Goal: Information Seeking & Learning: Learn about a topic

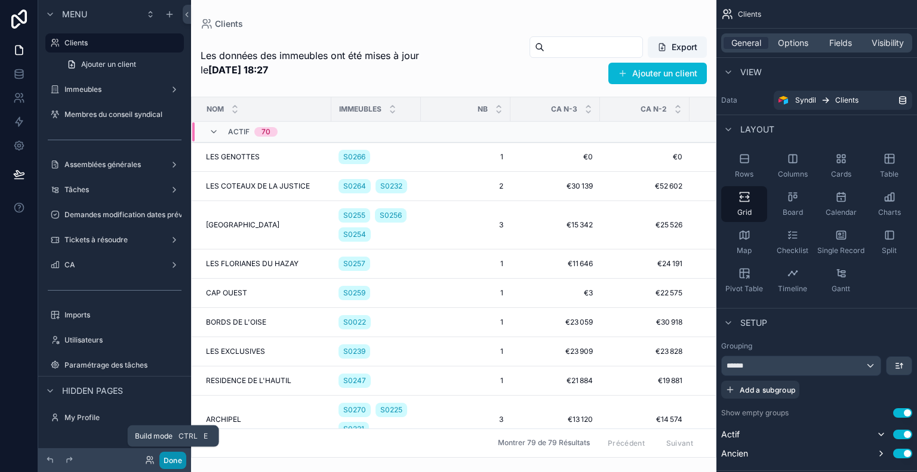
click at [171, 463] on button "Done" at bounding box center [172, 460] width 27 height 17
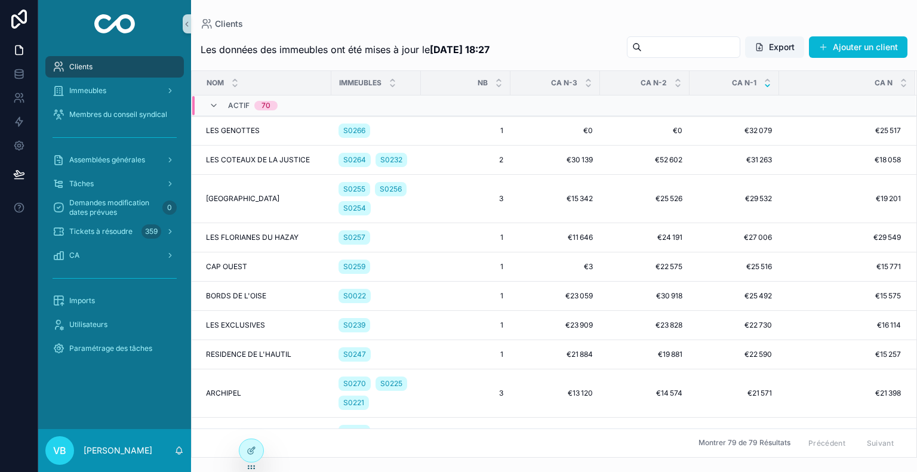
drag, startPoint x: 160, startPoint y: 142, endPoint x: 45, endPoint y: 131, distance: 115.2
click at [45, 131] on div "scrollable content" at bounding box center [114, 137] width 139 height 19
drag, startPoint x: 48, startPoint y: 137, endPoint x: 170, endPoint y: 142, distance: 121.3
click at [168, 142] on div "scrollable content" at bounding box center [114, 137] width 139 height 19
drag, startPoint x: 185, startPoint y: 136, endPoint x: 58, endPoint y: 134, distance: 126.6
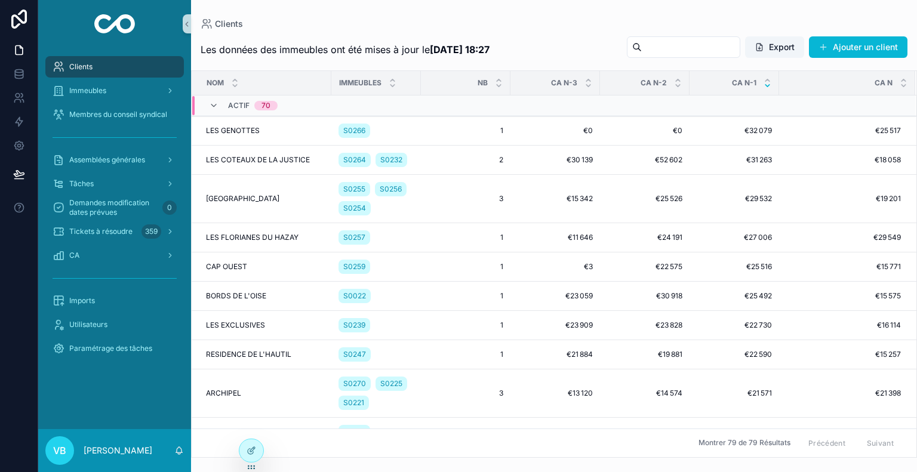
click at [72, 134] on div "scrollable content" at bounding box center [114, 137] width 153 height 21
drag, startPoint x: 50, startPoint y: 134, endPoint x: 158, endPoint y: 138, distance: 108.2
click at [158, 138] on div "scrollable content" at bounding box center [114, 137] width 139 height 19
click at [179, 137] on div "scrollable content" at bounding box center [114, 137] width 139 height 19
click at [112, 251] on div "CA" at bounding box center [115, 255] width 124 height 19
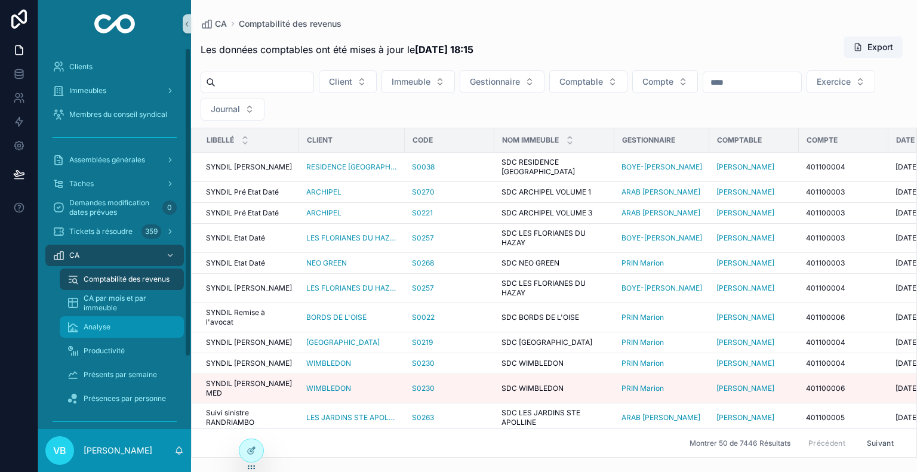
click at [140, 329] on div "Analyse" at bounding box center [122, 327] width 110 height 19
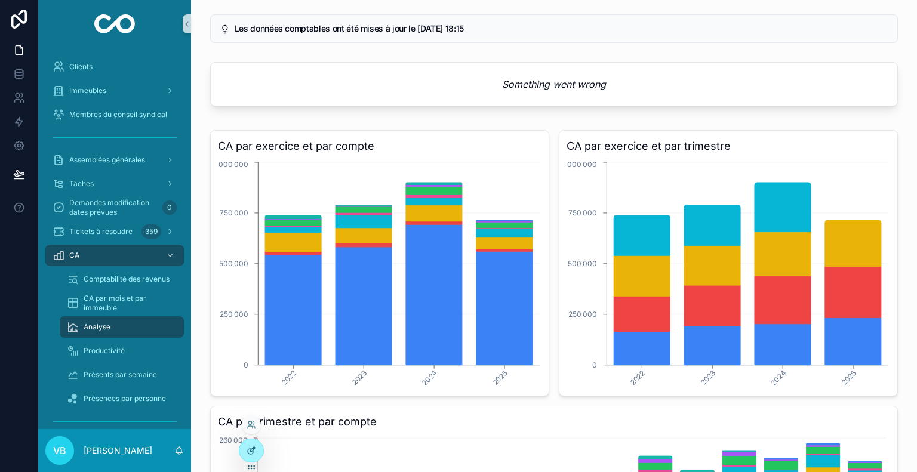
click at [251, 456] on div at bounding box center [251, 451] width 24 height 23
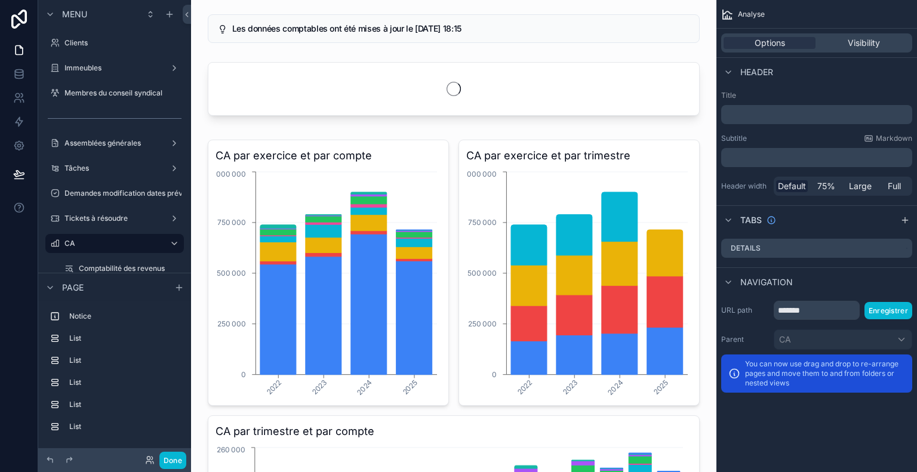
click at [476, 82] on div "scrollable content" at bounding box center [454, 91] width 506 height 68
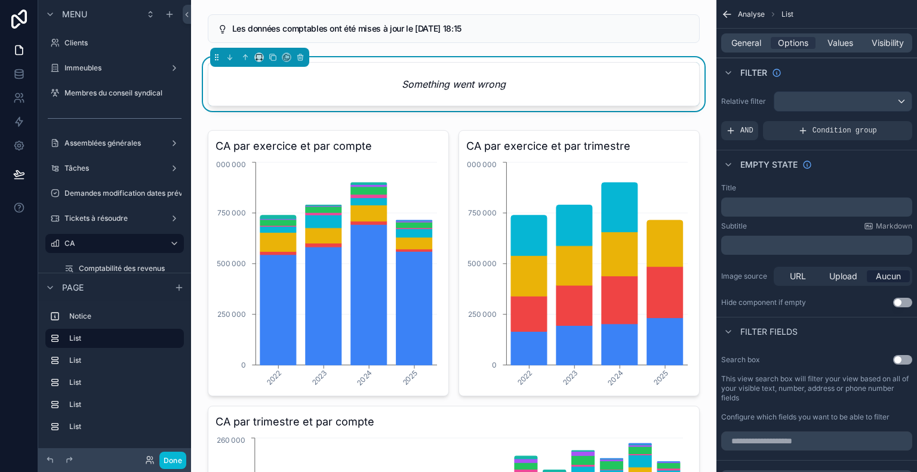
click at [531, 90] on div "Something went wrong" at bounding box center [453, 84] width 491 height 43
click at [829, 42] on span "Values" at bounding box center [841, 43] width 26 height 12
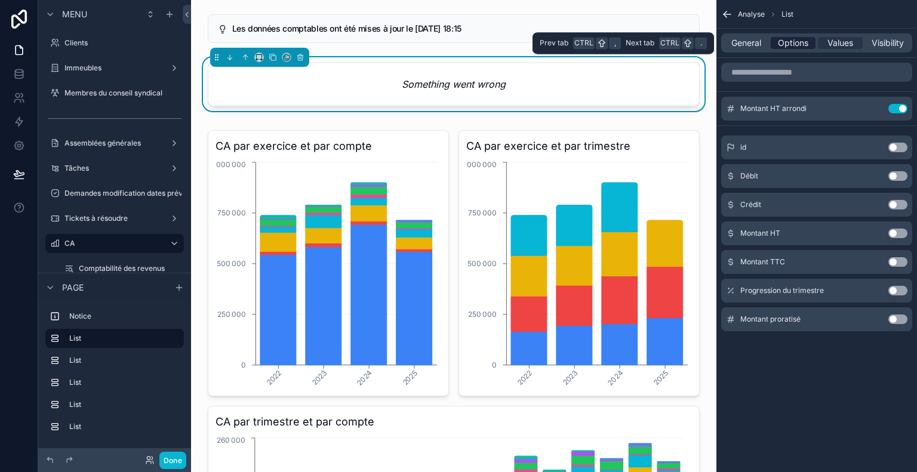
click at [801, 40] on span "Options" at bounding box center [793, 43] width 30 height 12
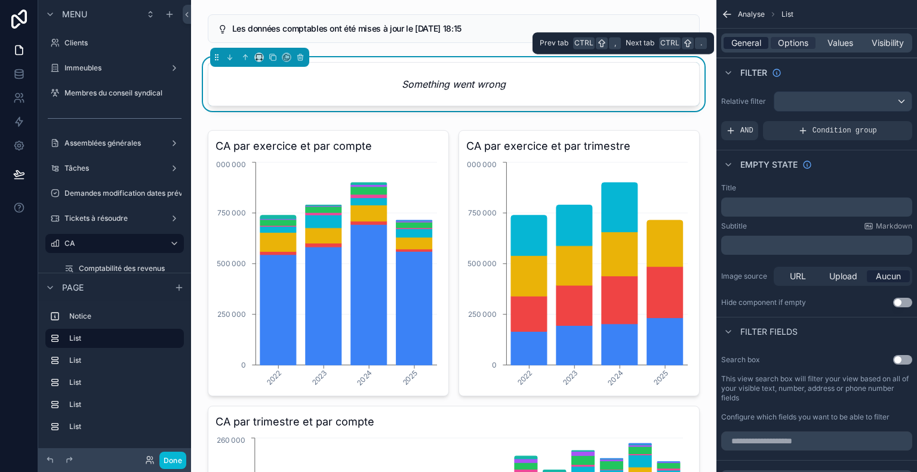
click at [747, 44] on span "General" at bounding box center [747, 43] width 30 height 12
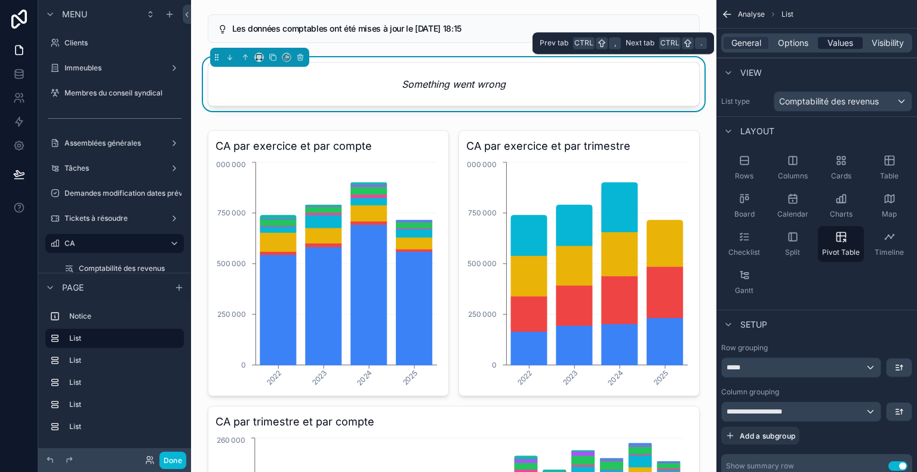
click at [841, 45] on span "Values" at bounding box center [841, 43] width 26 height 12
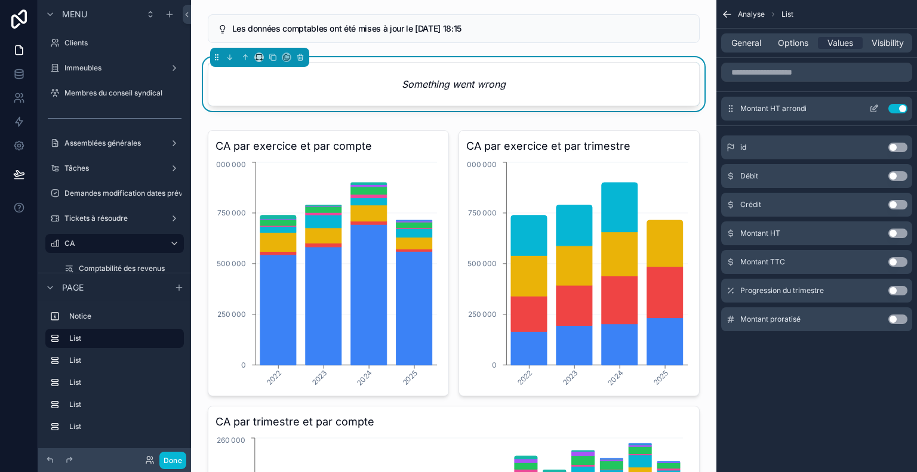
click at [873, 109] on icon "scrollable content" at bounding box center [875, 107] width 5 height 5
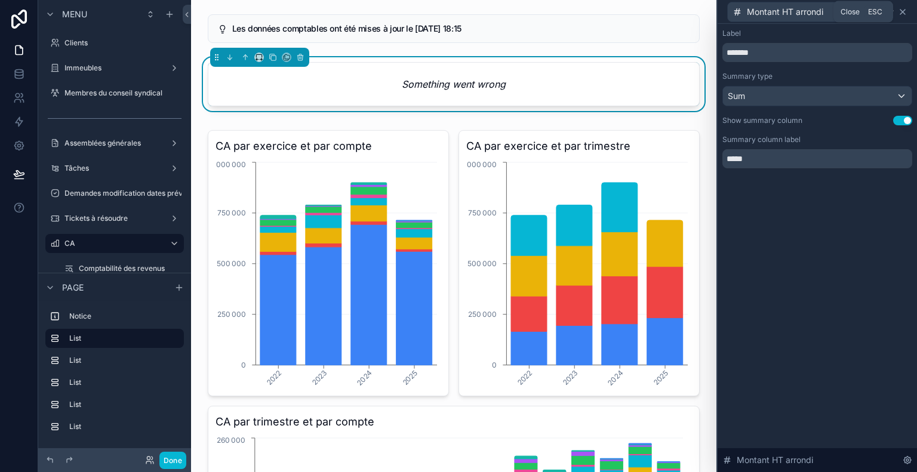
click at [904, 11] on icon at bounding box center [903, 12] width 10 height 10
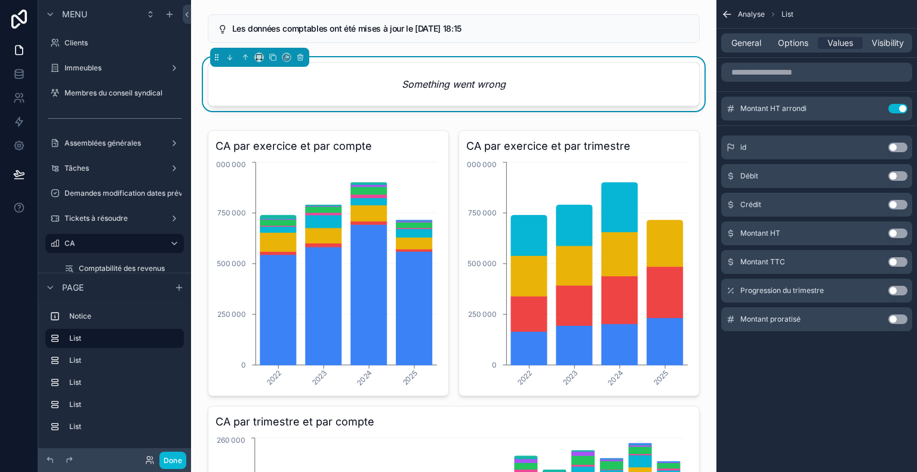
click at [771, 356] on div "Analyse List General Options Values Visibility Montant HT arrondi Use setting i…" at bounding box center [817, 182] width 201 height 365
click at [752, 370] on div "Analyse List General Options Values Visibility Montant HT arrondi Use setting i…" at bounding box center [817, 236] width 201 height 472
click at [780, 392] on div "Analyse List General Options Values Visibility Montant HT arrondi Use setting i…" at bounding box center [817, 236] width 201 height 472
click at [796, 44] on span "Options" at bounding box center [793, 43] width 30 height 12
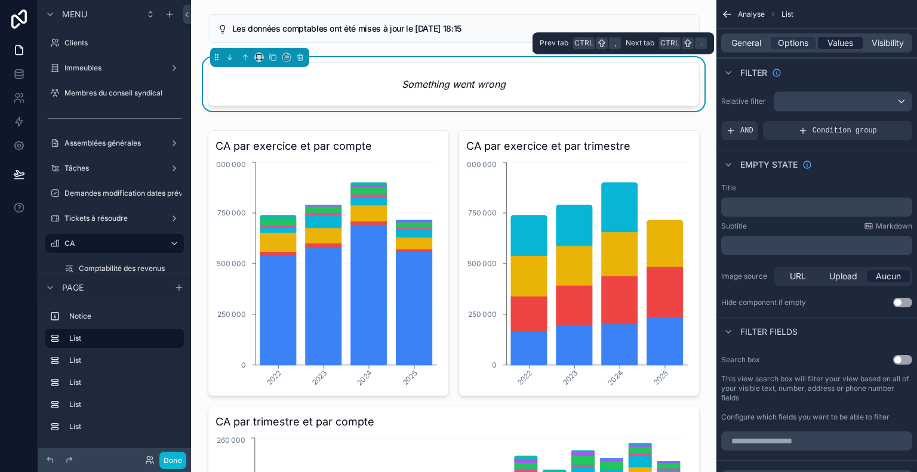
click at [843, 37] on span "Values" at bounding box center [841, 43] width 26 height 12
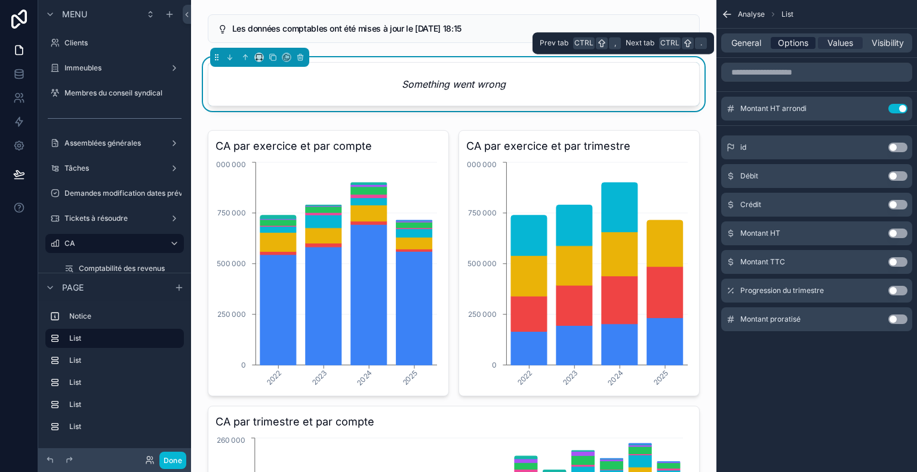
click at [803, 37] on span "Options" at bounding box center [793, 43] width 30 height 12
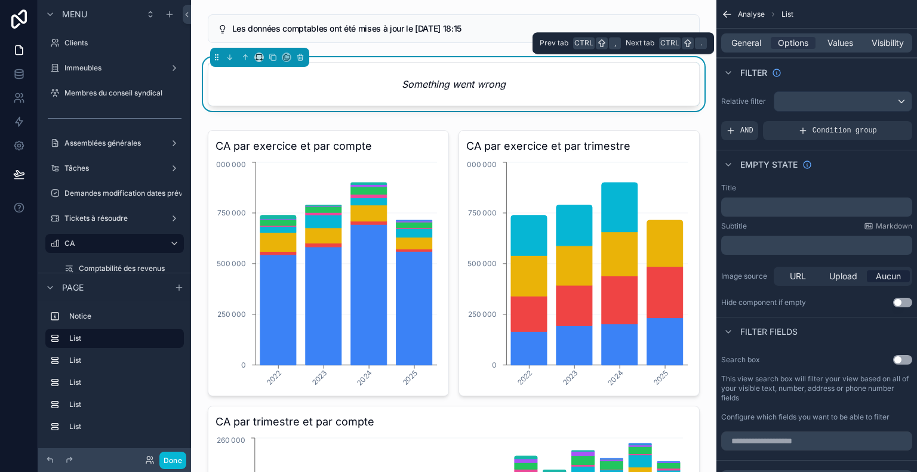
click at [845, 34] on div "General Options Values Visibility" at bounding box center [816, 42] width 191 height 19
click at [844, 47] on span "Values" at bounding box center [841, 43] width 26 height 12
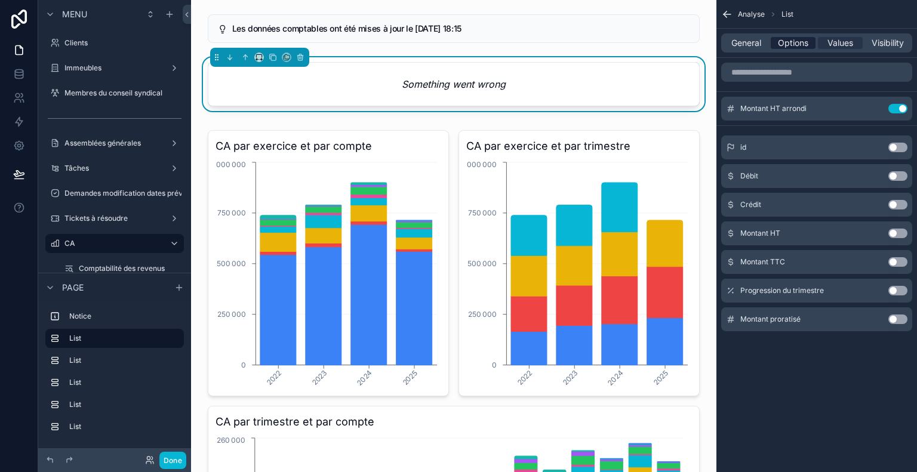
click at [797, 42] on span "Options" at bounding box center [793, 43] width 30 height 12
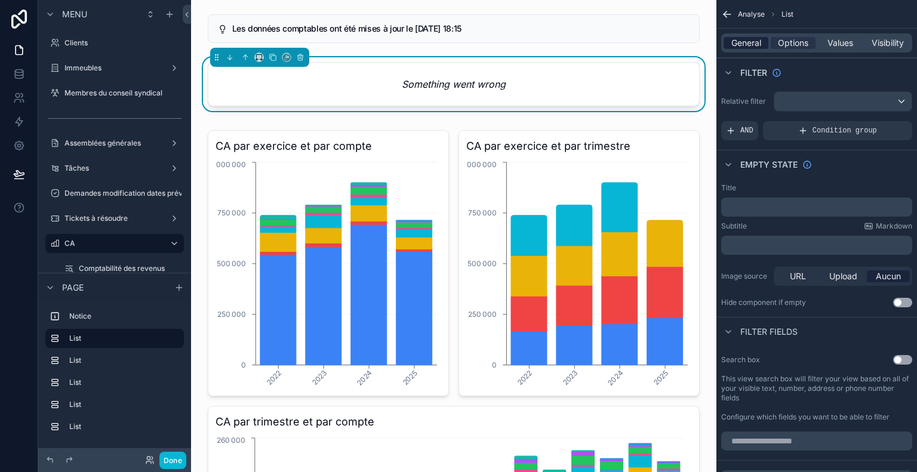
click at [759, 41] on span "General" at bounding box center [747, 43] width 30 height 12
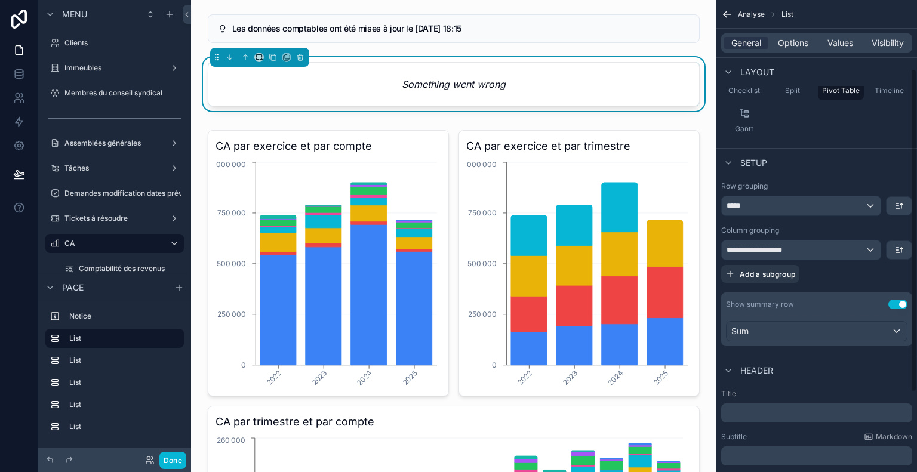
scroll to position [216, 0]
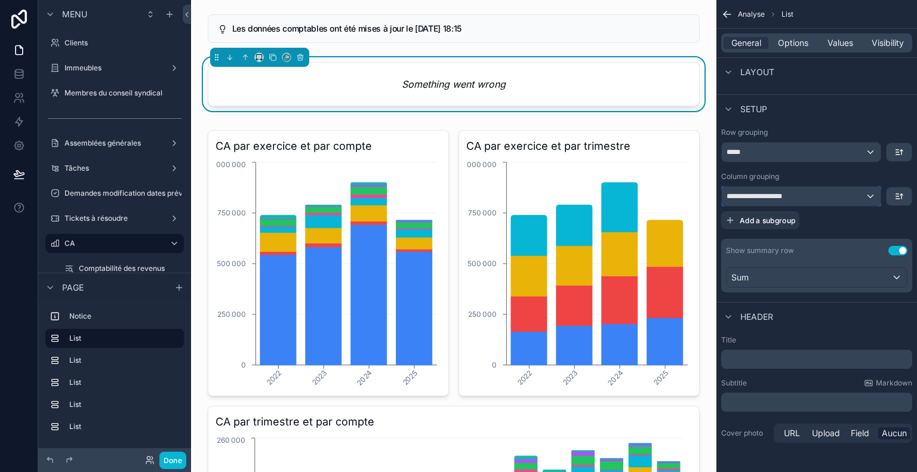
click at [831, 191] on div "**********" at bounding box center [801, 196] width 159 height 19
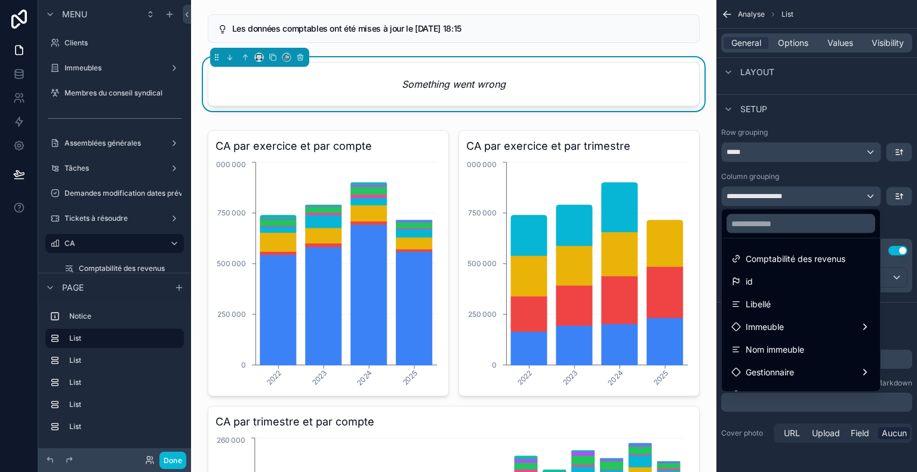
click at [831, 191] on div "scrollable content" at bounding box center [458, 236] width 917 height 472
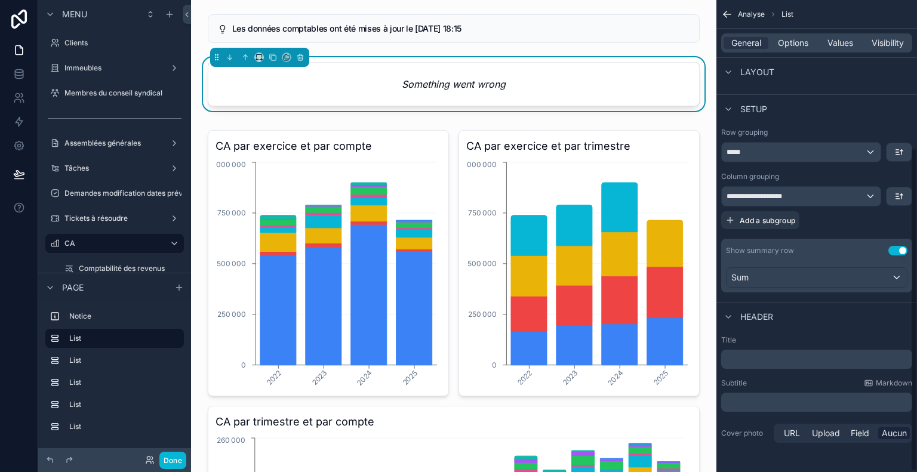
click at [822, 174] on div "Column grouping" at bounding box center [816, 177] width 191 height 10
click at [804, 148] on div "*****" at bounding box center [801, 152] width 159 height 19
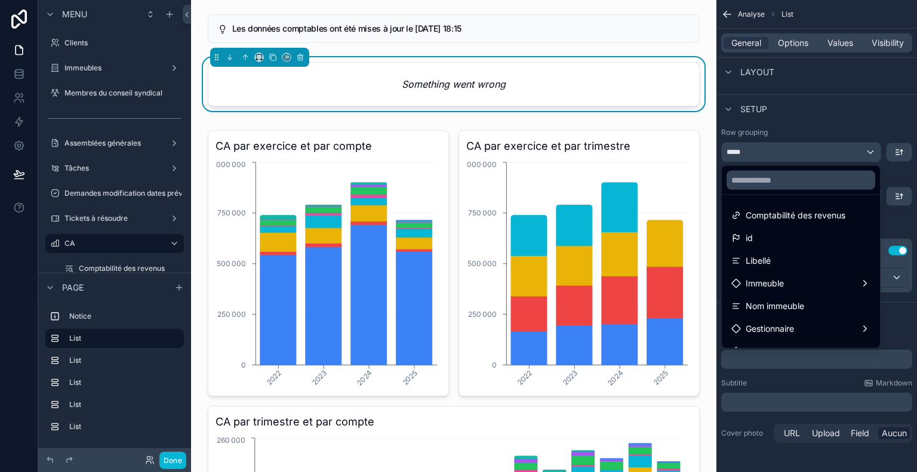
click at [804, 148] on div "scrollable content" at bounding box center [458, 236] width 917 height 472
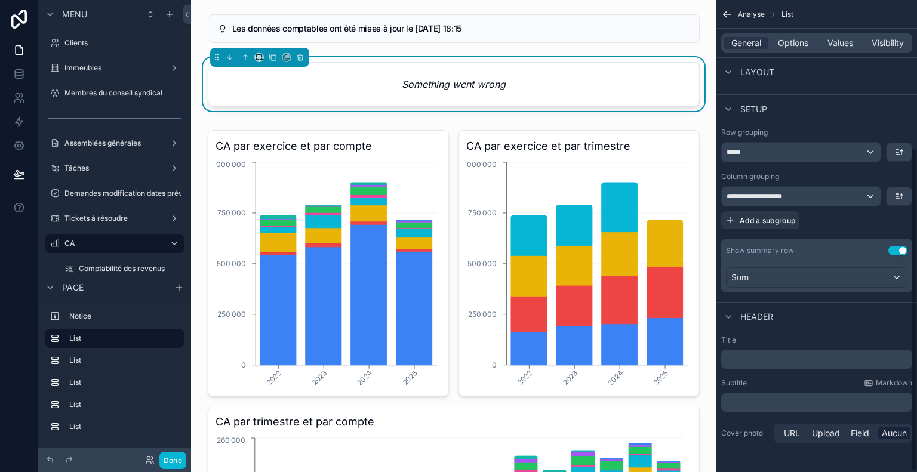
click at [809, 118] on div "Setup" at bounding box center [817, 108] width 201 height 29
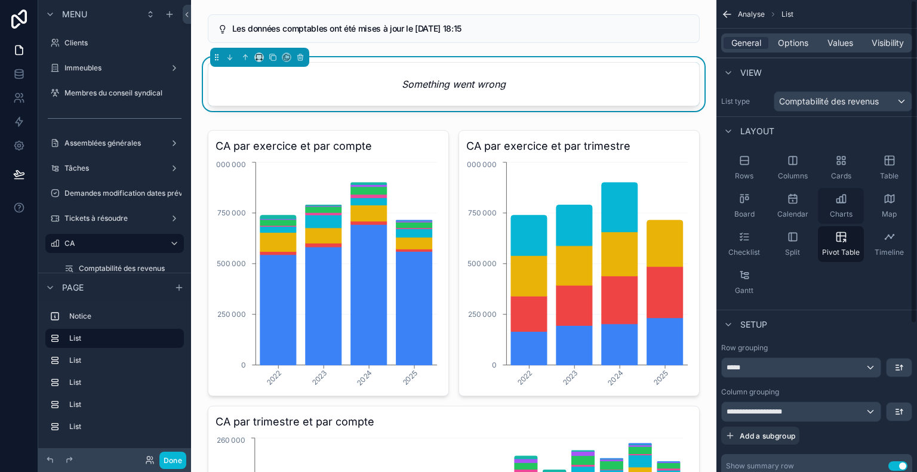
scroll to position [60, 0]
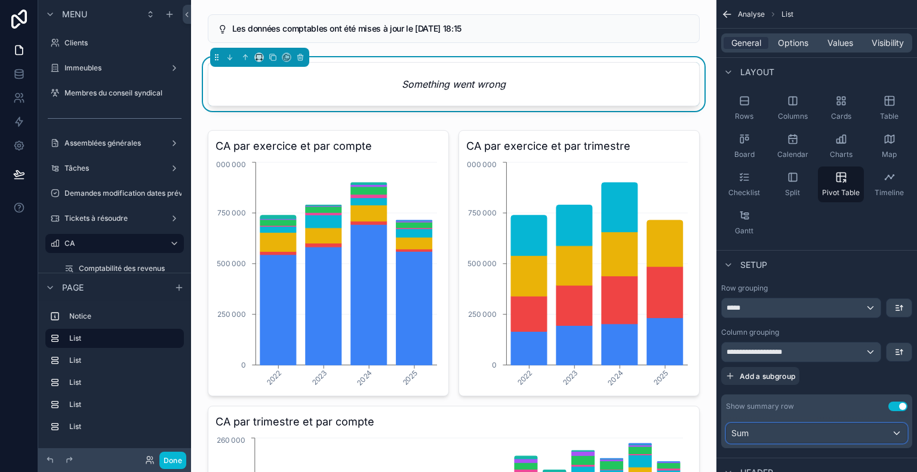
click at [806, 436] on div "Sum" at bounding box center [817, 433] width 180 height 19
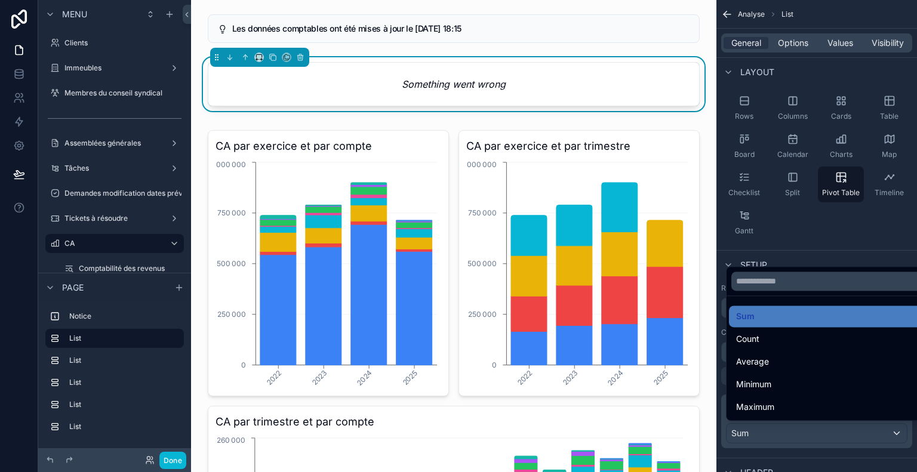
click at [806, 436] on div "scrollable content" at bounding box center [458, 236] width 917 height 472
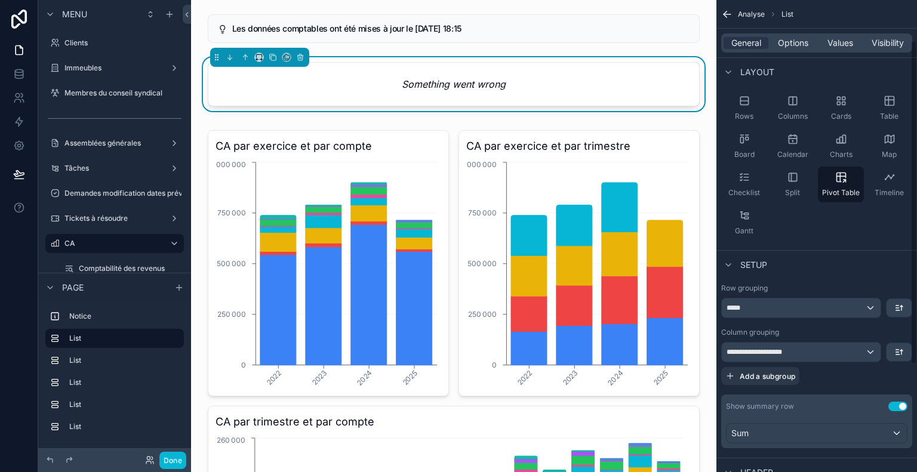
click at [899, 403] on button "Use setting" at bounding box center [898, 407] width 19 height 10
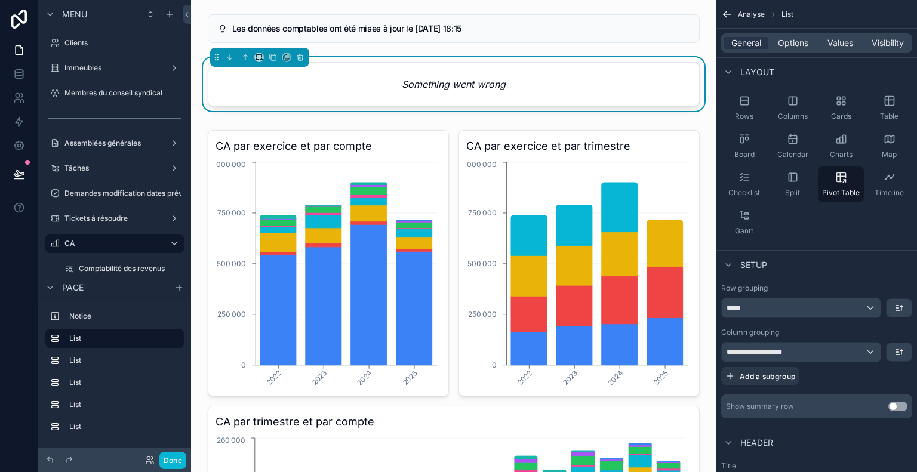
click at [897, 407] on button "Use setting" at bounding box center [898, 407] width 19 height 10
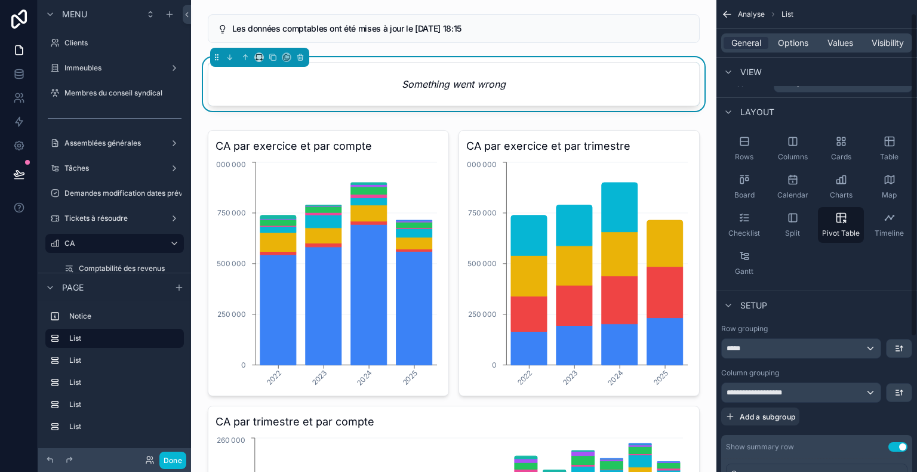
scroll to position [0, 0]
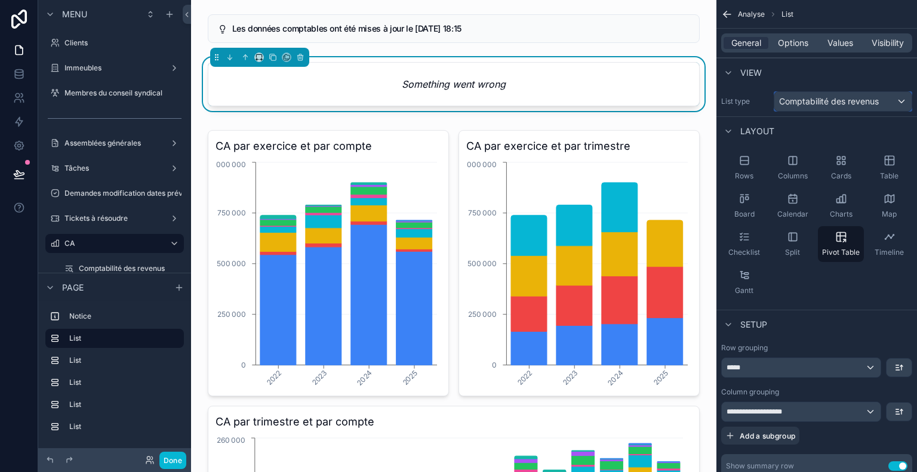
click at [853, 107] on div "Comptabilité des revenus" at bounding box center [843, 101] width 137 height 19
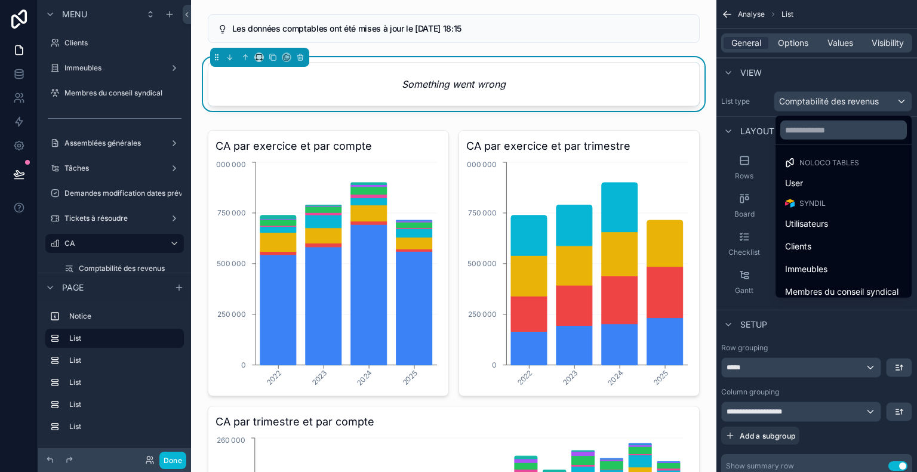
click at [853, 107] on div "scrollable content" at bounding box center [458, 236] width 917 height 472
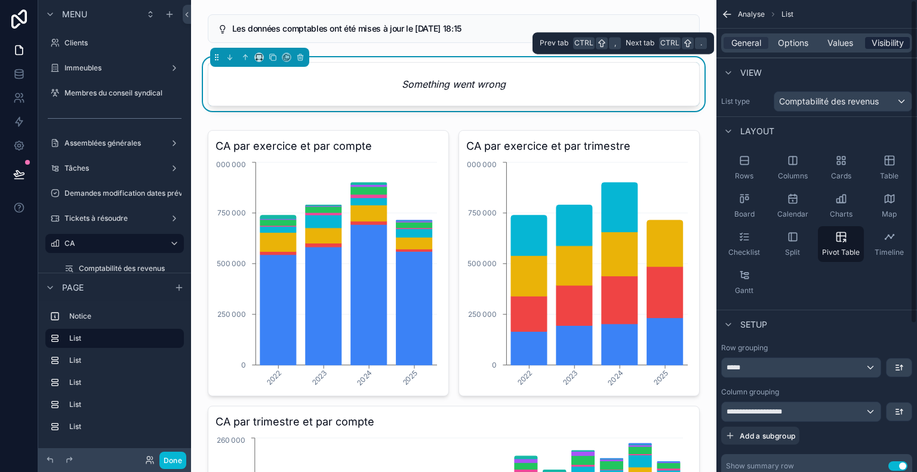
click at [895, 39] on span "Visibility" at bounding box center [888, 43] width 32 height 12
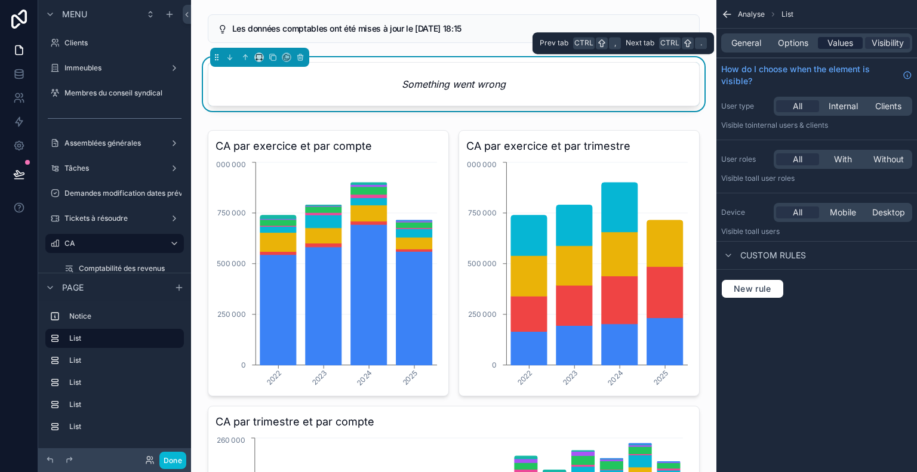
click at [838, 42] on span "Values" at bounding box center [841, 43] width 26 height 12
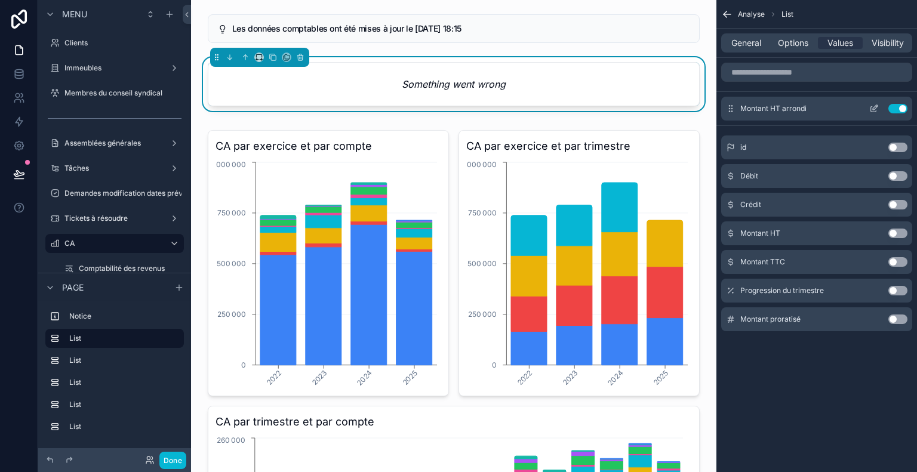
click at [875, 109] on icon "scrollable content" at bounding box center [874, 109] width 10 height 10
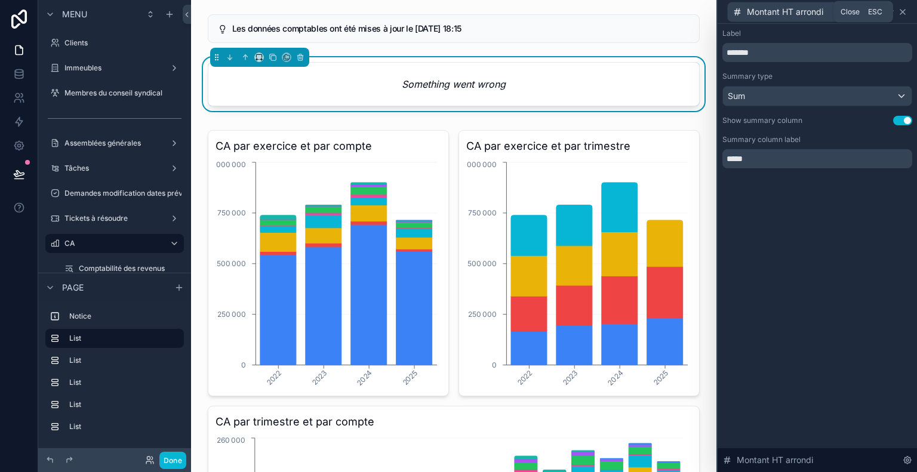
click at [904, 12] on icon at bounding box center [903, 12] width 10 height 10
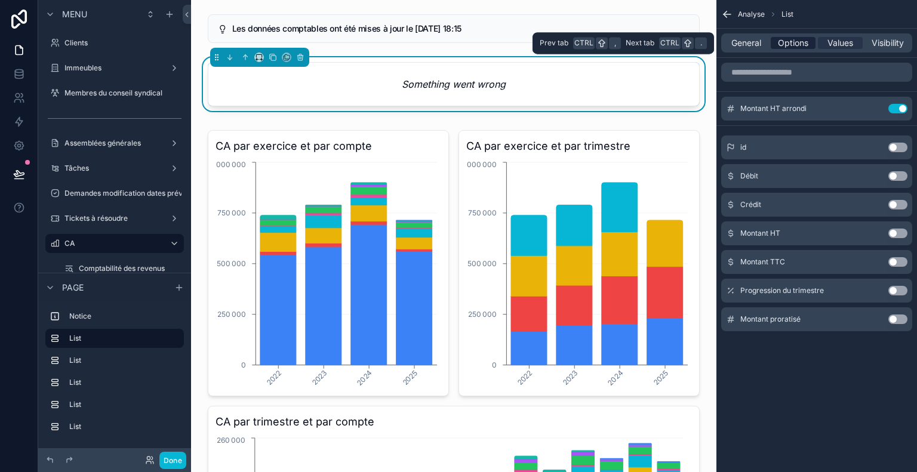
click at [784, 38] on span "Options" at bounding box center [793, 43] width 30 height 12
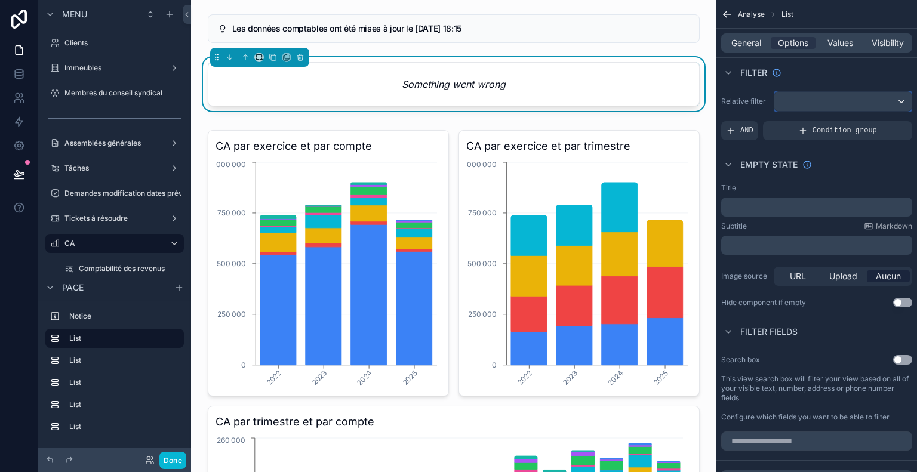
click at [818, 97] on div "scrollable content" at bounding box center [843, 101] width 137 height 19
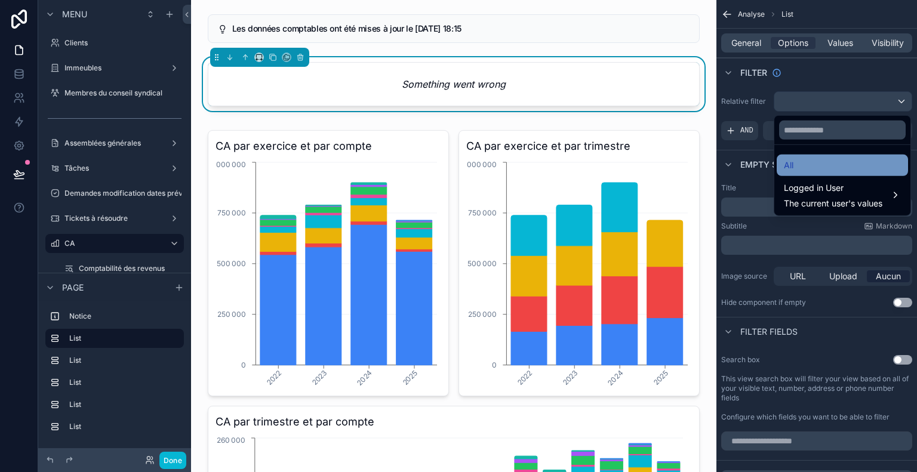
click at [825, 167] on div "All" at bounding box center [842, 165] width 117 height 14
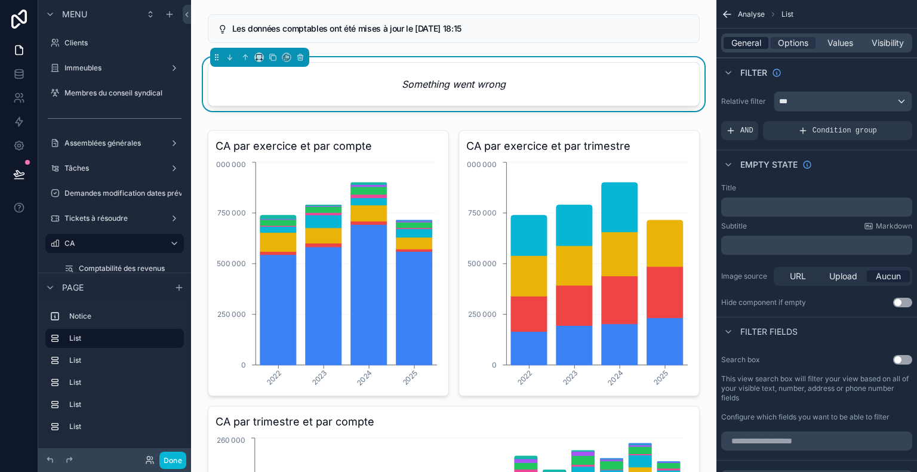
click at [750, 41] on span "General" at bounding box center [747, 43] width 30 height 12
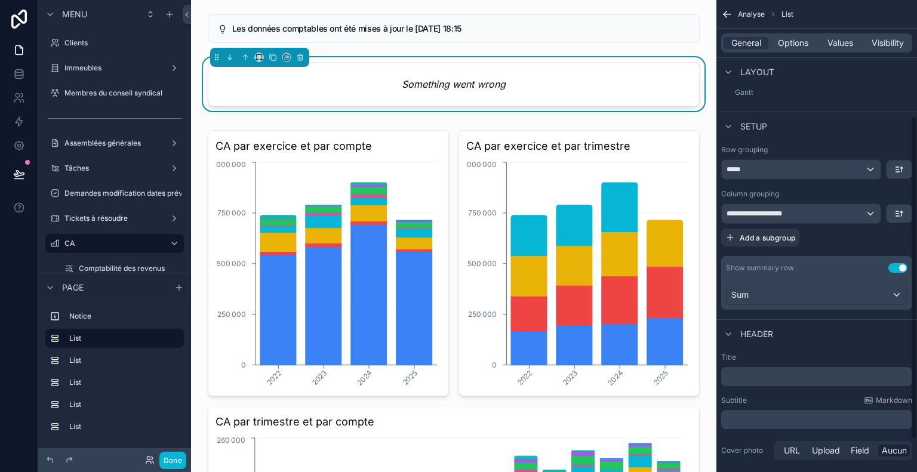
scroll to position [216, 0]
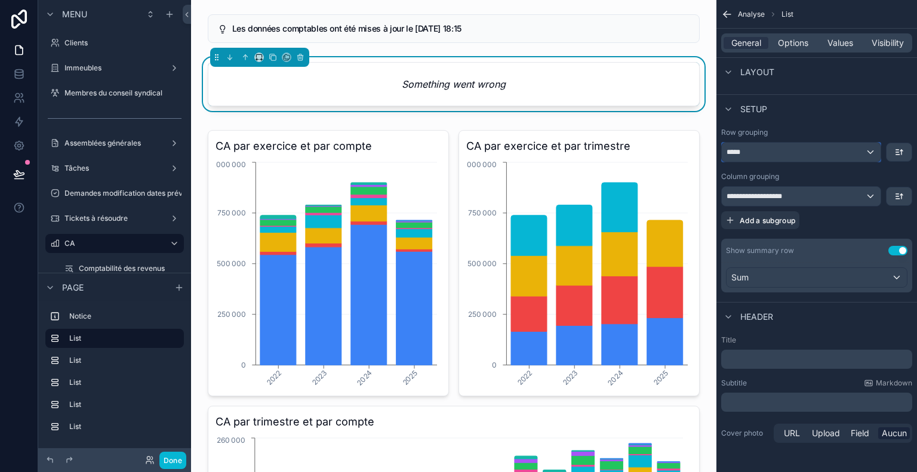
click at [798, 152] on div "*****" at bounding box center [801, 152] width 159 height 19
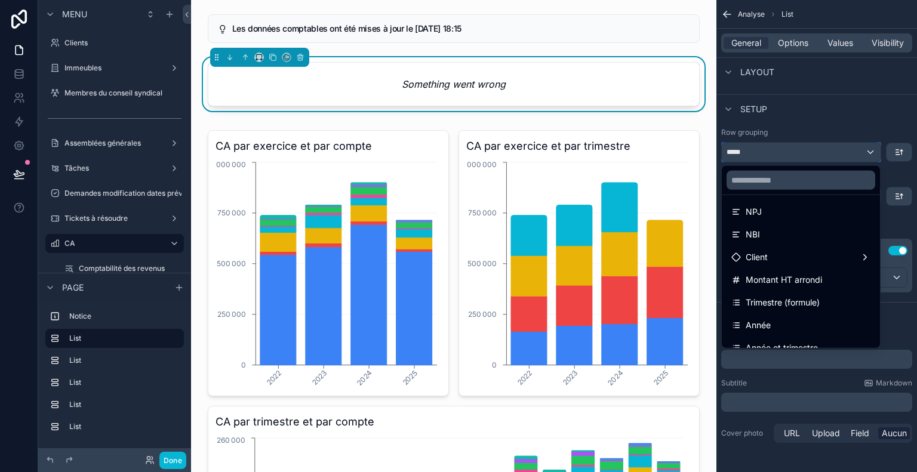
scroll to position [358, 0]
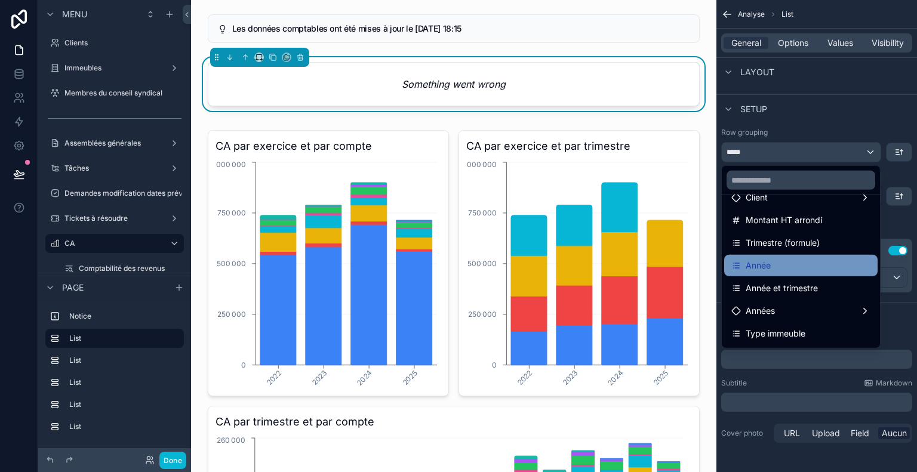
click at [795, 260] on div "Année" at bounding box center [801, 266] width 139 height 14
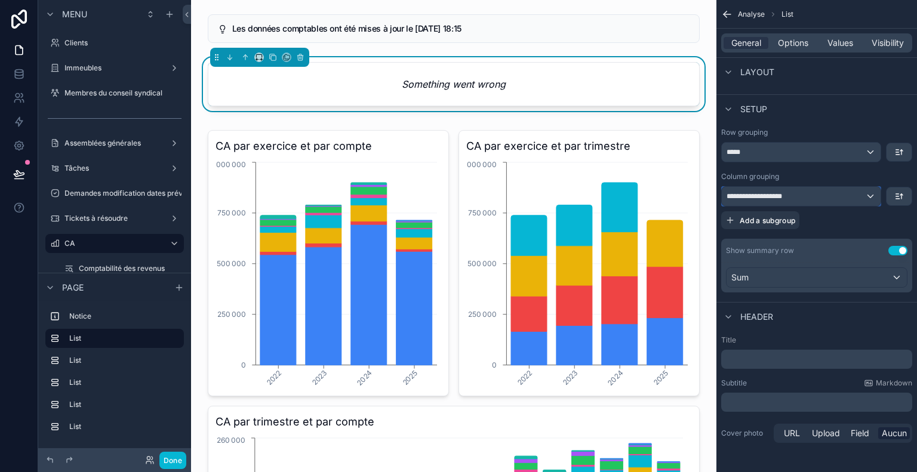
click at [820, 194] on div "**********" at bounding box center [801, 196] width 159 height 19
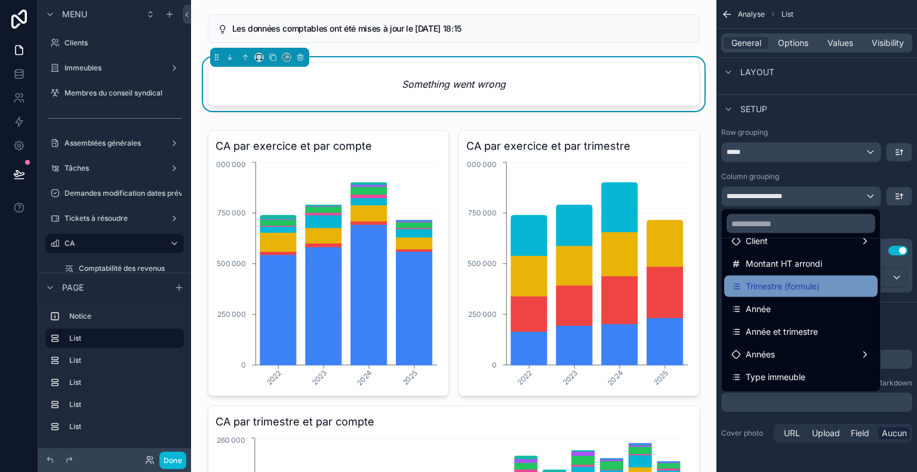
click at [828, 287] on div "Trimestre (formule)" at bounding box center [801, 286] width 139 height 14
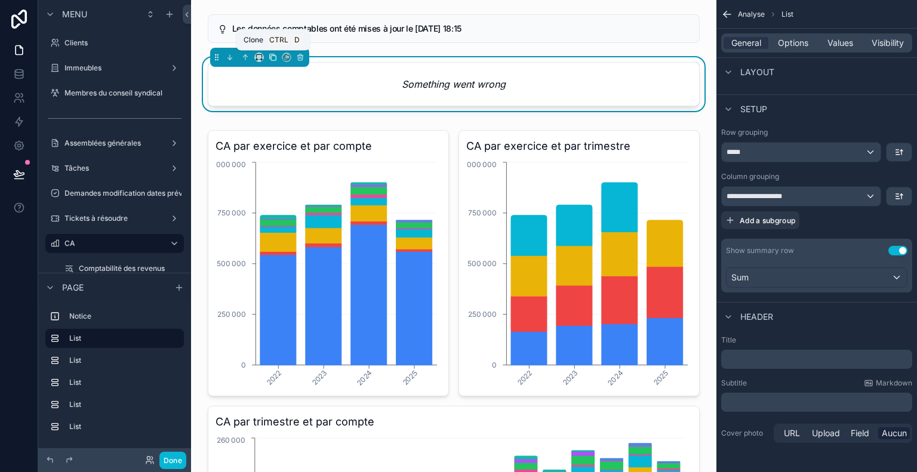
click at [273, 57] on icon "scrollable content" at bounding box center [273, 57] width 8 height 8
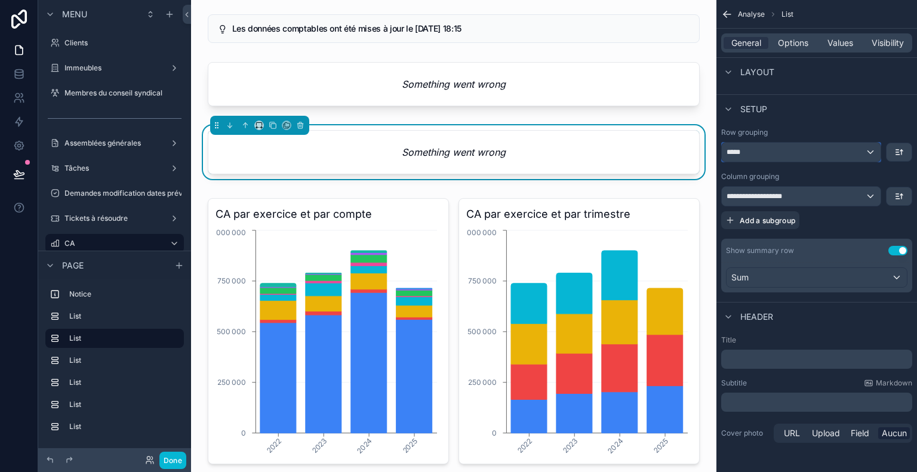
click at [822, 147] on div "*****" at bounding box center [801, 152] width 159 height 19
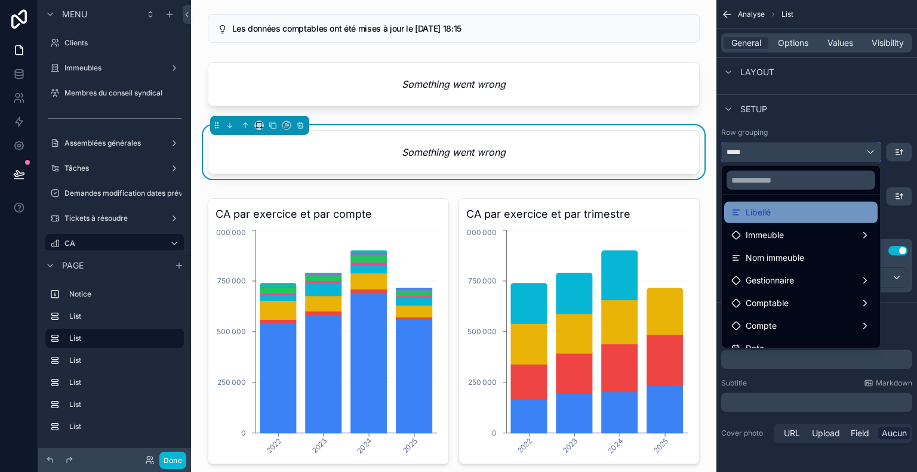
scroll to position [119, 0]
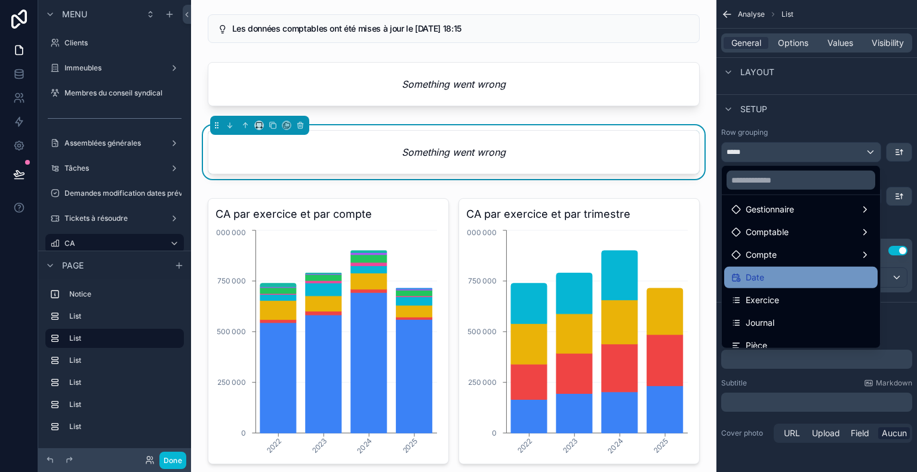
click at [783, 267] on div "Date" at bounding box center [800, 277] width 153 height 21
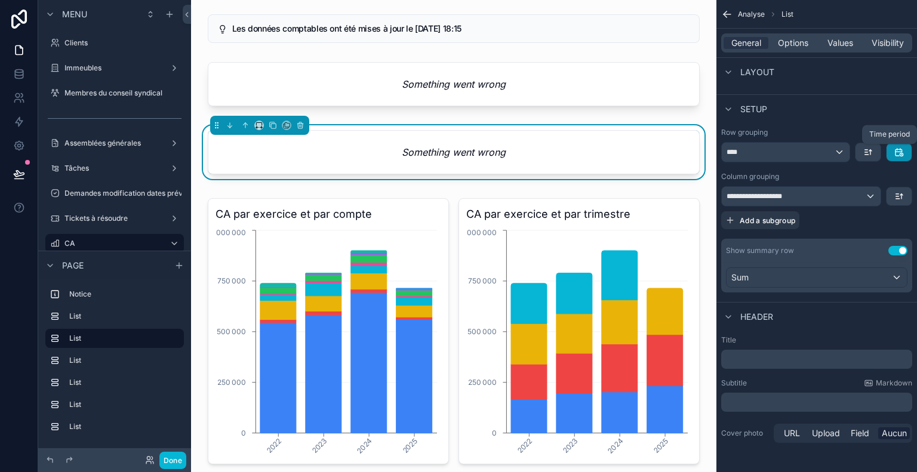
click at [901, 149] on icon "scrollable content" at bounding box center [901, 150] width 0 height 2
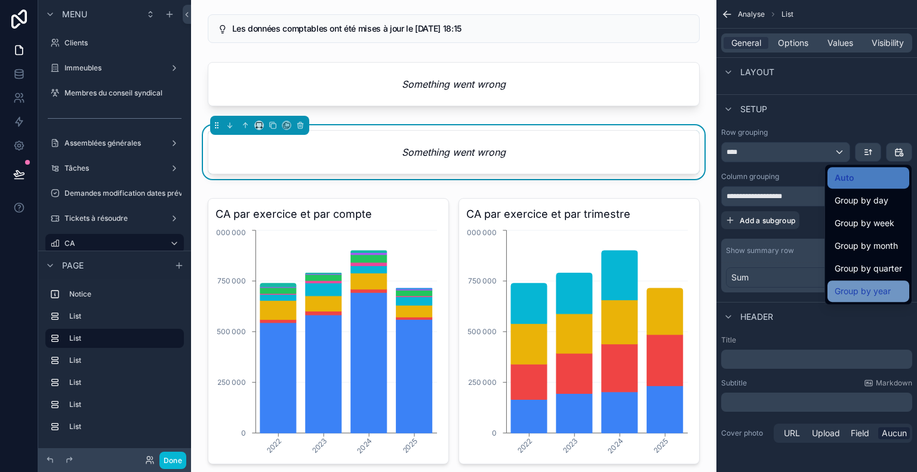
click at [896, 288] on div "Group by year" at bounding box center [868, 291] width 67 height 14
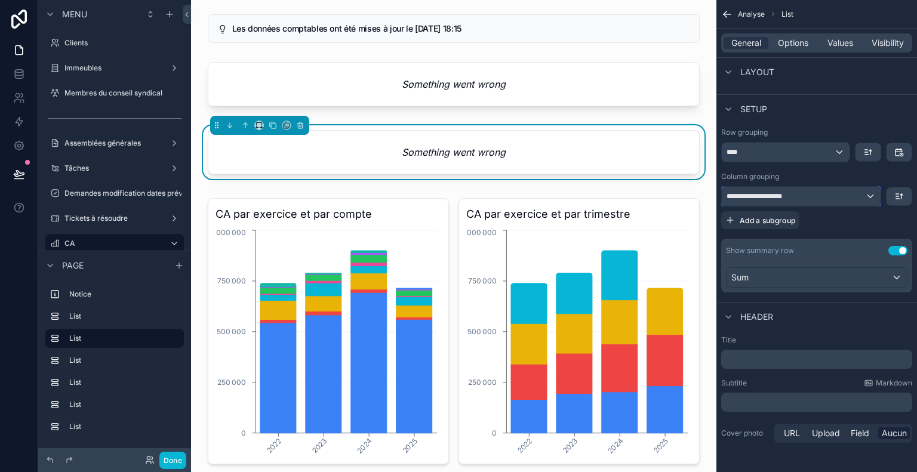
click at [826, 195] on div "**********" at bounding box center [801, 196] width 159 height 19
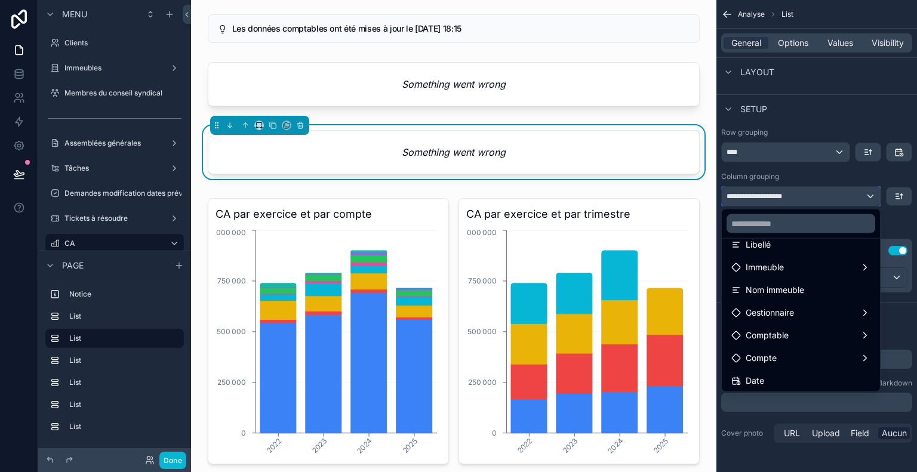
scroll to position [179, 0]
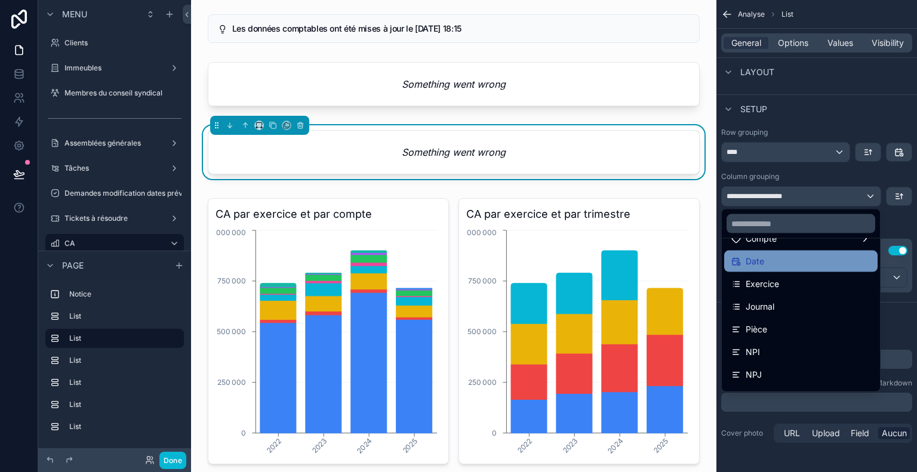
click at [798, 267] on div "Date" at bounding box center [801, 261] width 139 height 14
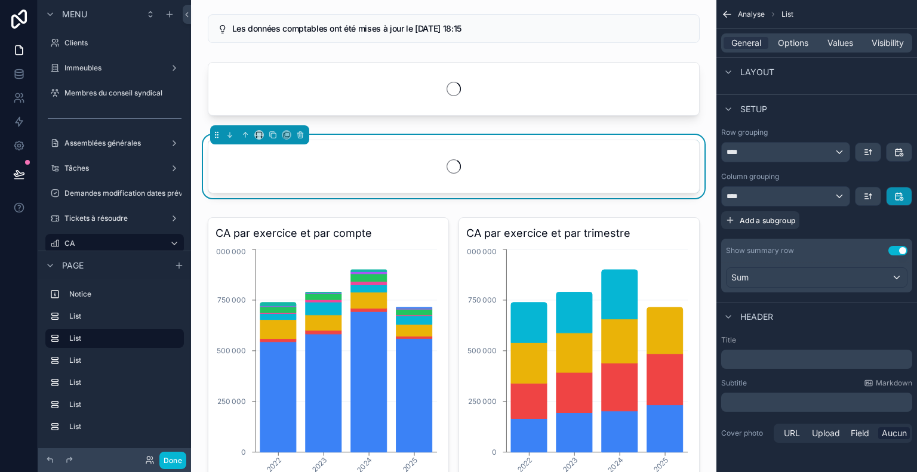
click at [887, 194] on button "scrollable content" at bounding box center [899, 197] width 25 height 18
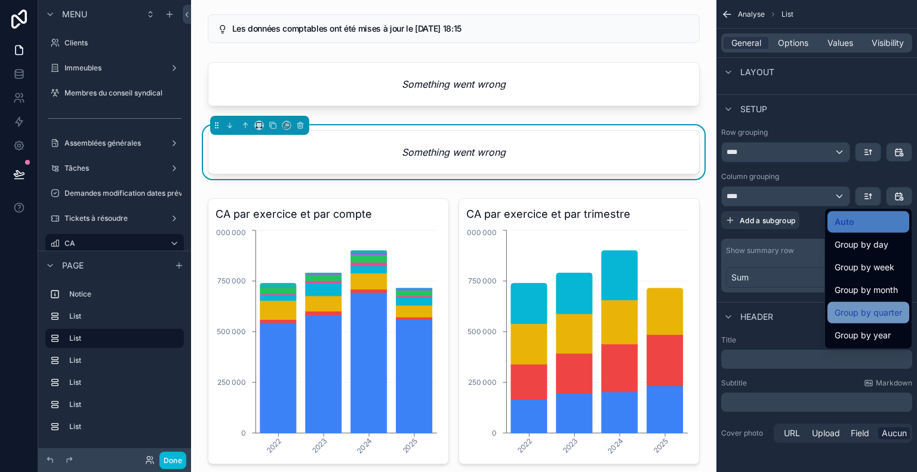
click at [889, 310] on span "Group by quarter" at bounding box center [868, 313] width 67 height 14
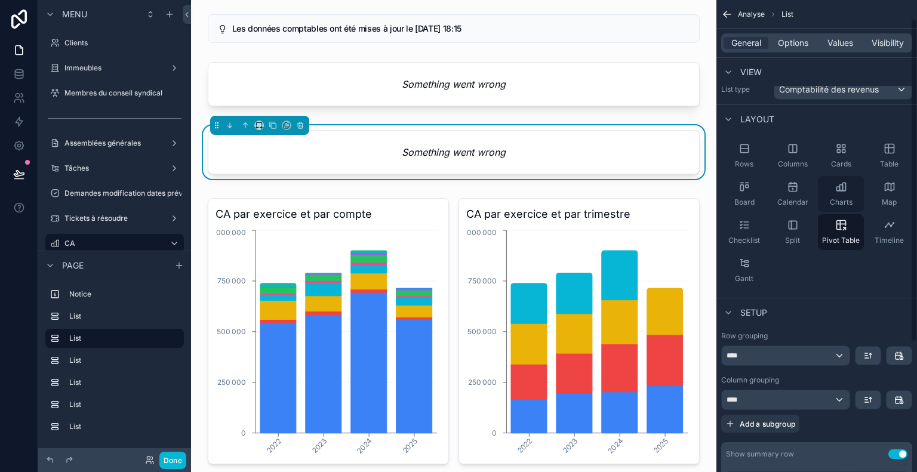
scroll to position [0, 0]
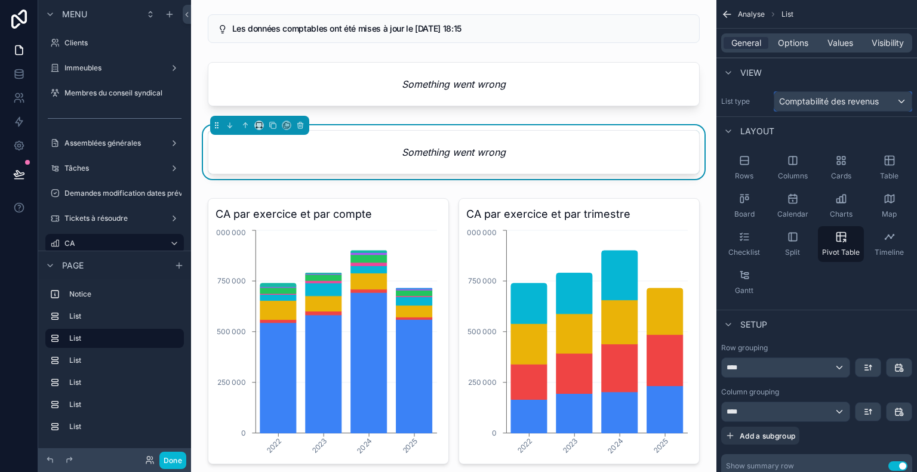
click at [847, 105] on span "Comptabilité des revenus" at bounding box center [829, 102] width 100 height 12
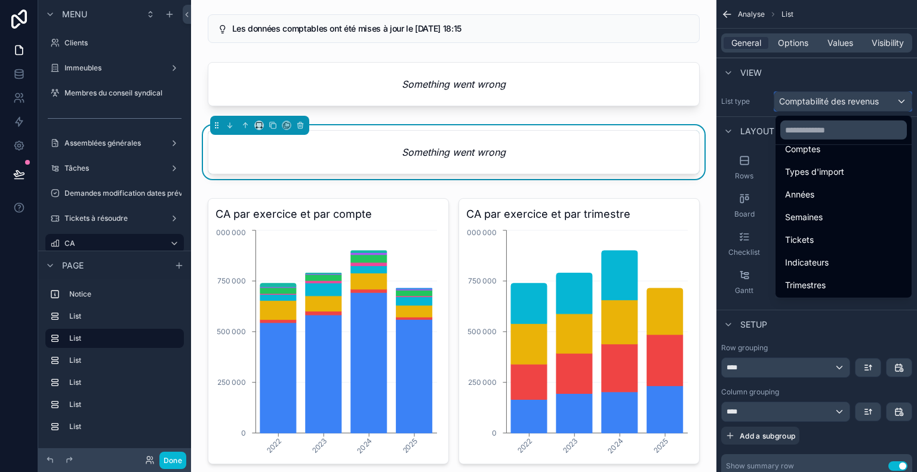
scroll to position [302, 0]
click at [818, 69] on div "scrollable content" at bounding box center [458, 236] width 917 height 472
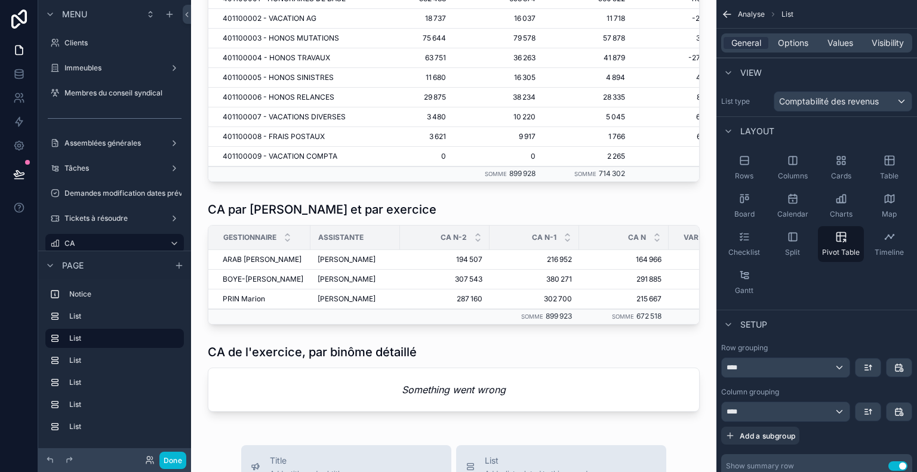
scroll to position [929, 0]
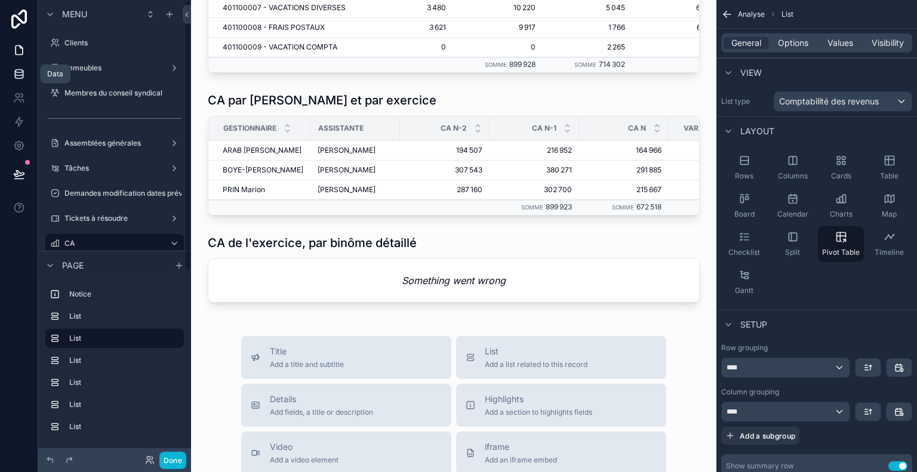
click at [24, 73] on icon at bounding box center [19, 74] width 12 height 12
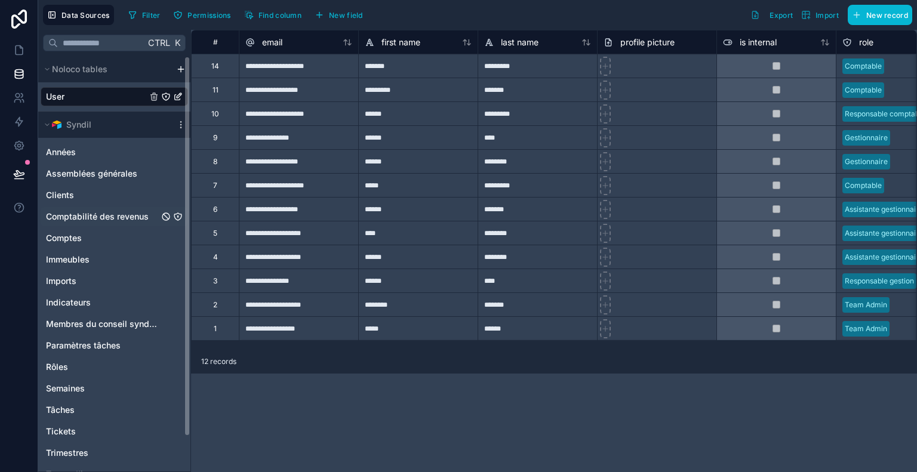
click at [138, 217] on span "Comptabilité des revenus" at bounding box center [97, 217] width 103 height 12
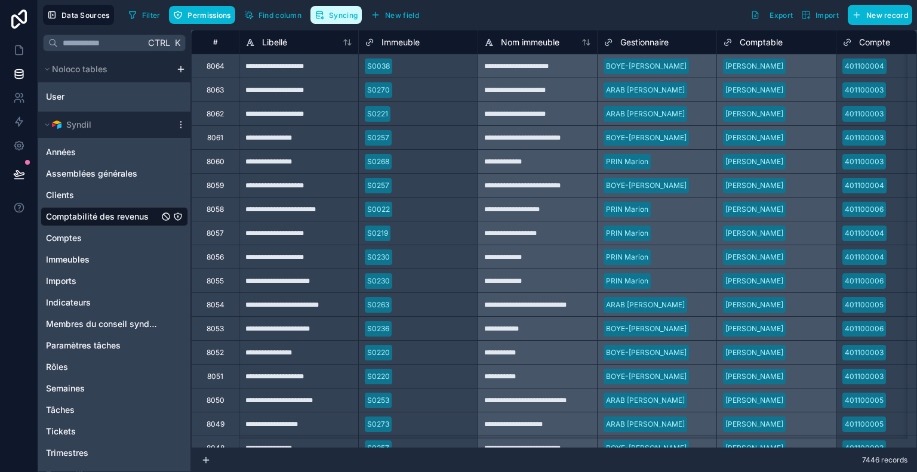
click at [345, 13] on span "Syncing" at bounding box center [343, 15] width 29 height 9
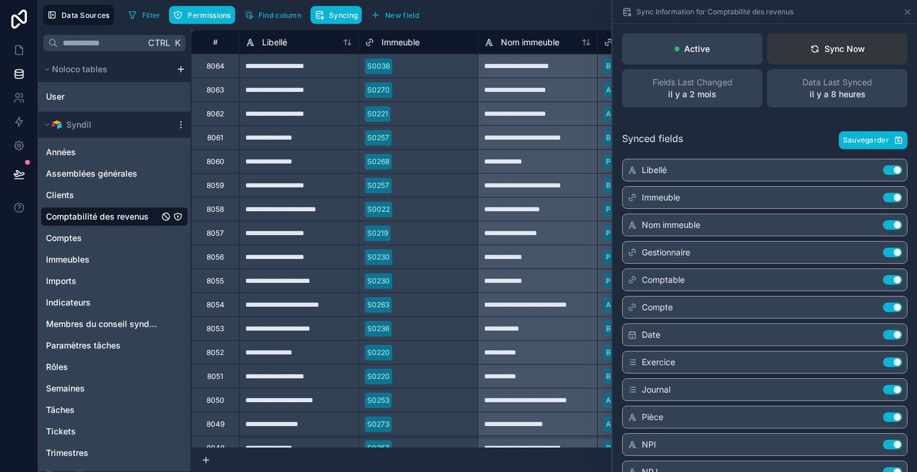
click at [810, 51] on icon at bounding box center [815, 49] width 10 height 10
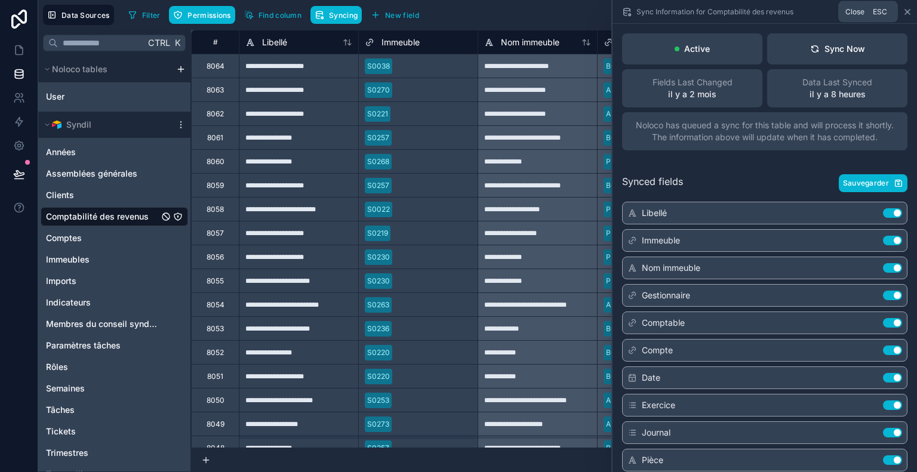
click at [911, 10] on icon at bounding box center [908, 12] width 10 height 10
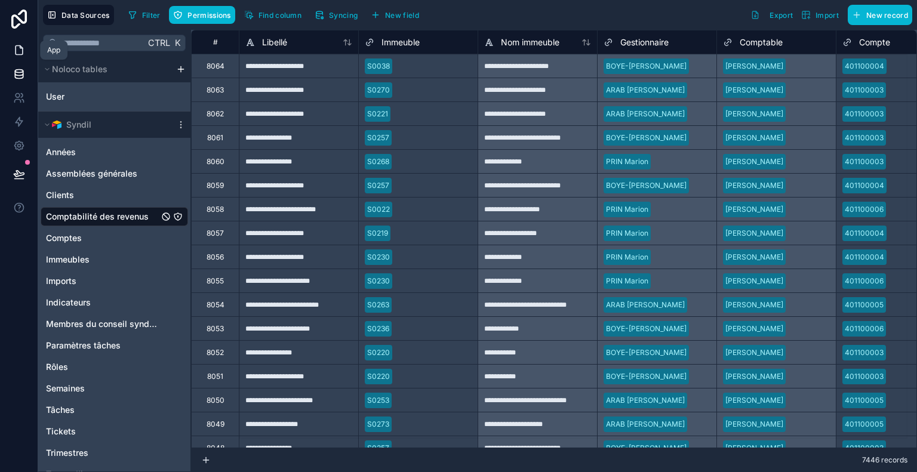
click at [20, 46] on icon at bounding box center [19, 50] width 7 height 9
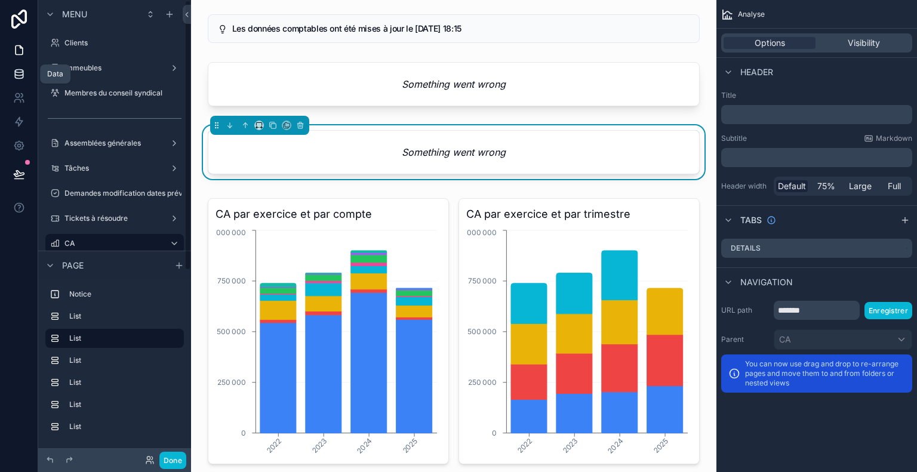
click at [27, 69] on link at bounding box center [19, 74] width 38 height 24
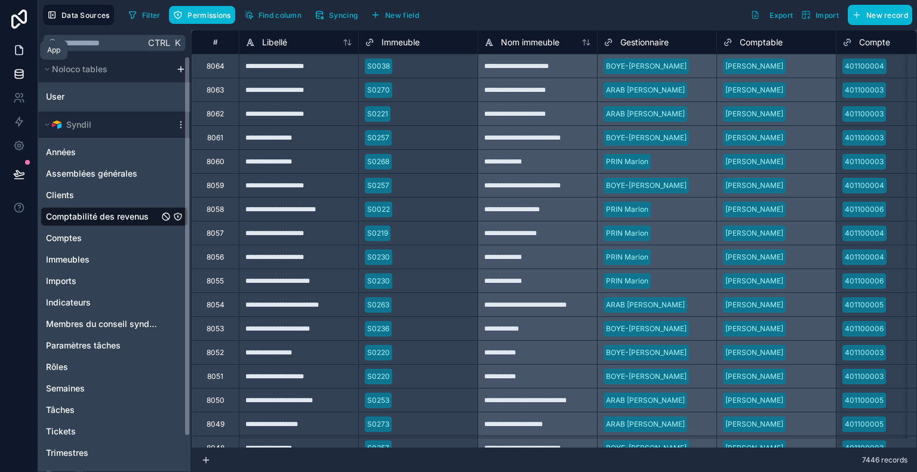
click at [21, 51] on icon at bounding box center [19, 50] width 12 height 12
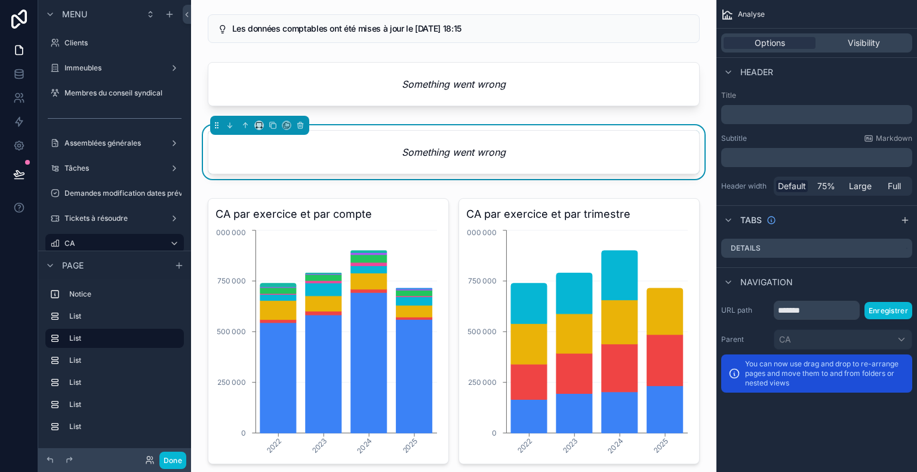
click at [530, 145] on div "Something went wrong" at bounding box center [453, 152] width 491 height 43
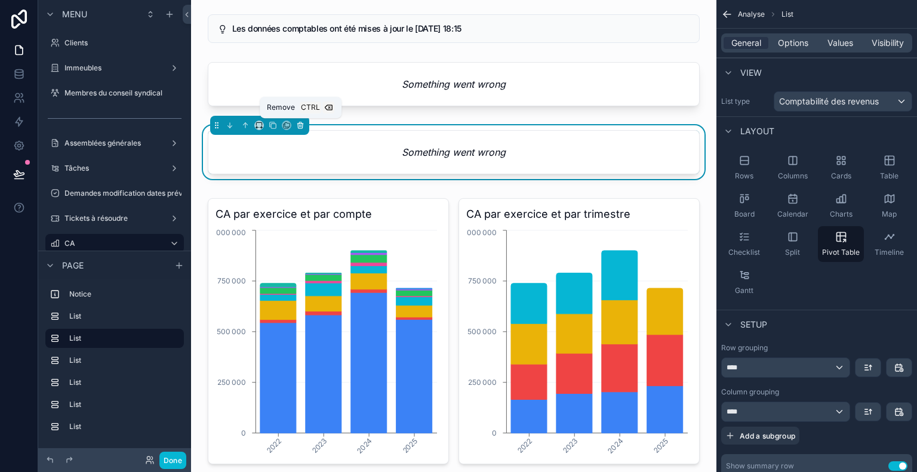
click at [301, 124] on icon "scrollable content" at bounding box center [300, 125] width 8 height 8
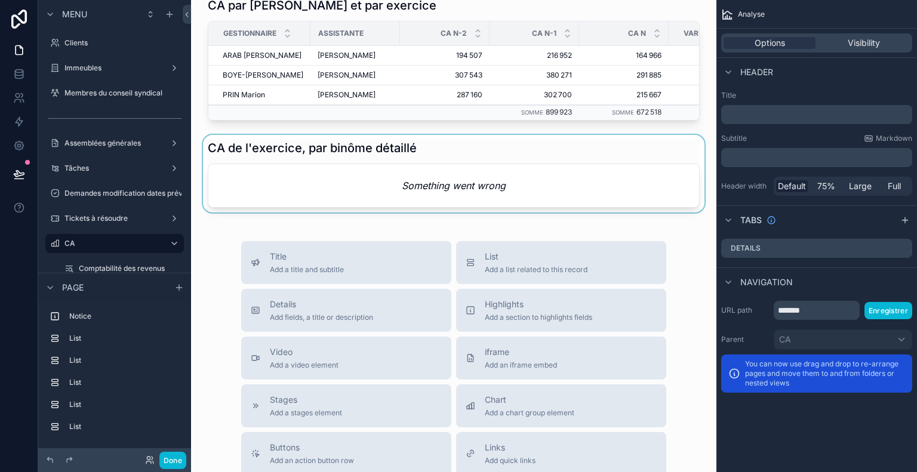
scroll to position [886, 0]
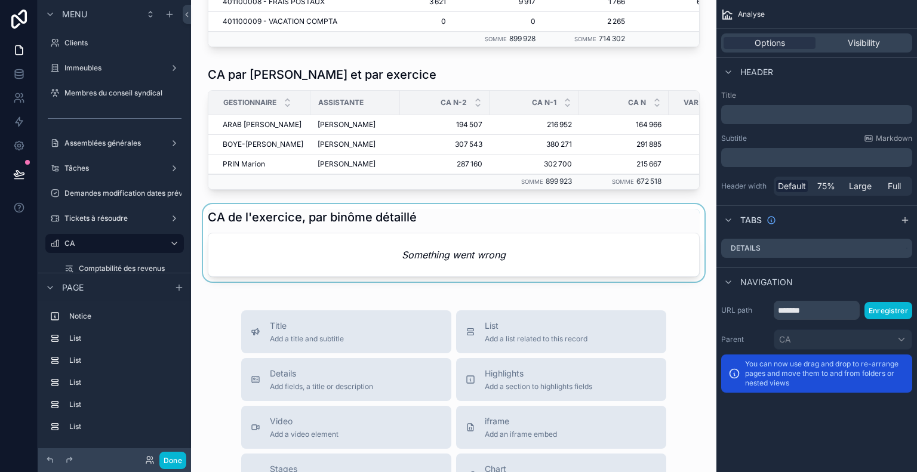
click at [420, 250] on div "scrollable content" at bounding box center [454, 243] width 506 height 78
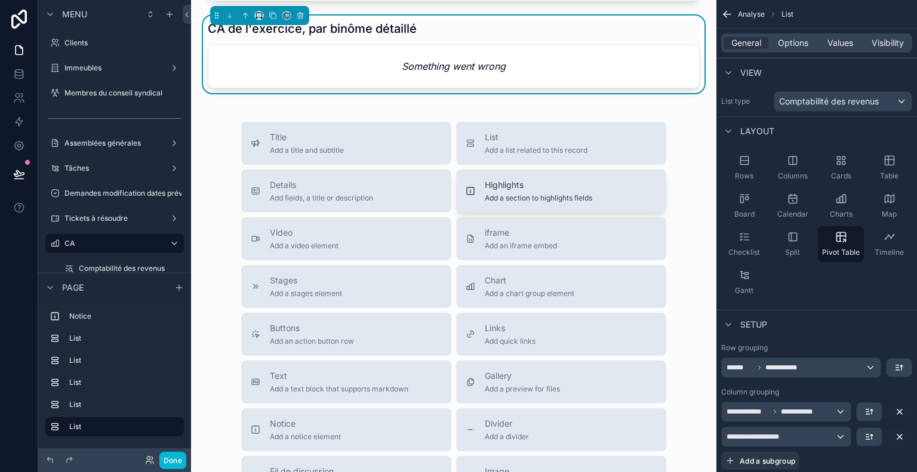
scroll to position [896, 0]
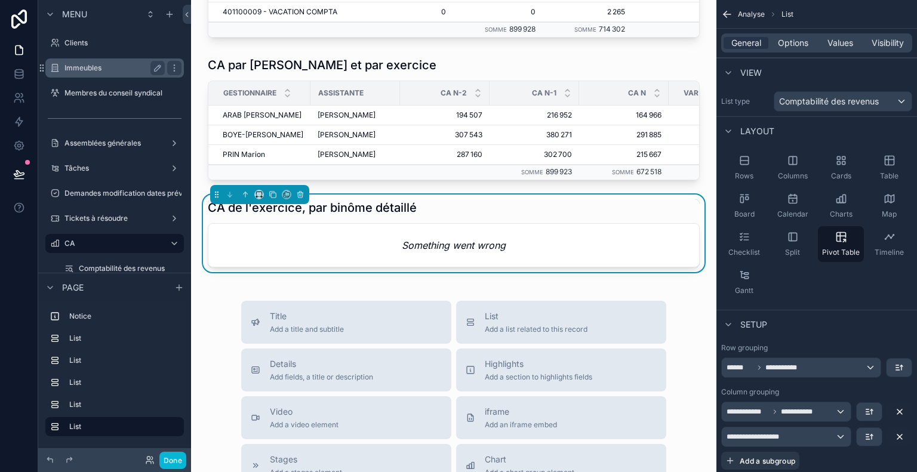
click at [106, 73] on div "Immeubles" at bounding box center [114, 68] width 100 height 14
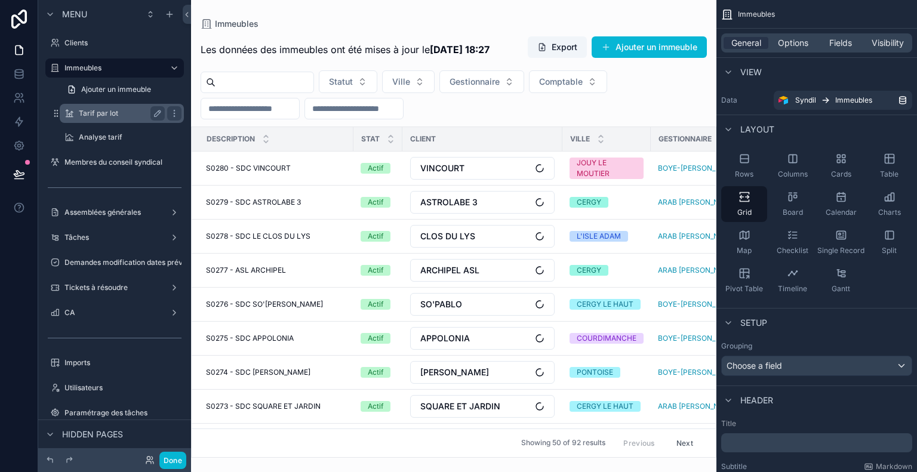
click at [110, 116] on label "Tarif par lot" at bounding box center [119, 114] width 81 height 10
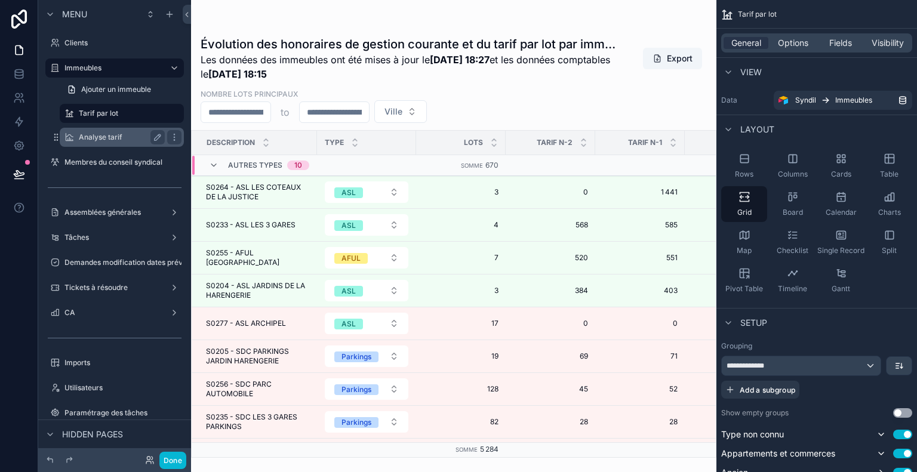
click at [113, 134] on label "Analyse tarif" at bounding box center [119, 138] width 81 height 10
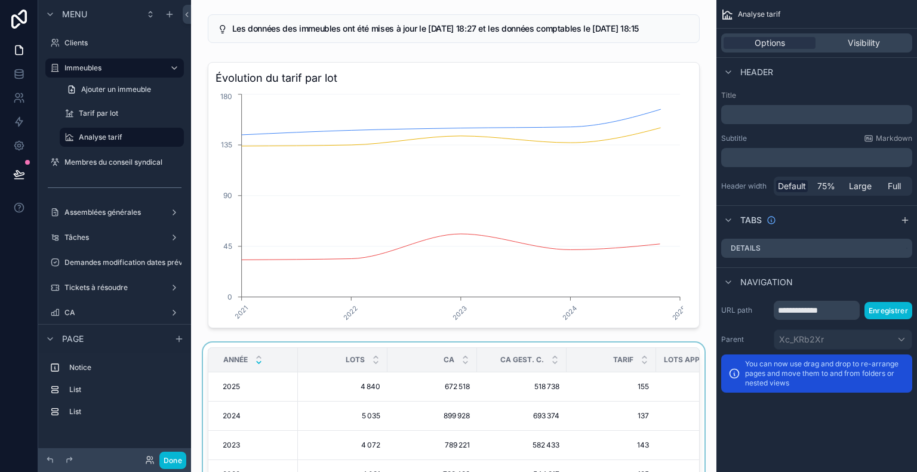
click at [322, 377] on div "scrollable content" at bounding box center [454, 450] width 506 height 214
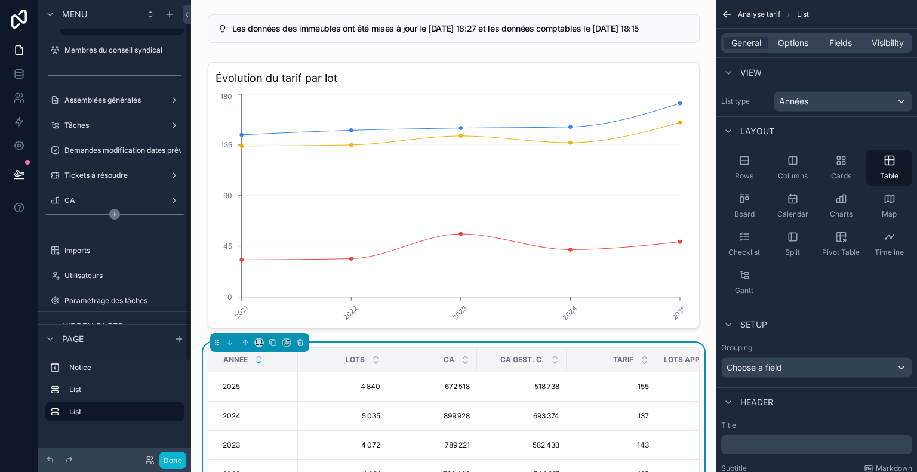
scroll to position [119, 0]
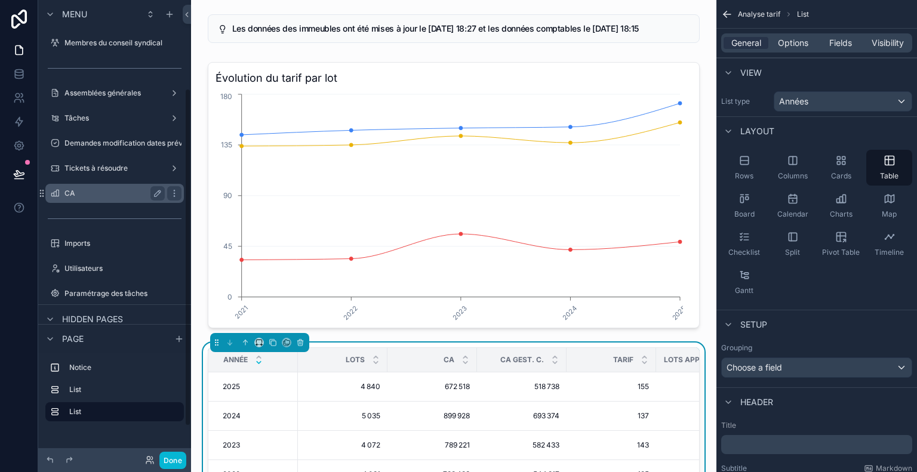
click at [109, 198] on label "CA" at bounding box center [112, 194] width 96 height 10
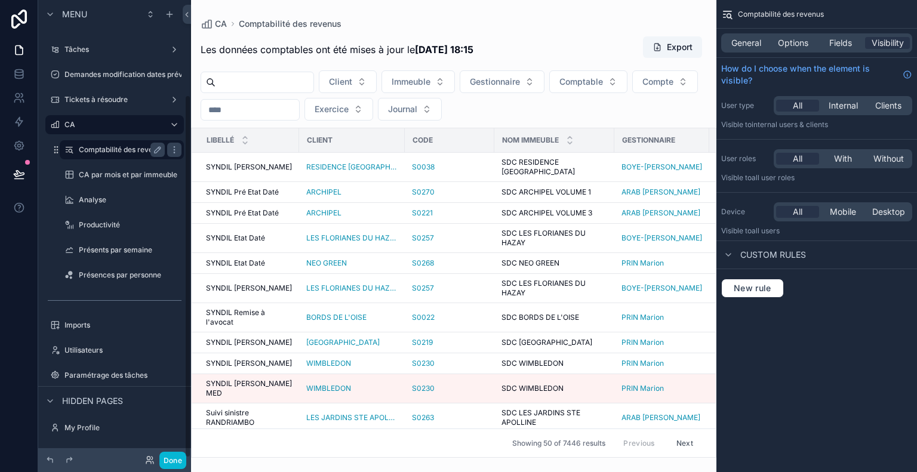
scroll to position [119, 0]
click at [129, 174] on label "CA par mois et par immeuble" at bounding box center [128, 175] width 99 height 10
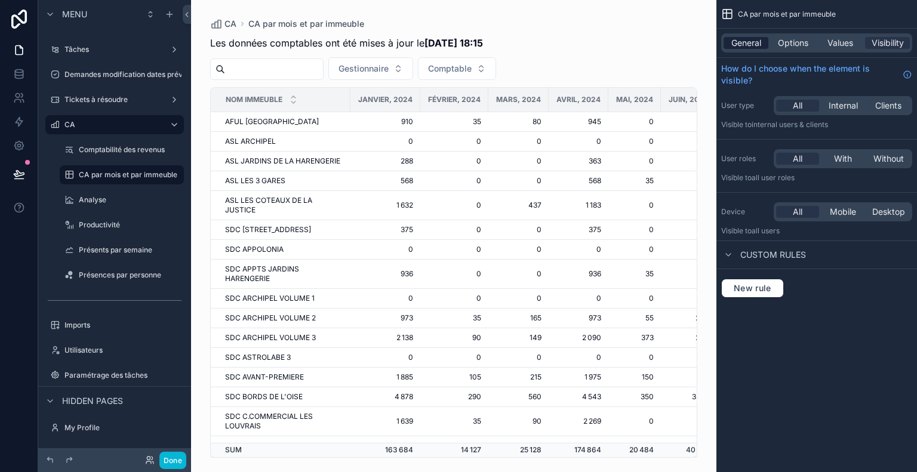
click at [754, 38] on span "General" at bounding box center [747, 43] width 30 height 12
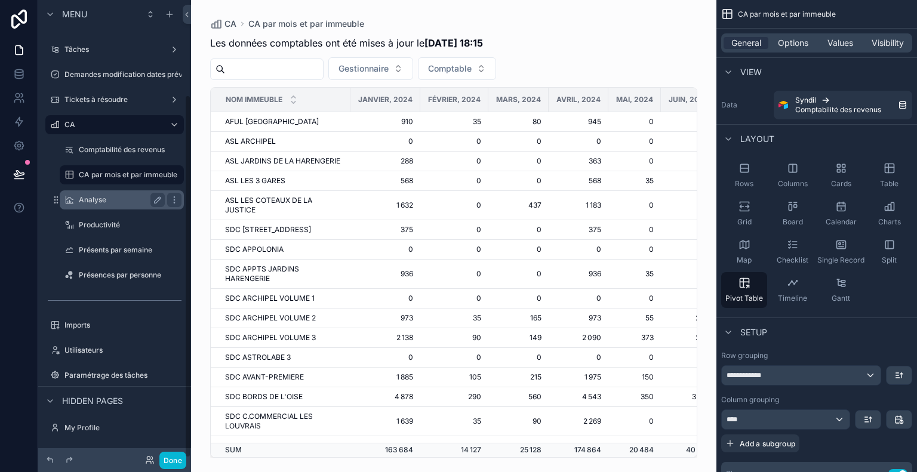
click at [127, 195] on label "Analyse" at bounding box center [119, 200] width 81 height 10
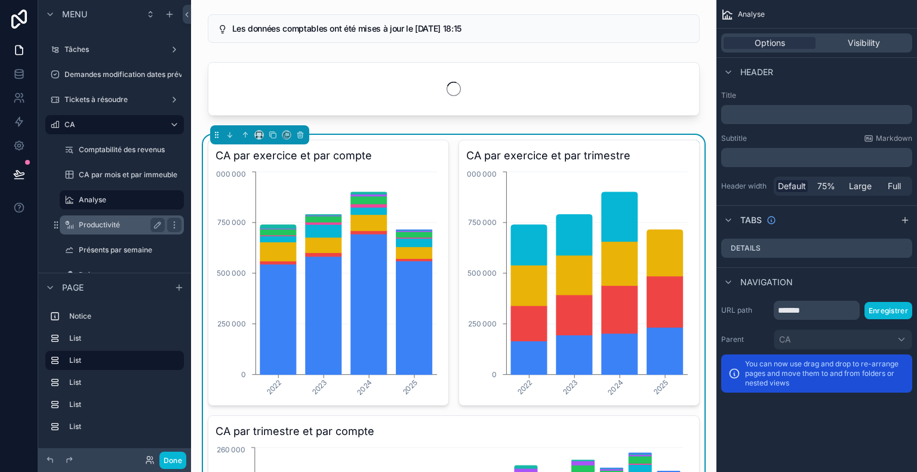
click at [112, 226] on label "Productivité" at bounding box center [119, 225] width 81 height 10
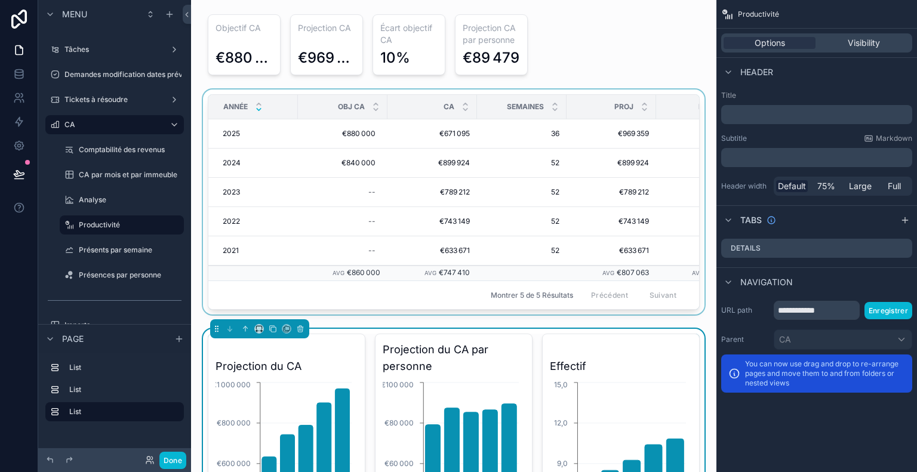
click at [404, 219] on div "scrollable content" at bounding box center [454, 205] width 506 height 230
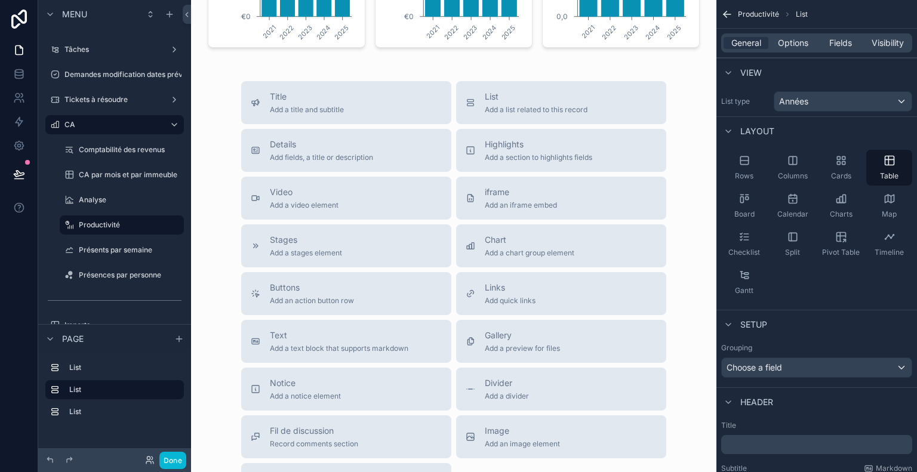
scroll to position [478, 0]
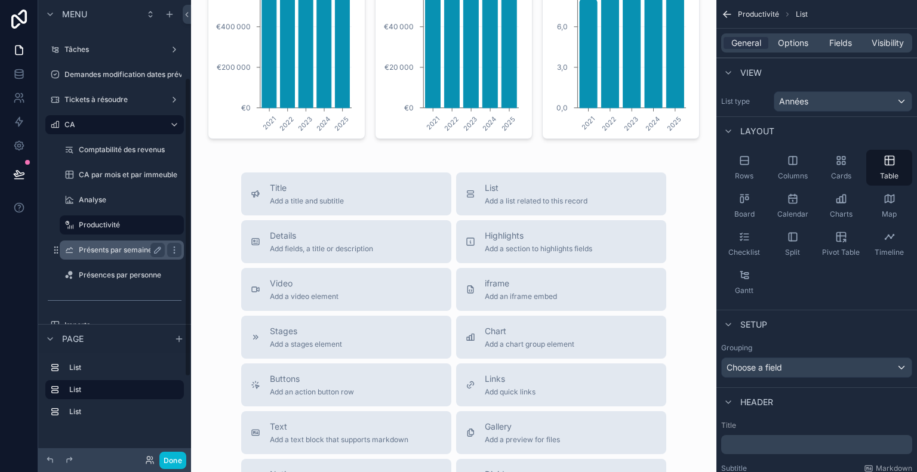
click at [116, 256] on div "Présents par semaine" at bounding box center [122, 250] width 86 height 14
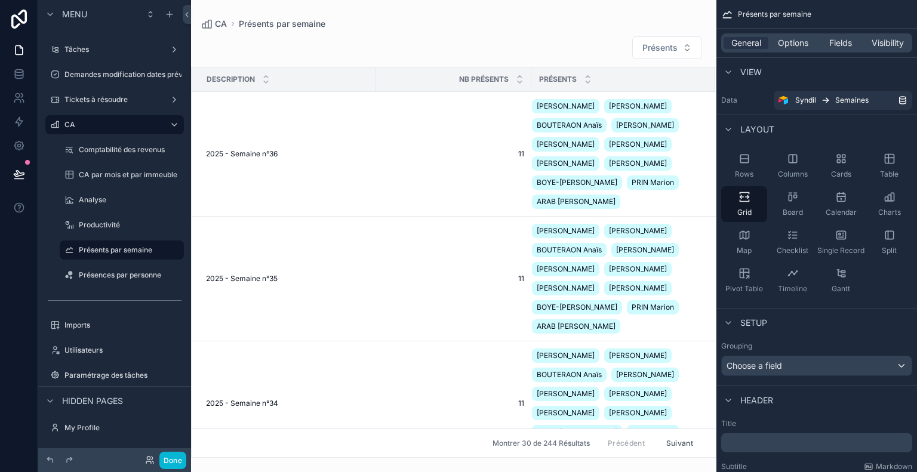
drag, startPoint x: 712, startPoint y: 119, endPoint x: 709, endPoint y: 134, distance: 15.2
click at [709, 134] on div "scrollable content" at bounding box center [453, 236] width 525 height 472
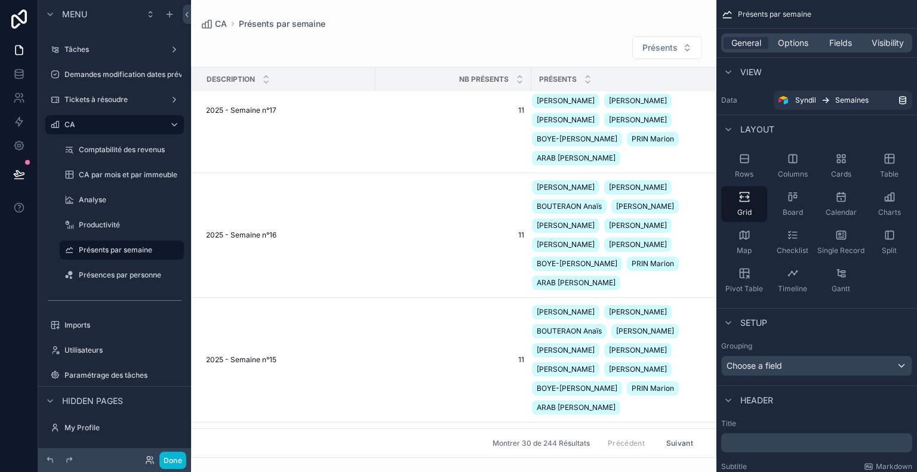
scroll to position [2540, 0]
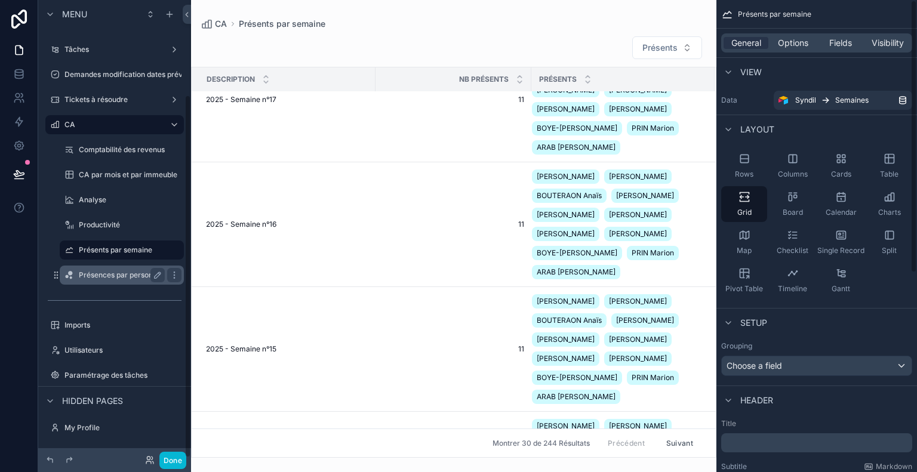
click at [121, 272] on label "Présences par personne" at bounding box center [120, 276] width 82 height 10
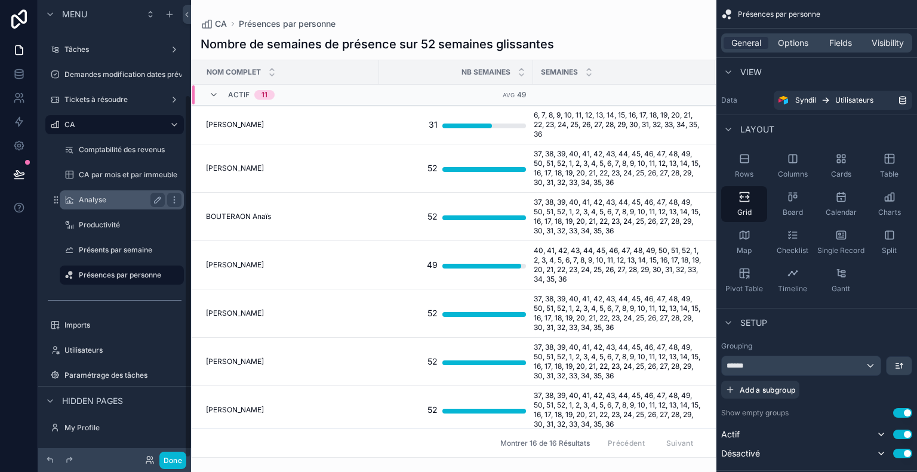
click at [98, 204] on label "Analyse" at bounding box center [119, 200] width 81 height 10
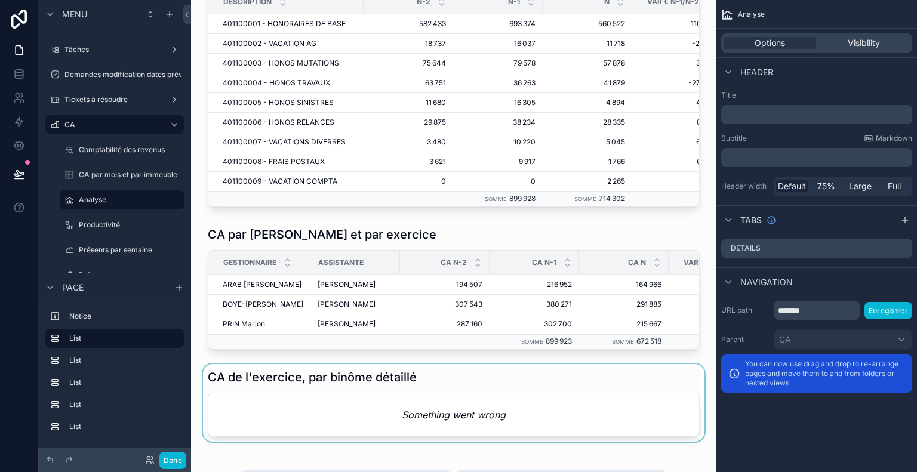
scroll to position [896, 0]
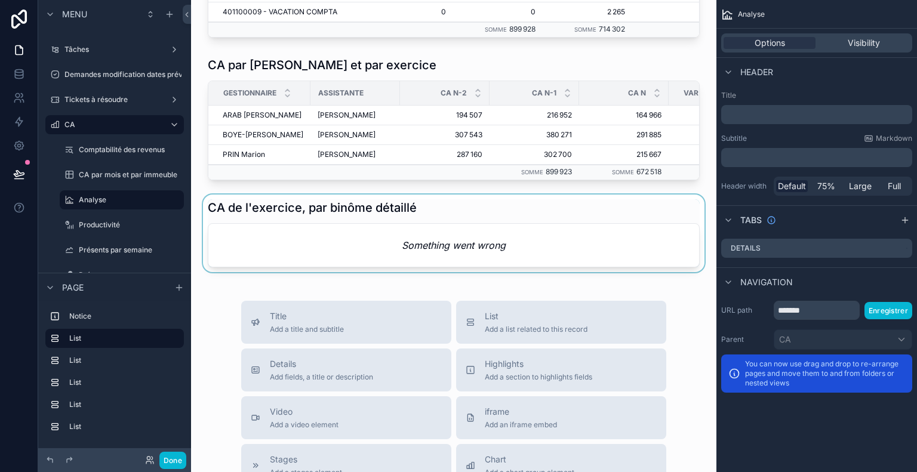
click at [426, 228] on div "scrollable content" at bounding box center [454, 234] width 506 height 78
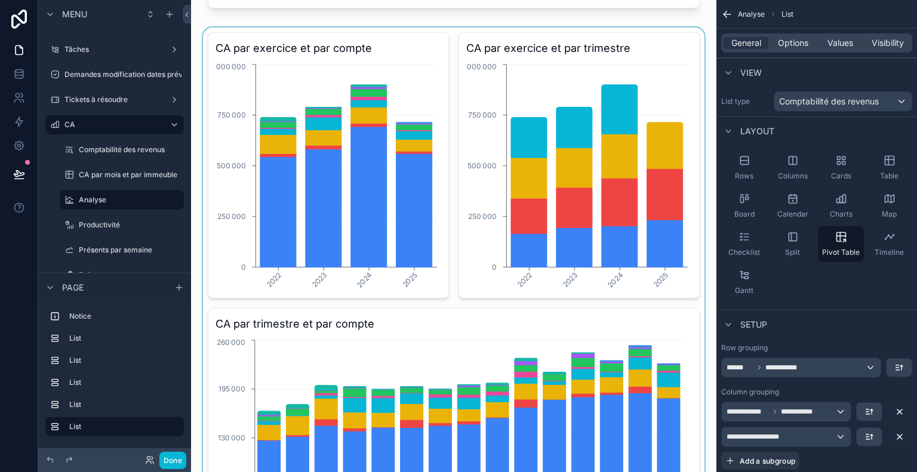
scroll to position [0, 0]
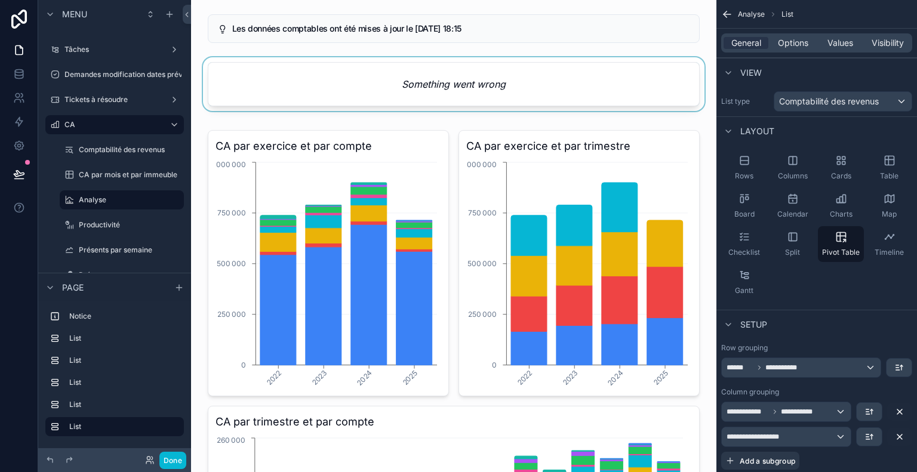
click at [508, 99] on div "scrollable content" at bounding box center [454, 86] width 506 height 59
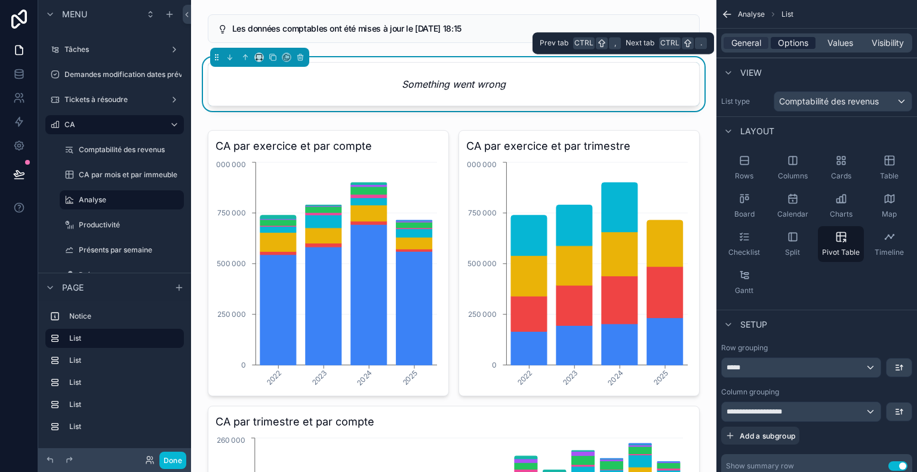
click at [794, 44] on span "Options" at bounding box center [793, 43] width 30 height 12
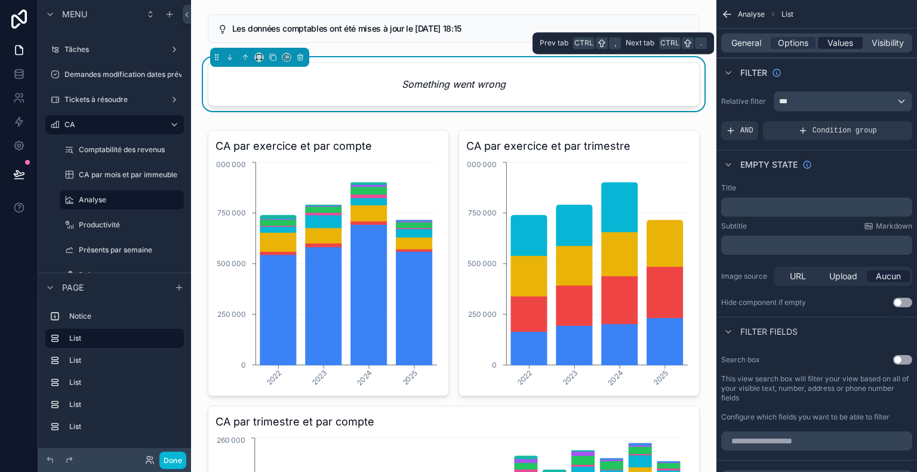
click at [830, 40] on span "Values" at bounding box center [841, 43] width 26 height 12
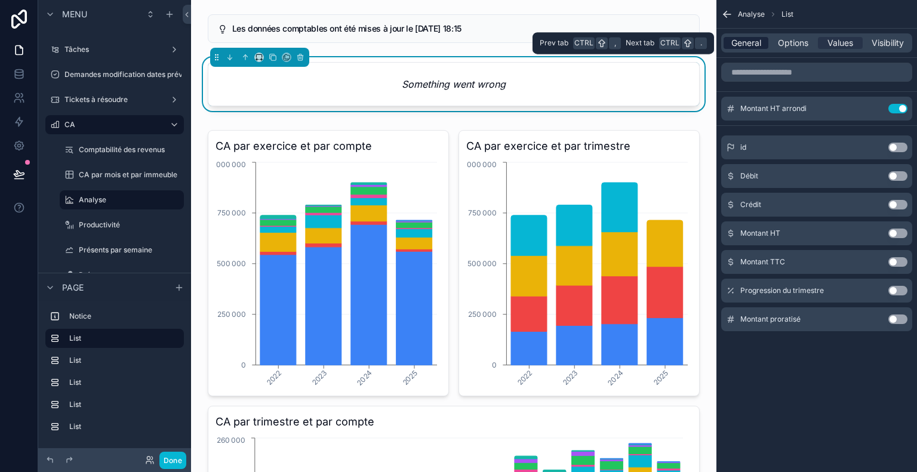
click at [743, 41] on span "General" at bounding box center [747, 43] width 30 height 12
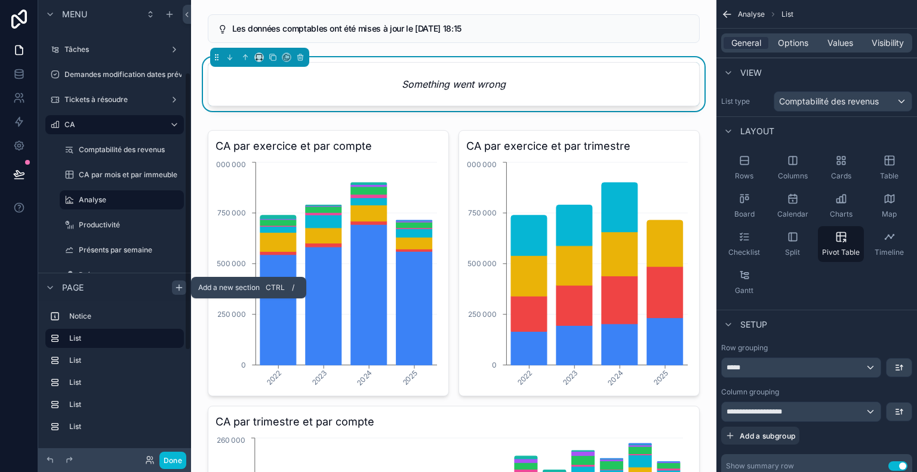
click at [180, 285] on icon "scrollable content" at bounding box center [179, 288] width 10 height 10
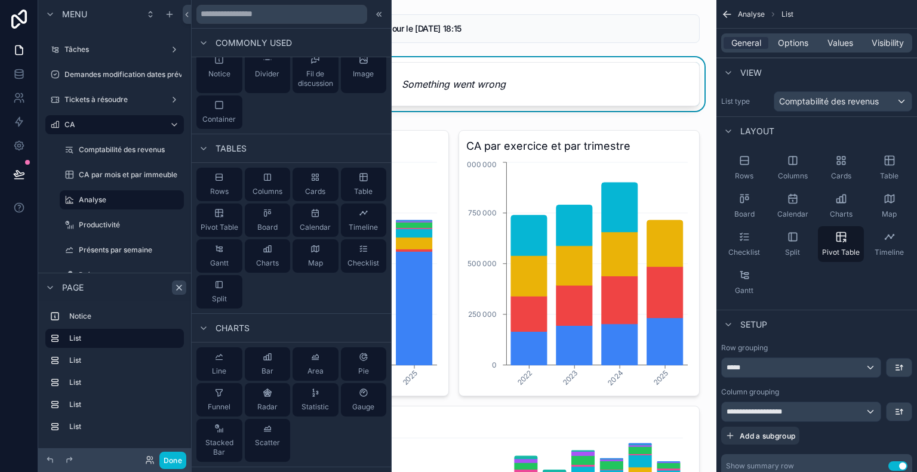
scroll to position [179, 0]
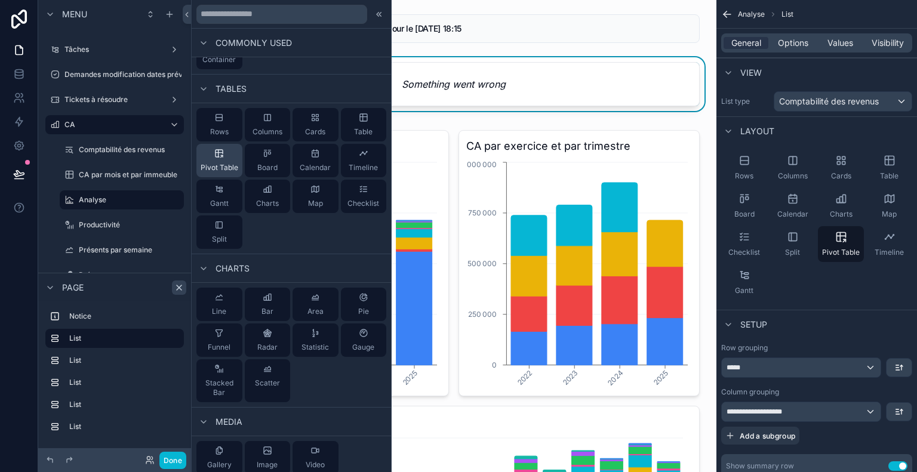
click at [215, 168] on span "Pivot Table" at bounding box center [220, 168] width 38 height 10
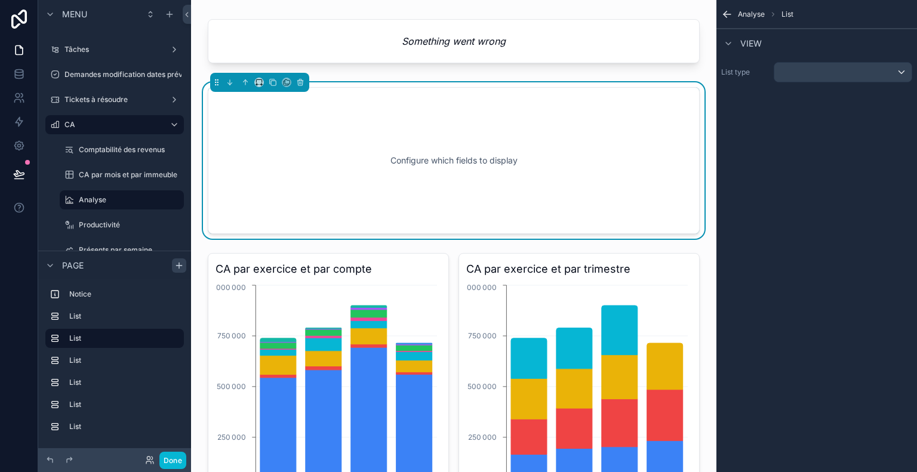
scroll to position [0, 0]
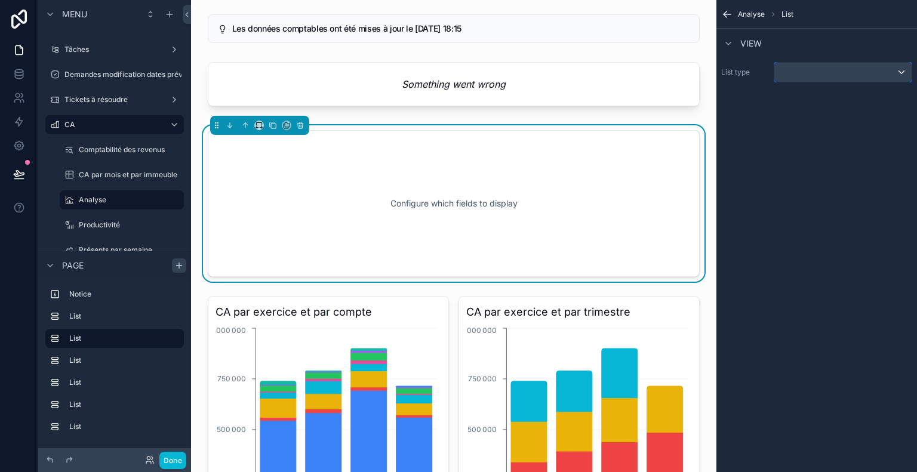
click at [831, 73] on div "scrollable content" at bounding box center [843, 72] width 137 height 19
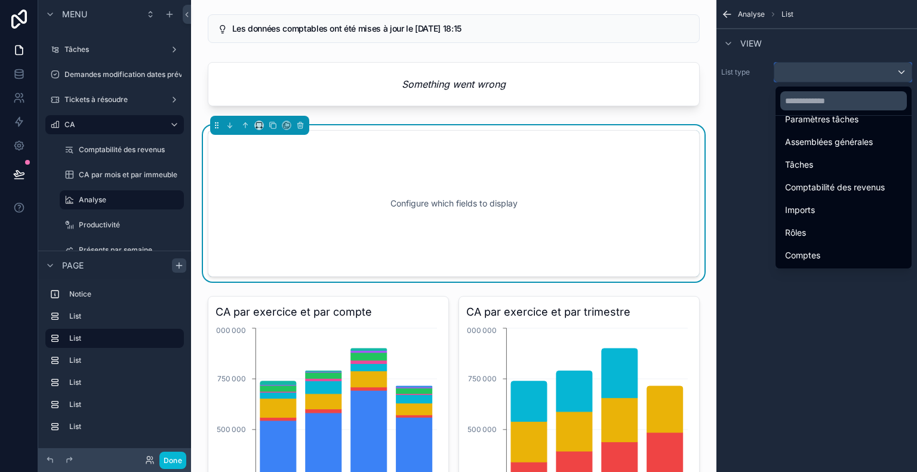
scroll to position [179, 0]
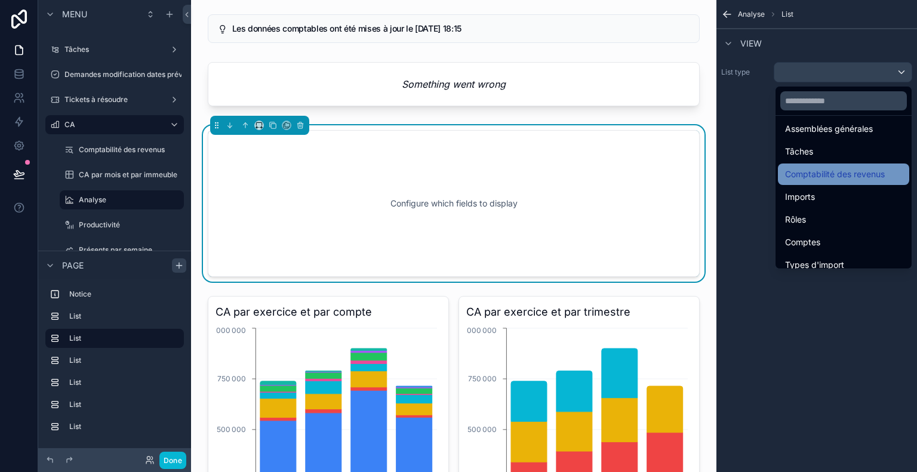
click at [857, 172] on span "Comptabilité des revenus" at bounding box center [835, 174] width 100 height 14
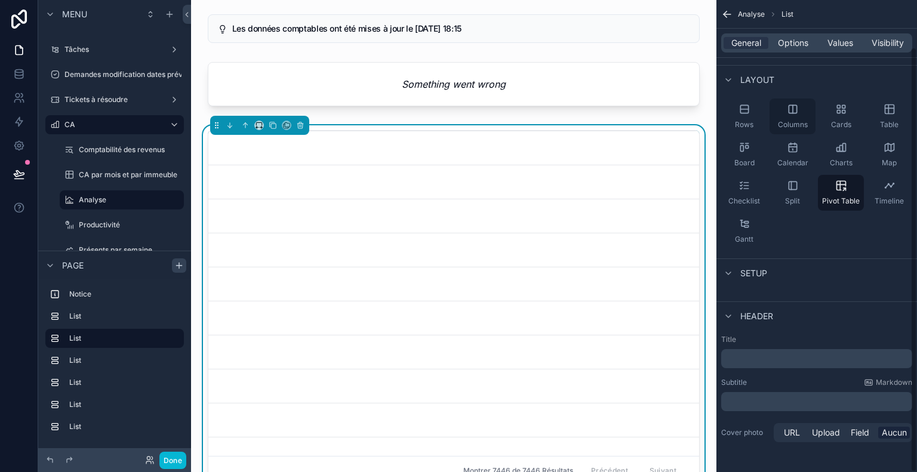
scroll to position [52, 0]
click at [732, 270] on icon "scrollable content" at bounding box center [729, 273] width 10 height 10
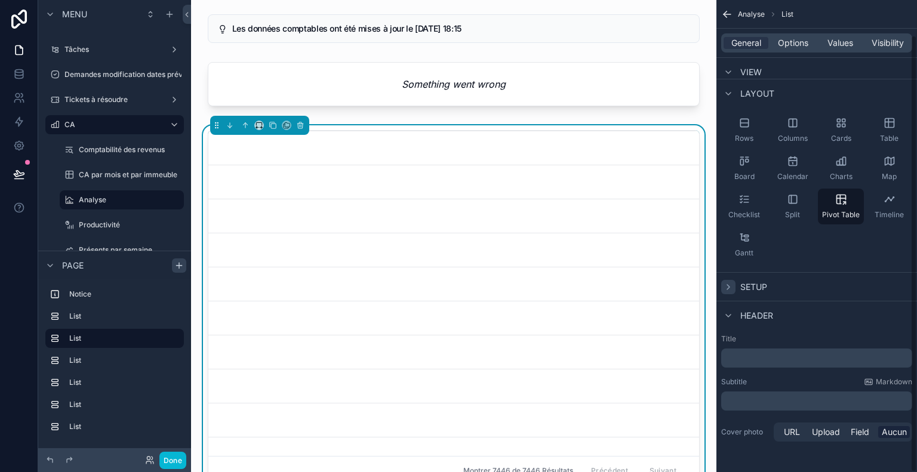
click at [724, 284] on icon "scrollable content" at bounding box center [729, 287] width 10 height 10
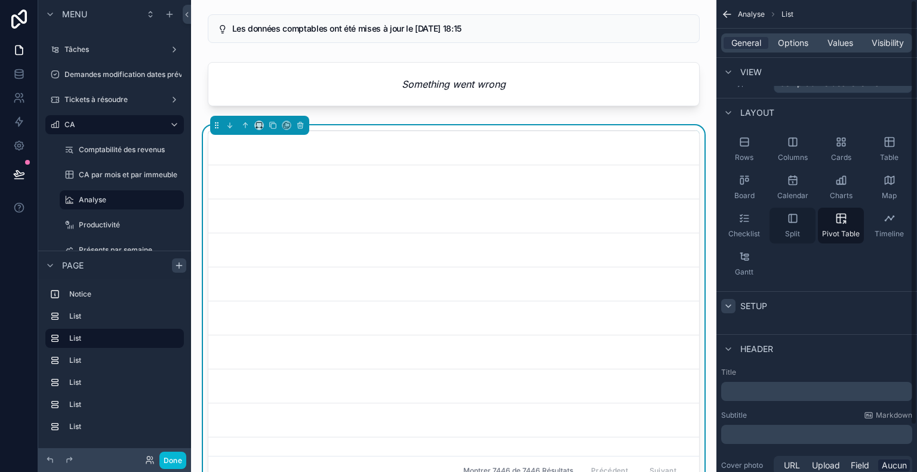
scroll to position [0, 0]
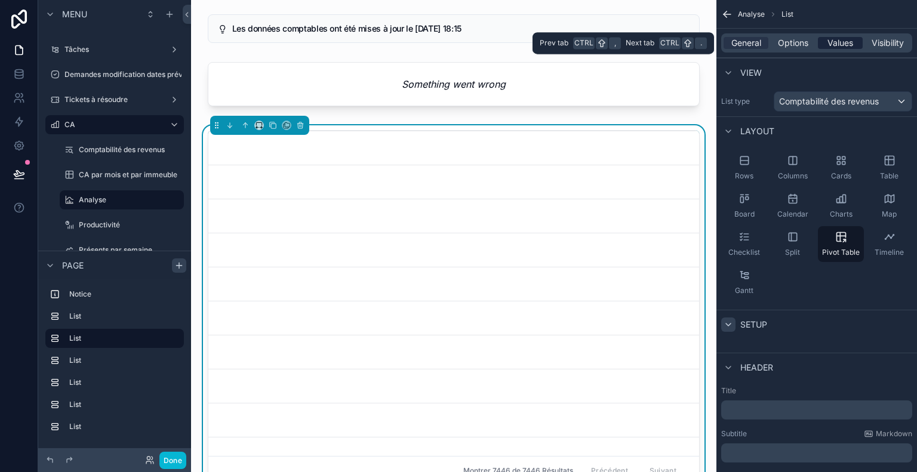
click at [828, 42] on span "Values" at bounding box center [841, 43] width 26 height 12
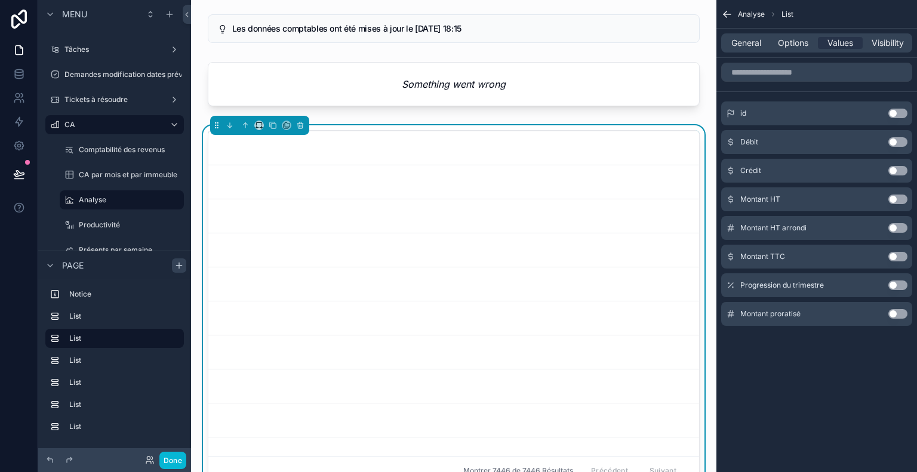
click at [900, 231] on button "Use setting" at bounding box center [898, 228] width 19 height 10
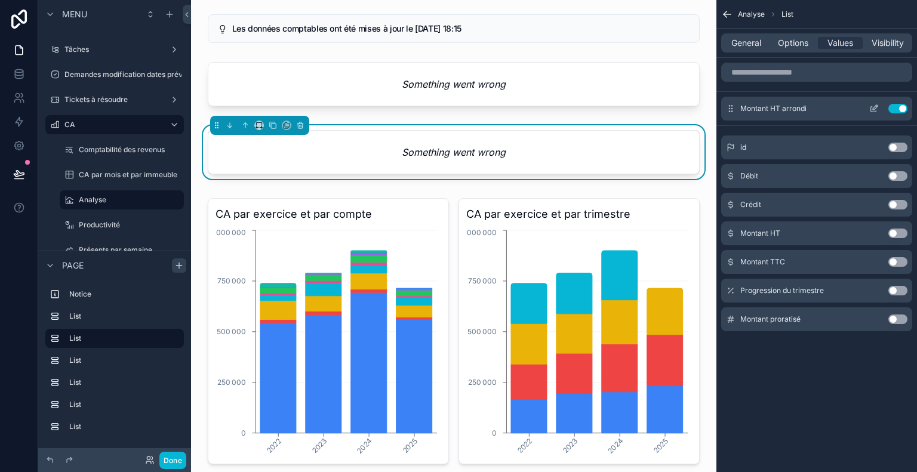
click at [874, 106] on icon "scrollable content" at bounding box center [874, 109] width 10 height 10
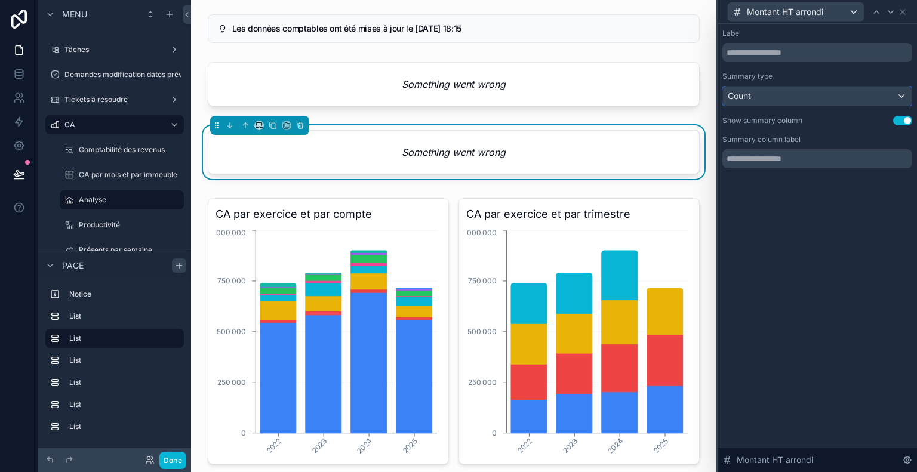
click at [857, 95] on div "Count" at bounding box center [817, 96] width 189 height 19
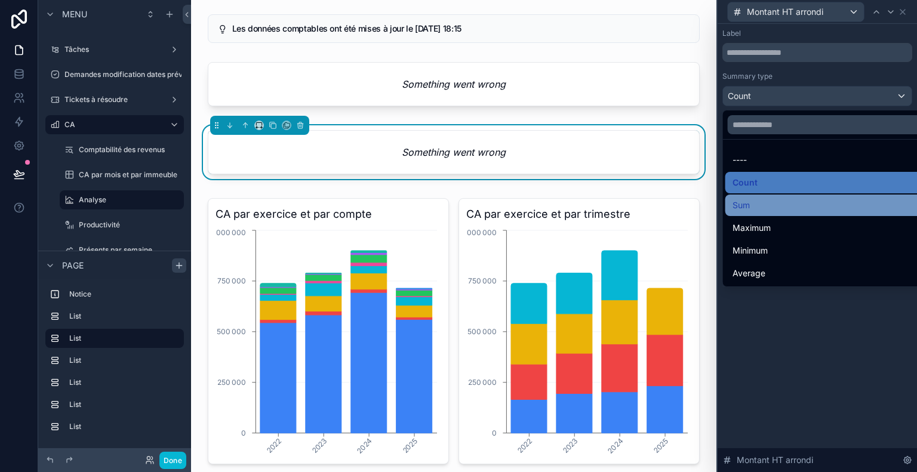
click at [791, 203] on div "Sum" at bounding box center [832, 205] width 198 height 14
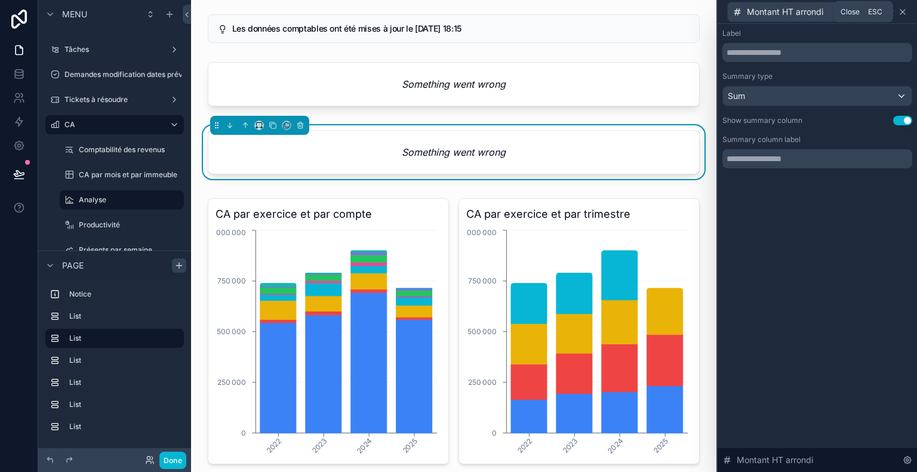
click at [905, 12] on icon at bounding box center [903, 12] width 10 height 10
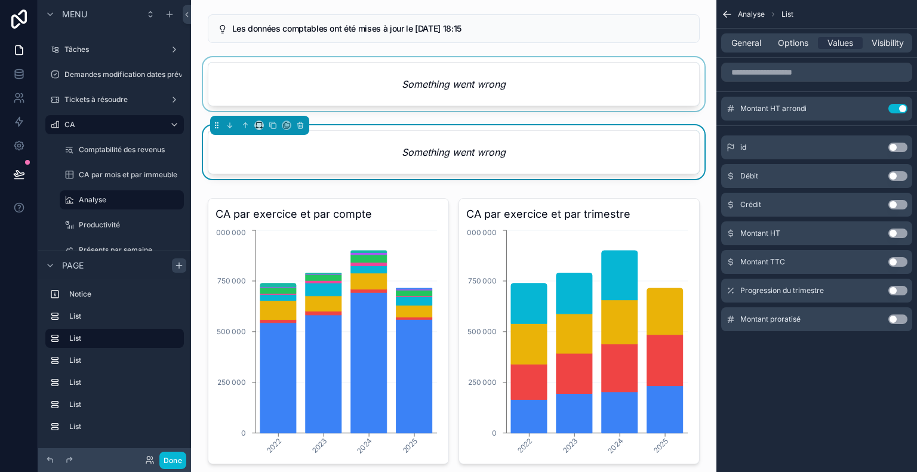
click at [533, 82] on div "scrollable content" at bounding box center [454, 86] width 506 height 59
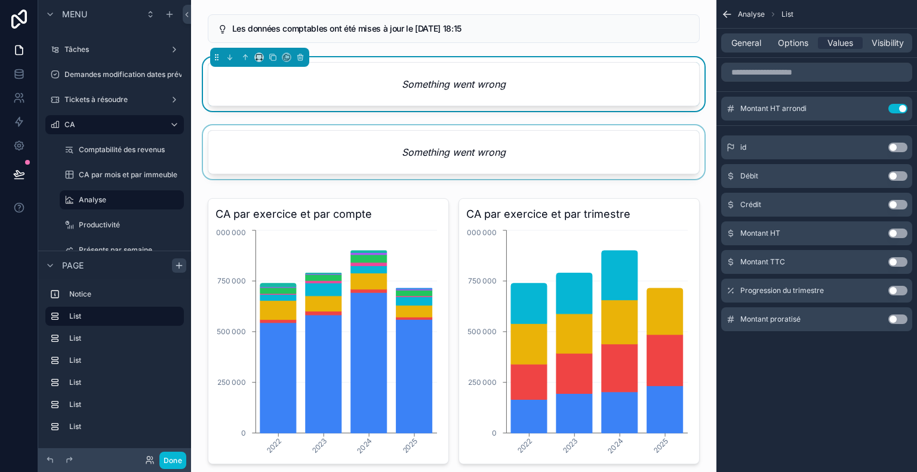
click at [568, 136] on div "scrollable content" at bounding box center [454, 154] width 506 height 59
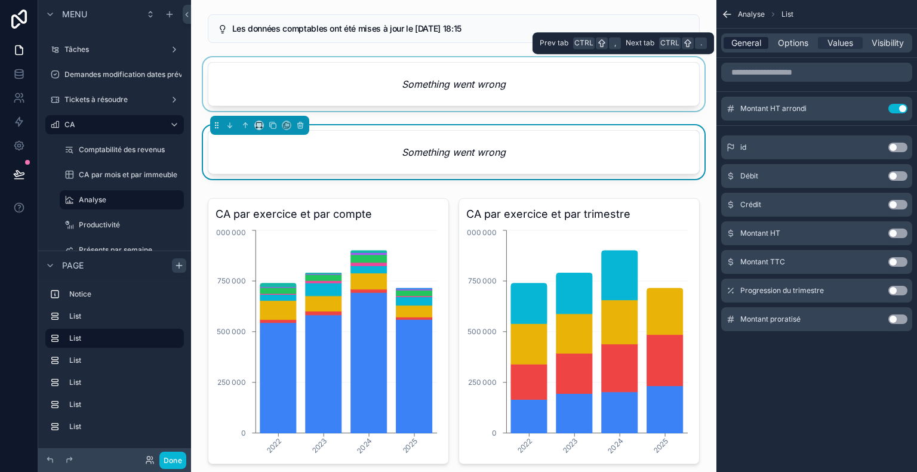
click at [756, 44] on span "General" at bounding box center [747, 43] width 30 height 12
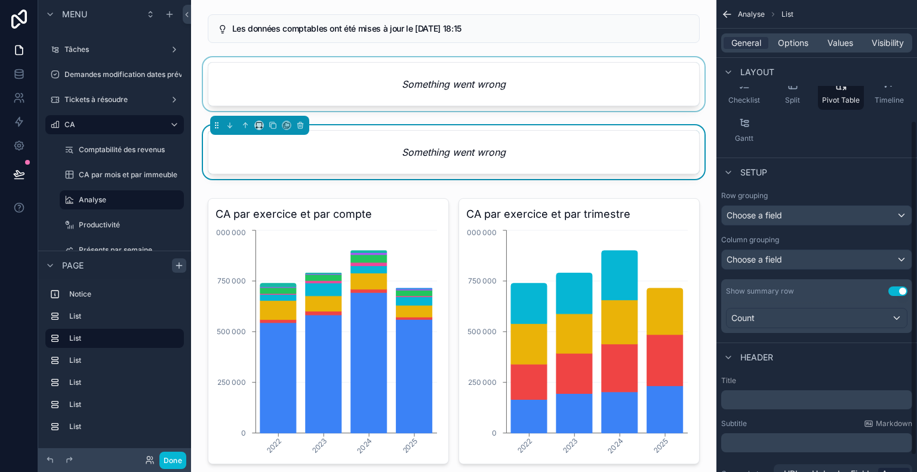
scroll to position [134, 0]
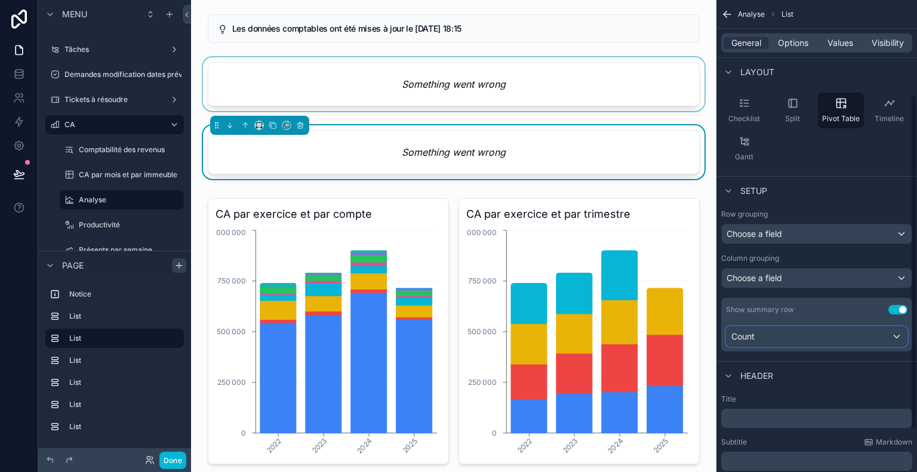
click at [777, 333] on div "Count" at bounding box center [817, 336] width 180 height 19
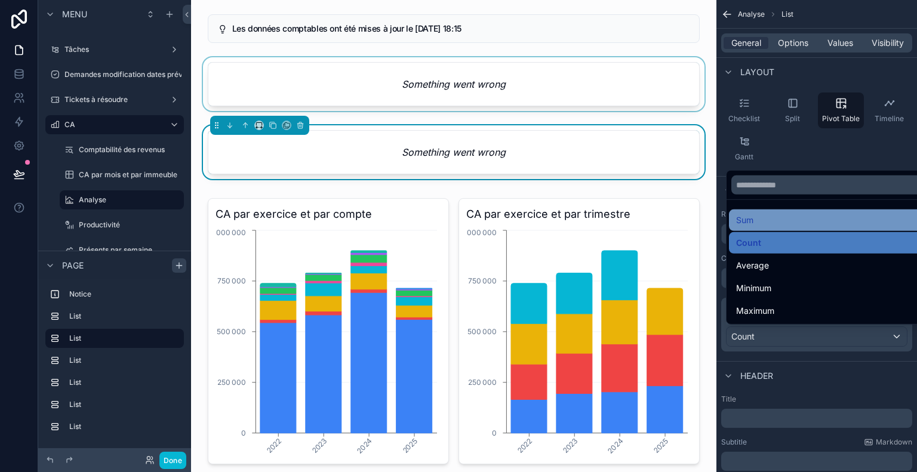
click at [776, 222] on div "Sum" at bounding box center [830, 220] width 189 height 14
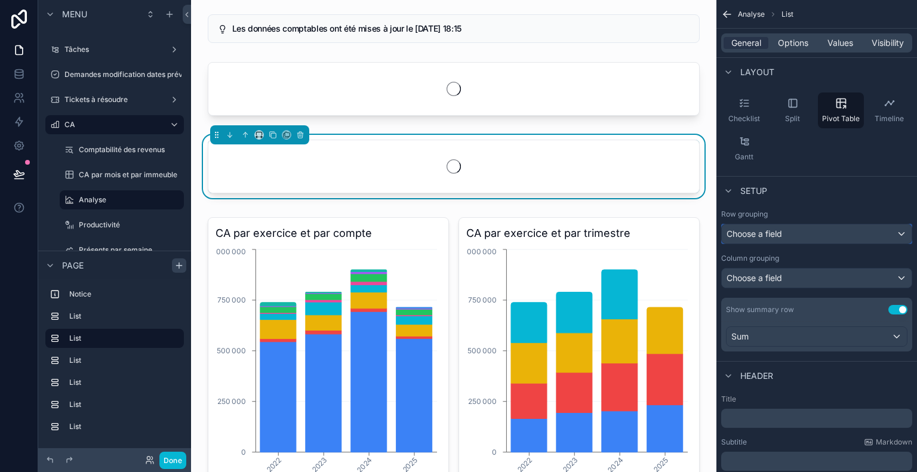
click at [792, 234] on div "Choose a field" at bounding box center [817, 234] width 190 height 19
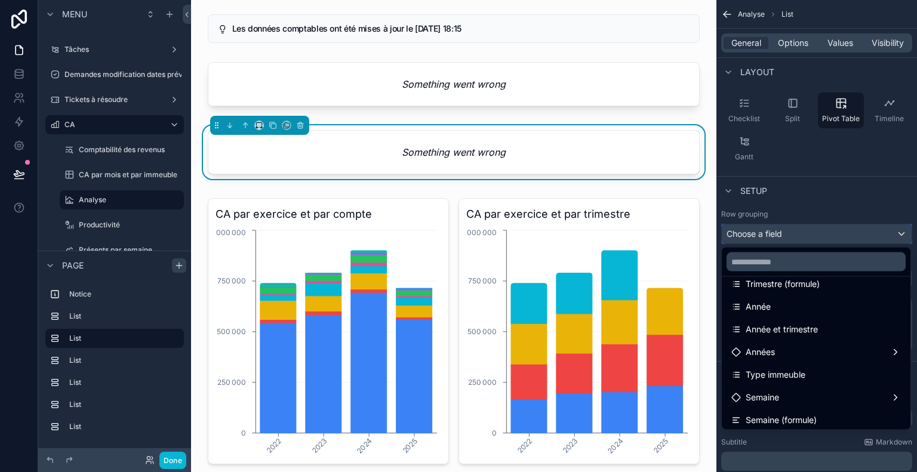
scroll to position [418, 0]
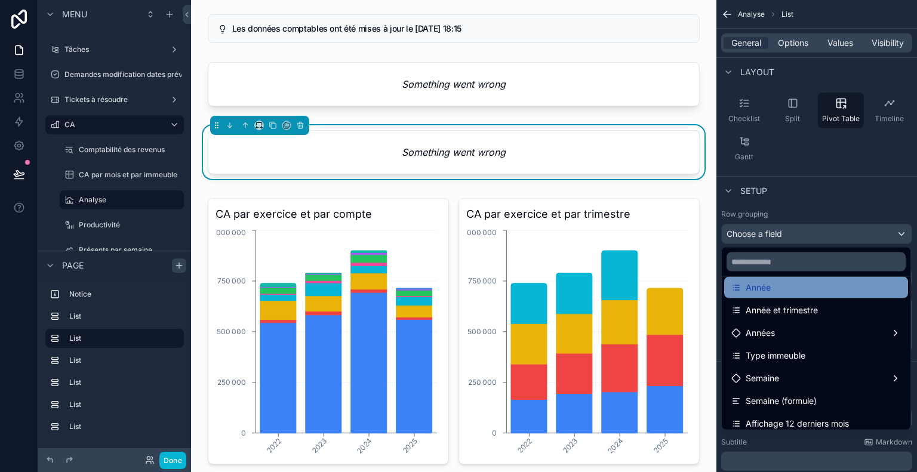
click at [798, 287] on div "Année" at bounding box center [817, 288] width 170 height 14
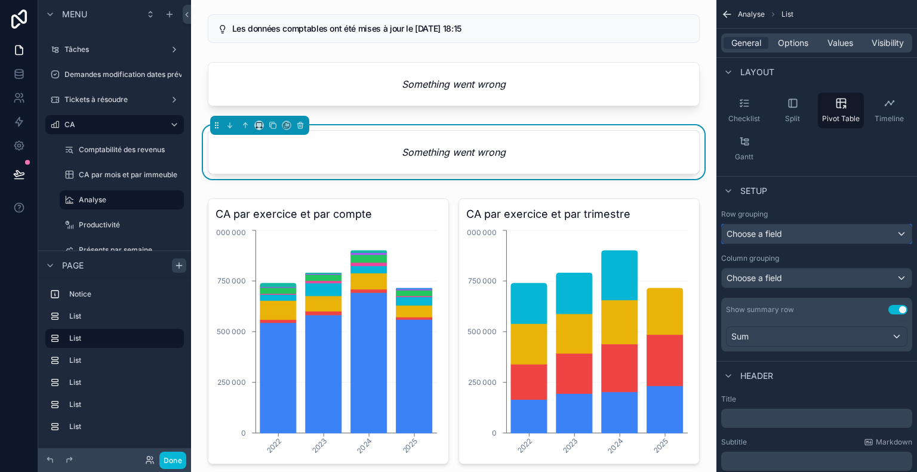
click at [797, 229] on div "Choose a field" at bounding box center [817, 234] width 190 height 19
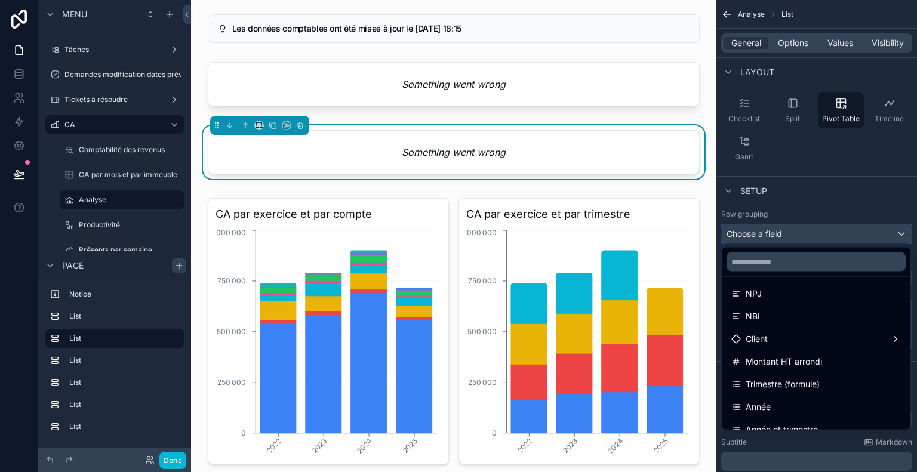
scroll to position [358, 0]
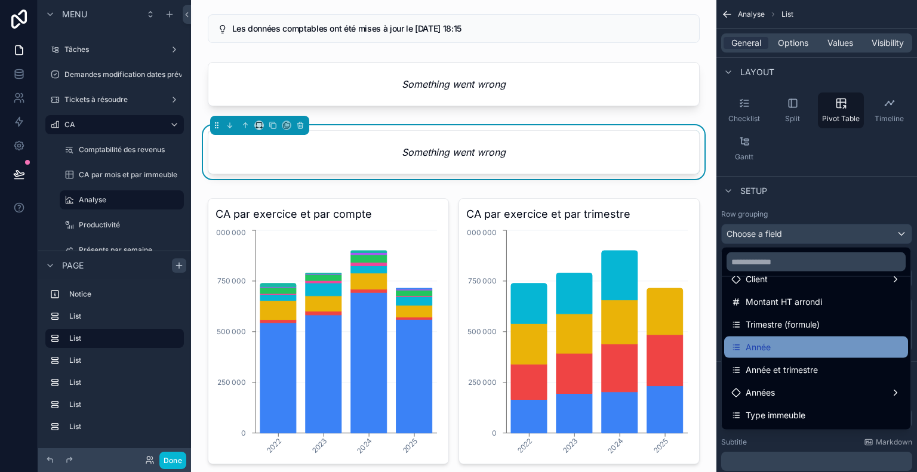
click at [781, 338] on div "Année" at bounding box center [816, 347] width 184 height 21
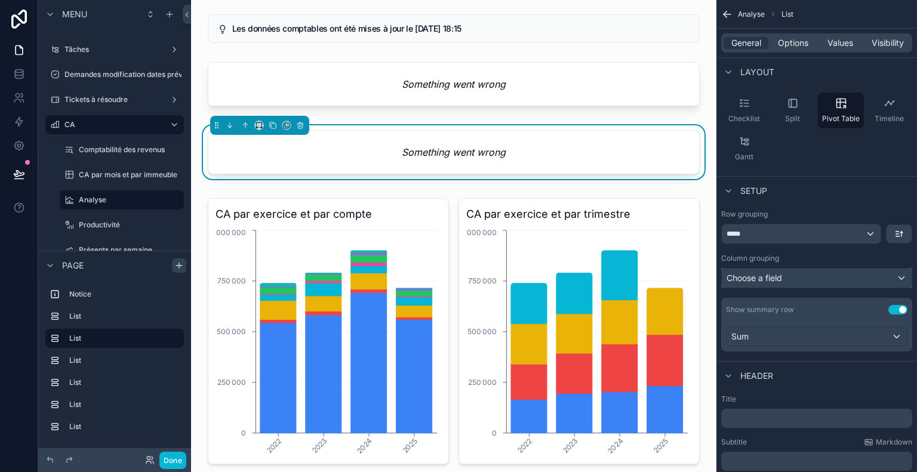
click at [797, 277] on div "Choose a field" at bounding box center [817, 278] width 190 height 19
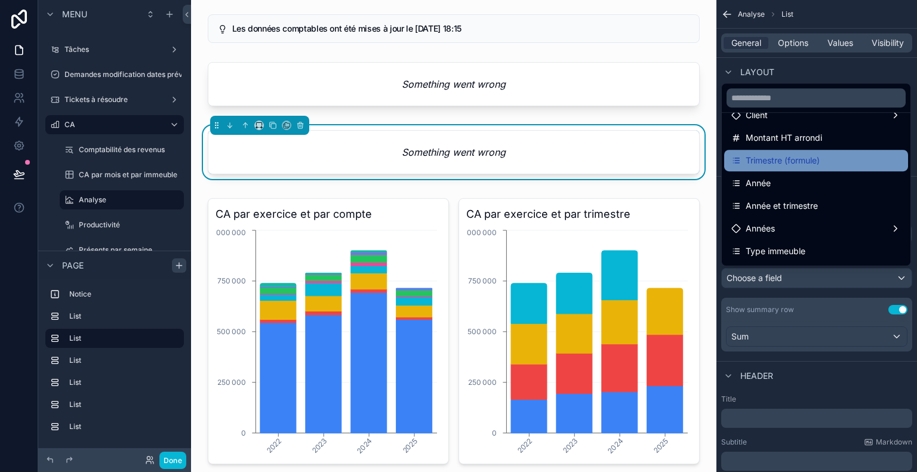
click at [820, 166] on span "Trimestre (formule)" at bounding box center [783, 160] width 74 height 14
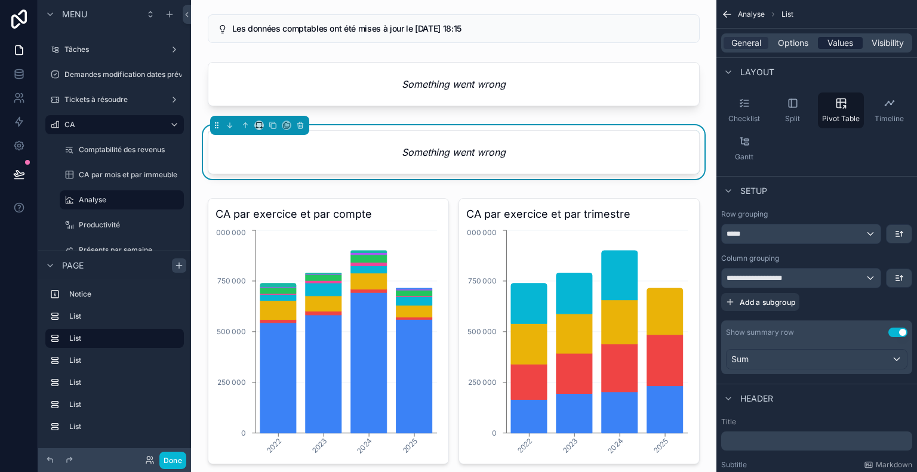
click at [844, 48] on span "Values" at bounding box center [841, 43] width 26 height 12
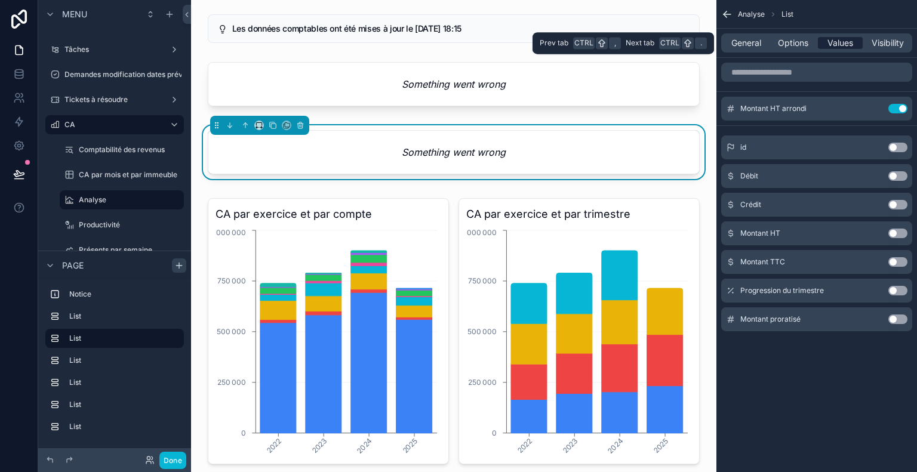
scroll to position [0, 0]
click at [896, 108] on button "Use setting" at bounding box center [898, 109] width 19 height 10
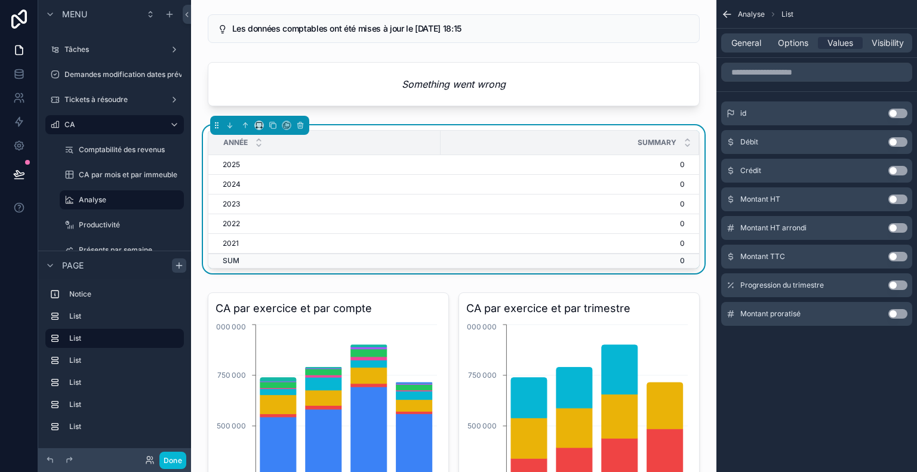
click at [895, 195] on button "Use setting" at bounding box center [898, 200] width 19 height 10
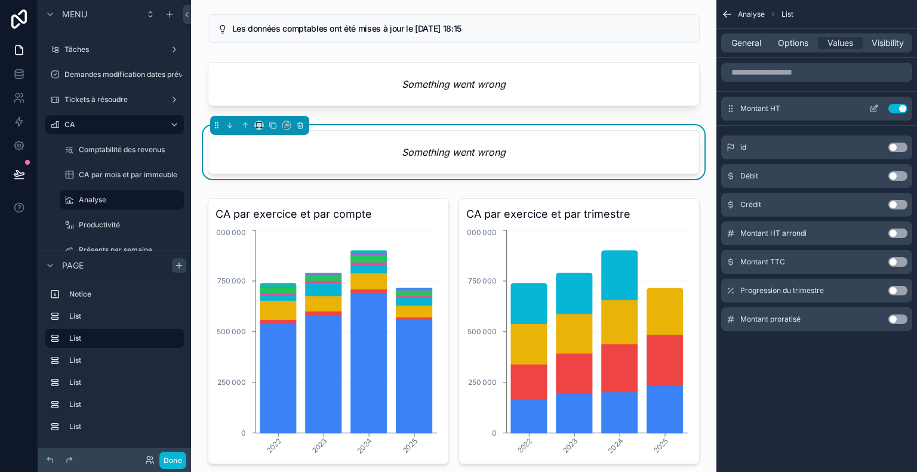
click at [898, 107] on button "Use setting" at bounding box center [898, 109] width 19 height 10
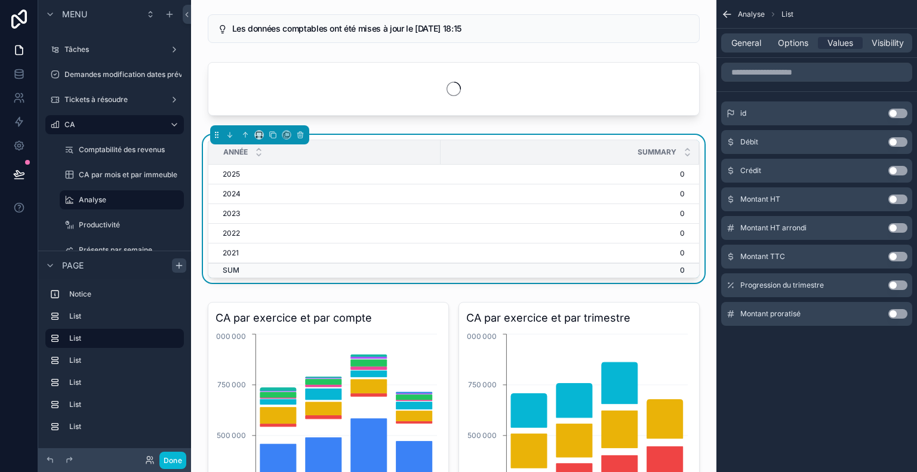
click at [899, 256] on button "Use setting" at bounding box center [898, 257] width 19 height 10
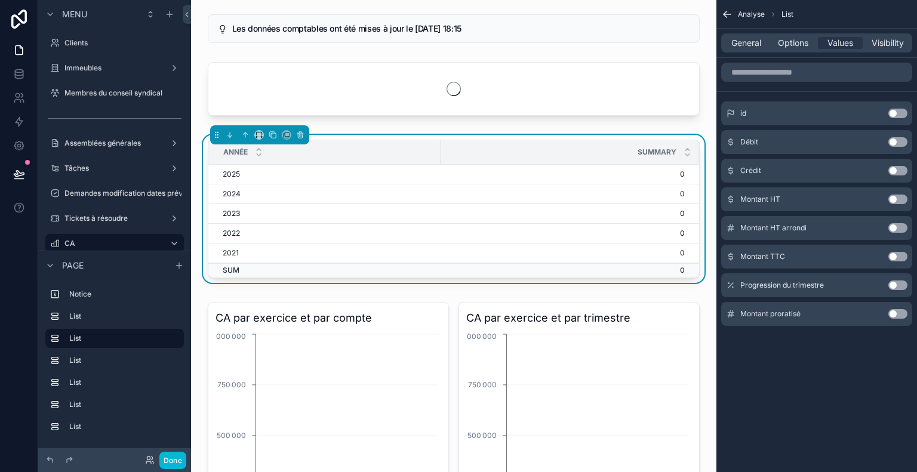
scroll to position [119, 0]
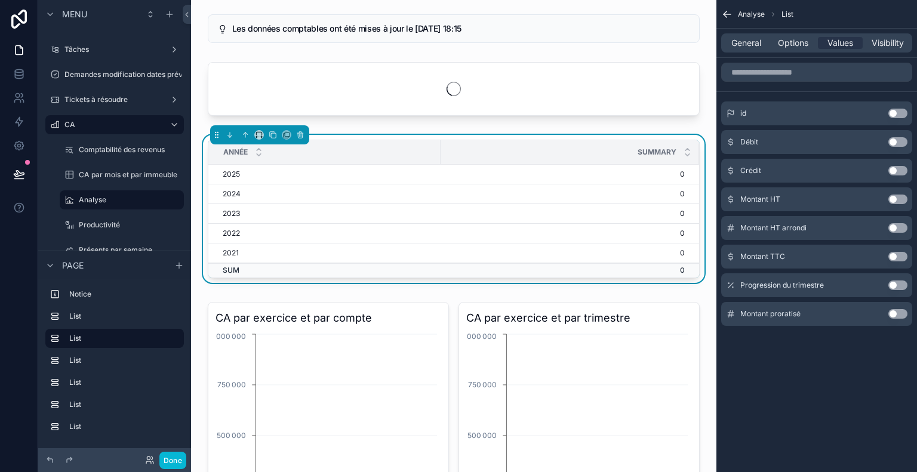
click at [898, 113] on button "Use setting" at bounding box center [898, 114] width 19 height 10
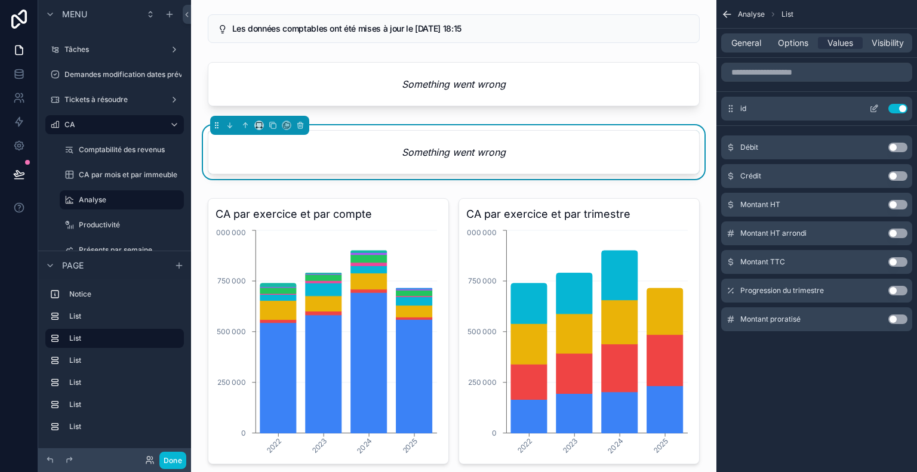
click at [901, 105] on button "Use setting" at bounding box center [898, 109] width 19 height 10
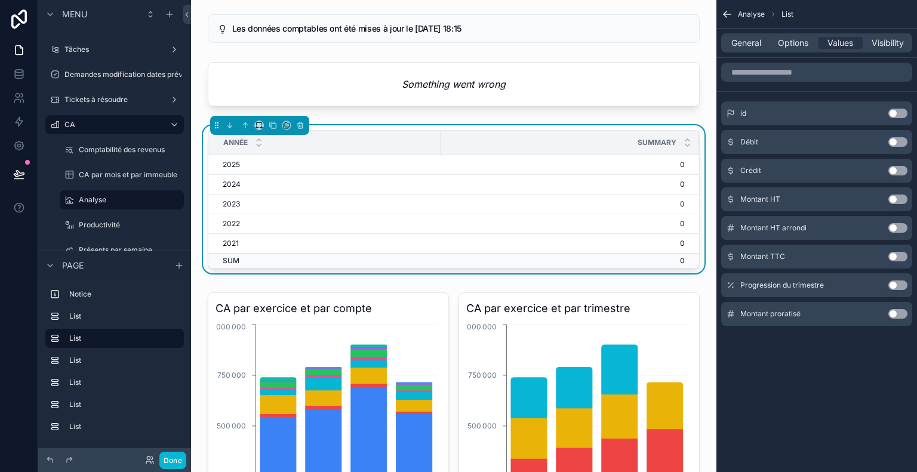
click at [896, 316] on button "Use setting" at bounding box center [898, 314] width 19 height 10
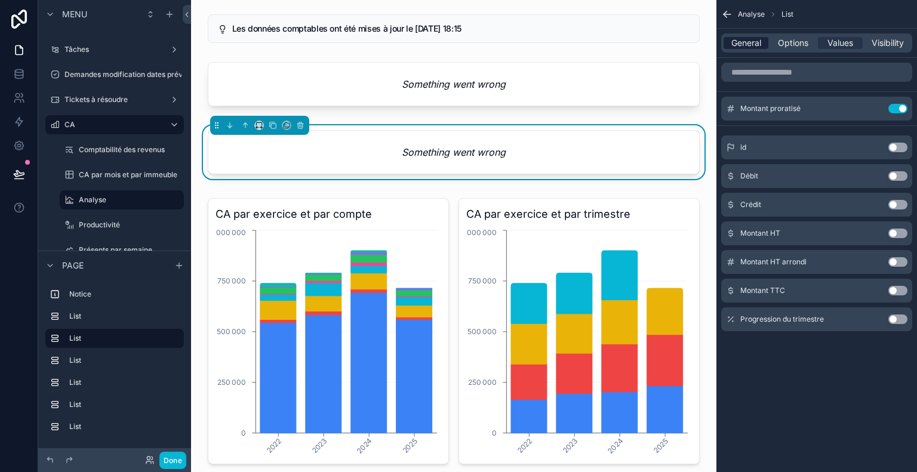
click at [751, 44] on span "General" at bounding box center [747, 43] width 30 height 12
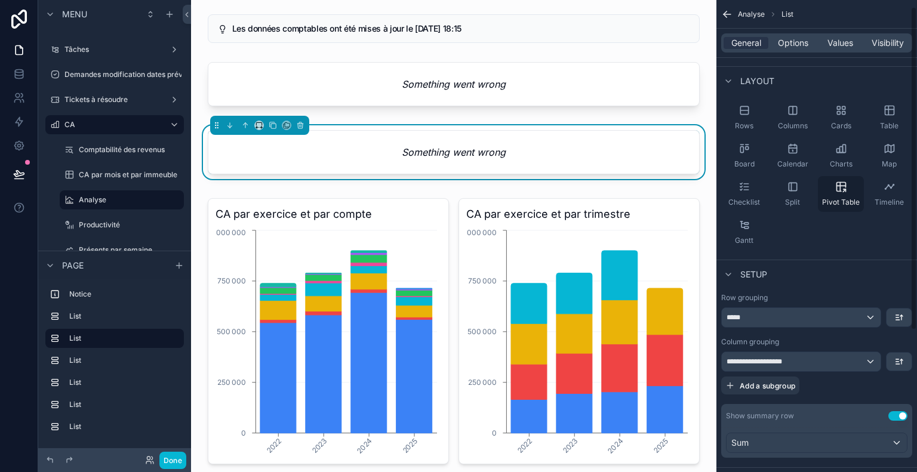
scroll to position [216, 0]
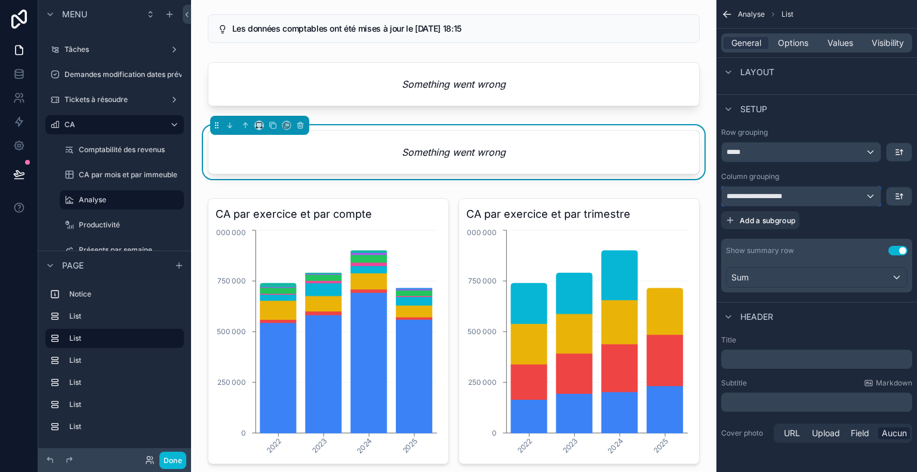
click at [818, 199] on div "**********" at bounding box center [801, 196] width 159 height 19
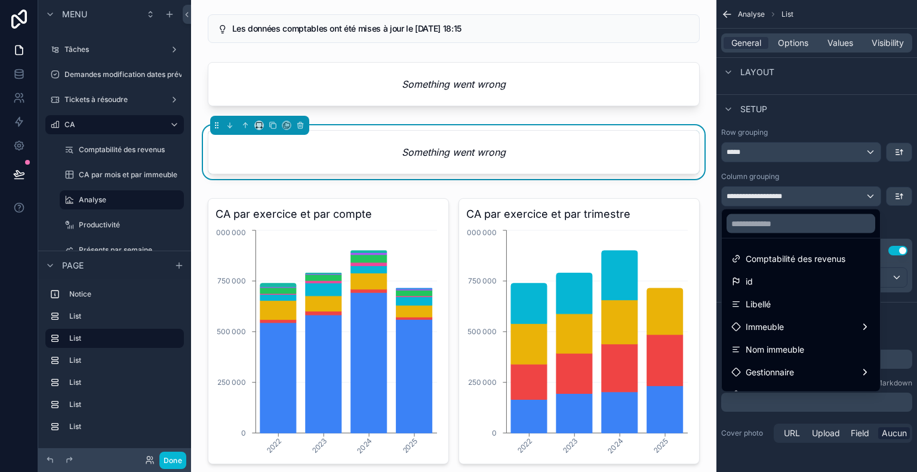
click at [818, 199] on div "scrollable content" at bounding box center [458, 236] width 917 height 472
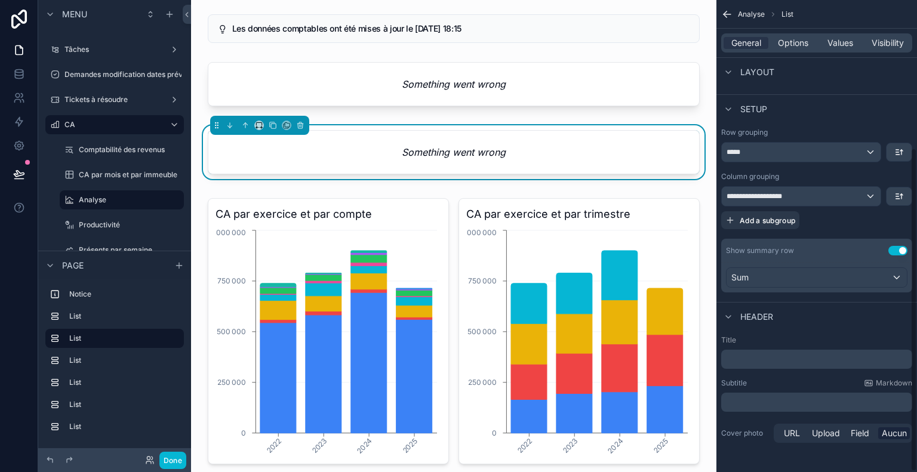
click at [815, 167] on div "**********" at bounding box center [816, 210] width 191 height 165
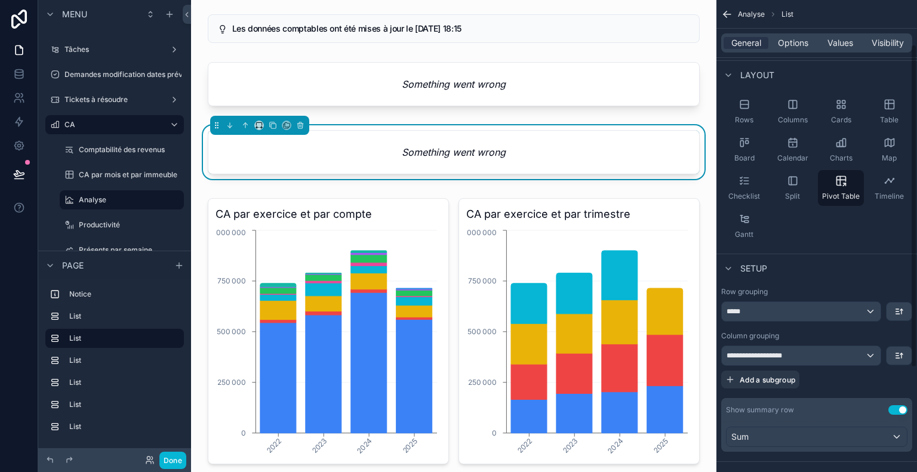
scroll to position [36, 0]
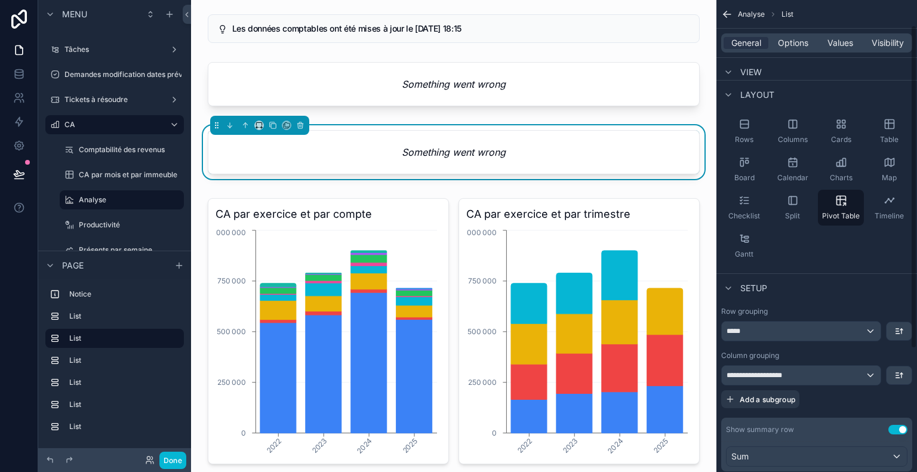
click at [826, 271] on div "**********" at bounding box center [817, 297] width 201 height 666
click at [468, 134] on div "Something went wrong" at bounding box center [453, 152] width 491 height 43
click at [24, 71] on icon at bounding box center [19, 74] width 12 height 12
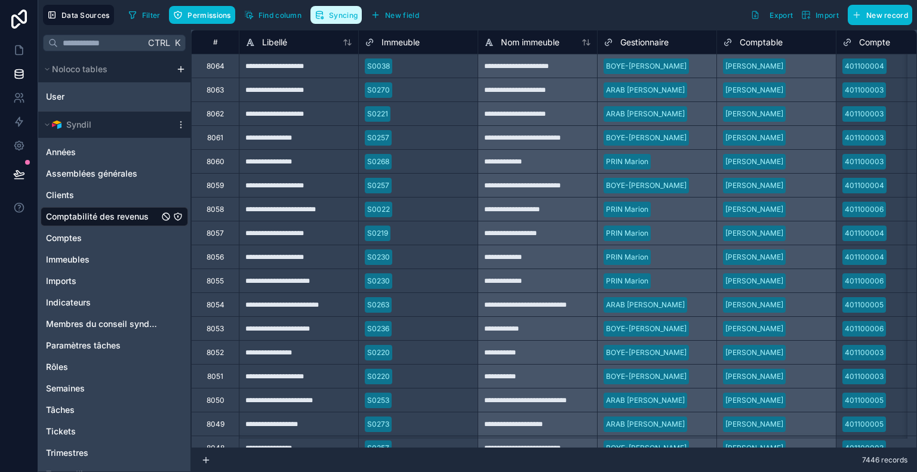
click at [345, 16] on span "Syncing" at bounding box center [343, 15] width 29 height 9
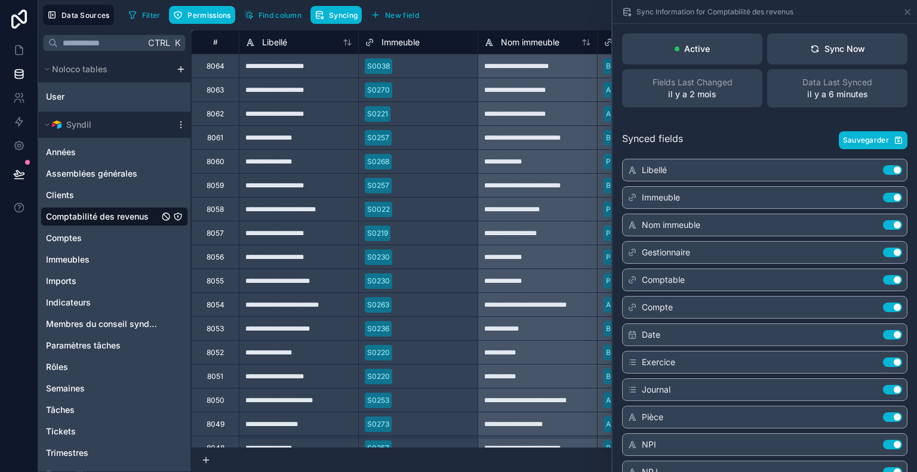
click at [700, 86] on span "Fields Last Changed" at bounding box center [693, 82] width 80 height 12
click at [909, 11] on icon at bounding box center [908, 12] width 10 height 10
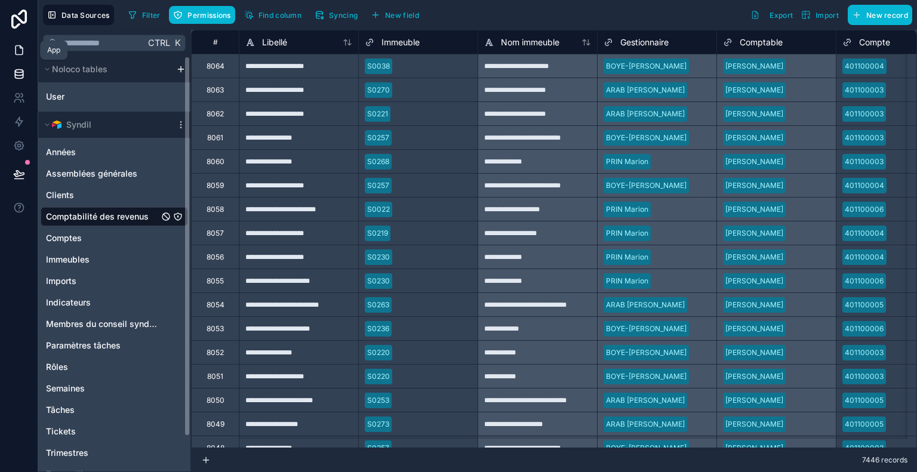
click at [23, 48] on icon at bounding box center [19, 50] width 12 height 12
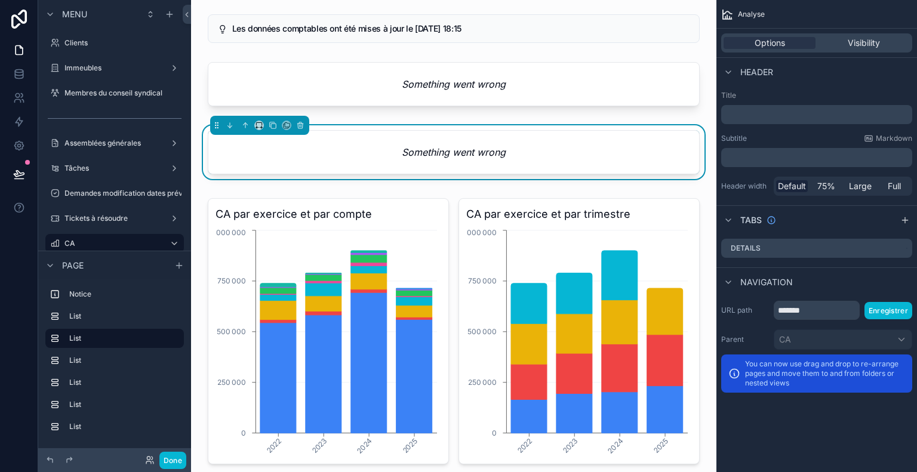
click at [528, 134] on div "Something went wrong" at bounding box center [453, 152] width 491 height 43
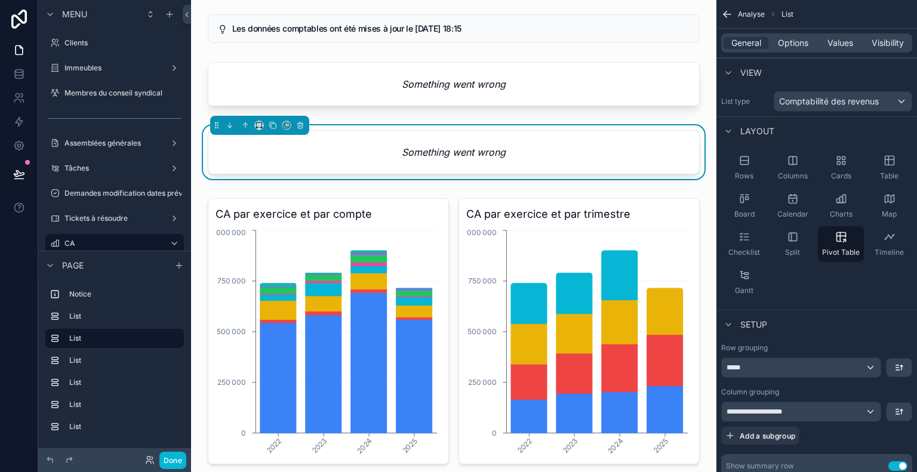
click at [528, 134] on div "Something went wrong" at bounding box center [453, 152] width 491 height 43
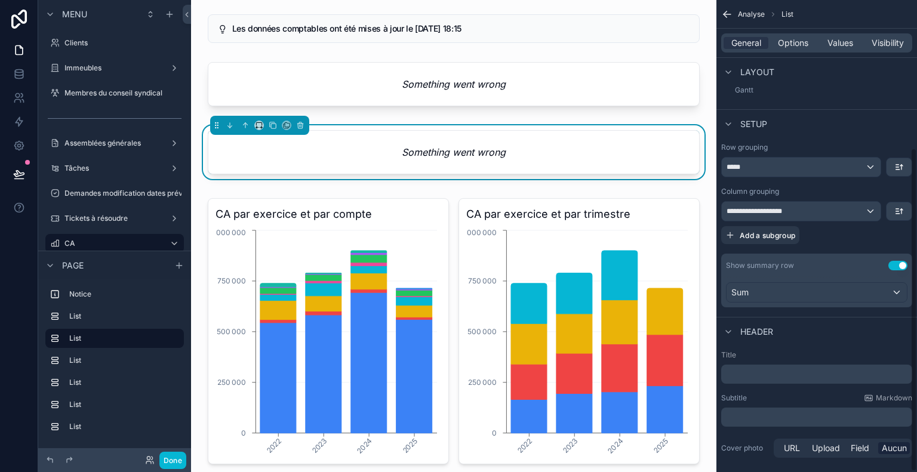
scroll to position [216, 0]
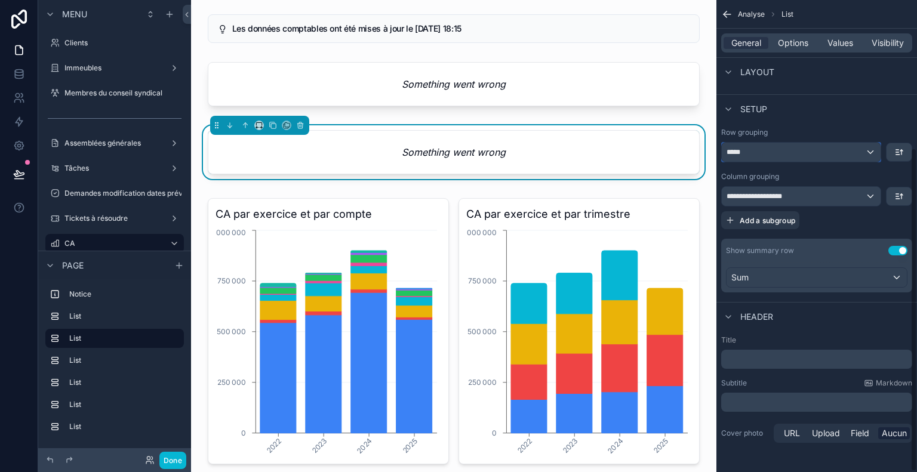
click at [791, 152] on div "*****" at bounding box center [801, 152] width 159 height 19
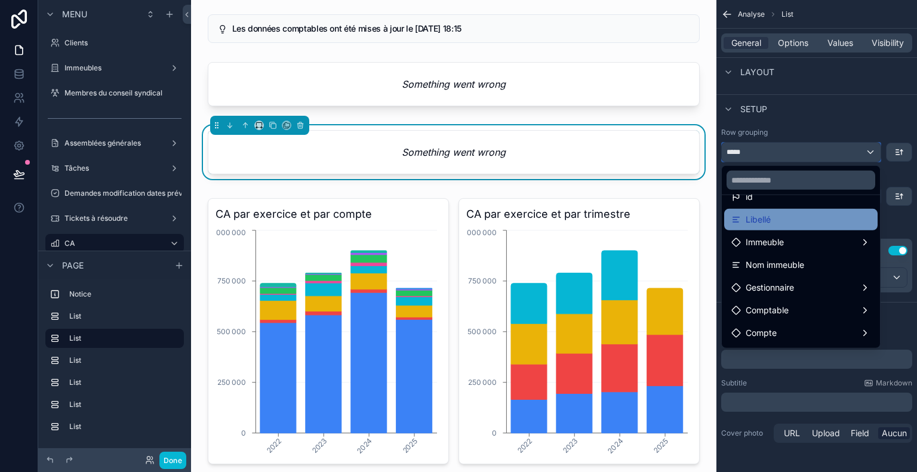
scroll to position [60, 0]
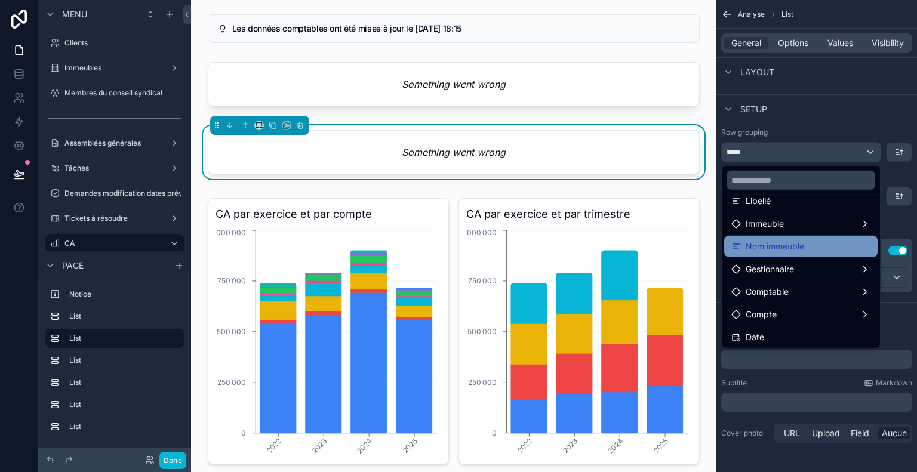
drag, startPoint x: 810, startPoint y: 226, endPoint x: 809, endPoint y: 246, distance: 19.7
click at [809, 246] on ul "Comptabilité des revenus id Libellé Immeuble Nom immeuble Gestionnaire Comptabl…" at bounding box center [801, 271] width 158 height 153
click at [809, 246] on div "Nom immeuble" at bounding box center [801, 246] width 139 height 14
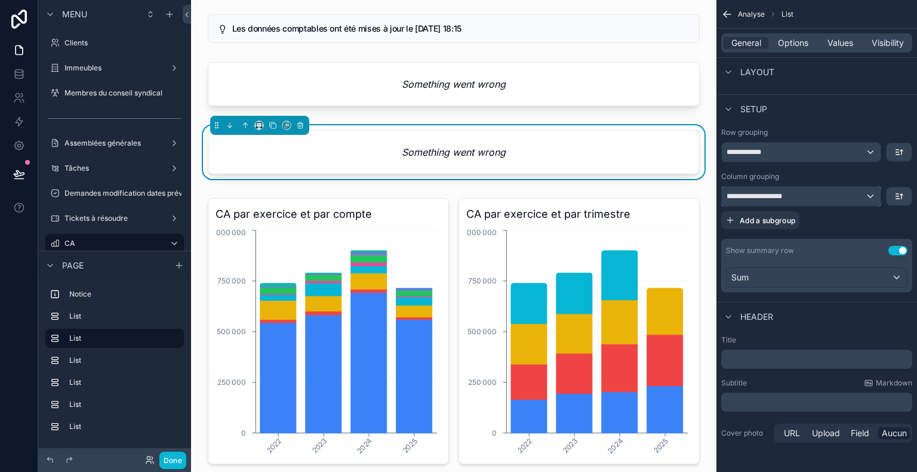
click at [793, 196] on div "**********" at bounding box center [801, 196] width 159 height 19
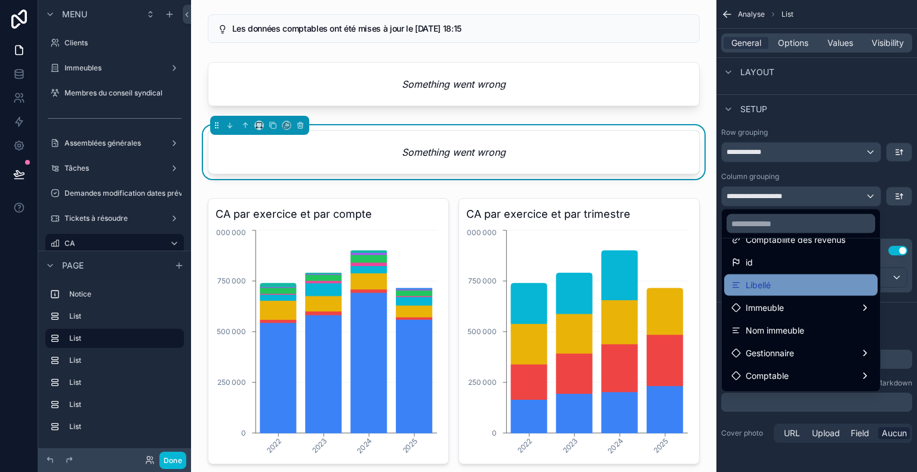
scroll to position [79, 0]
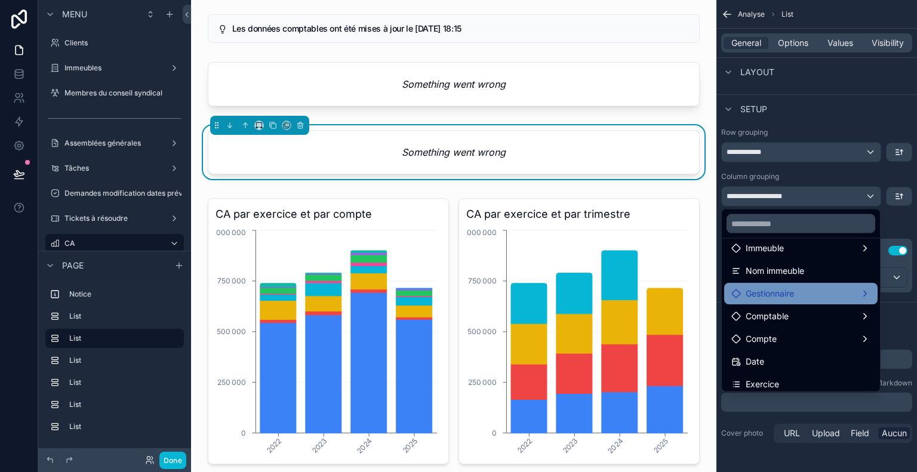
click at [817, 289] on div "Gestionnaire" at bounding box center [801, 294] width 139 height 14
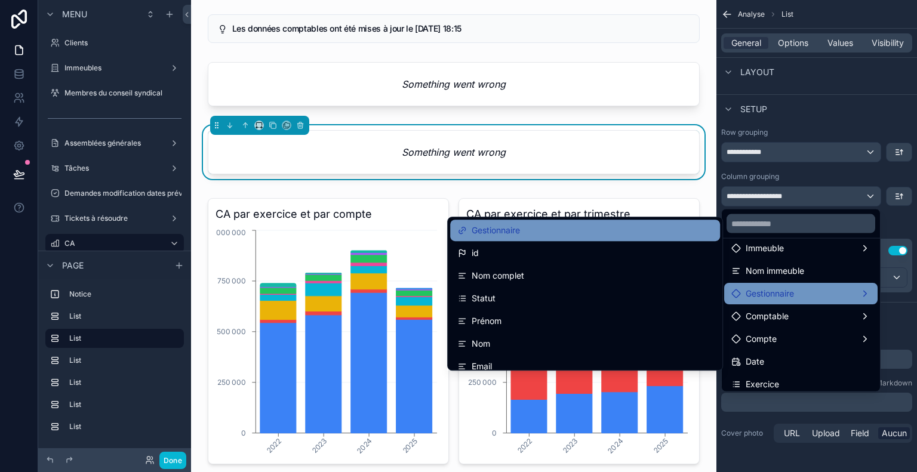
click at [602, 226] on div "Gestionnaire" at bounding box center [585, 230] width 256 height 14
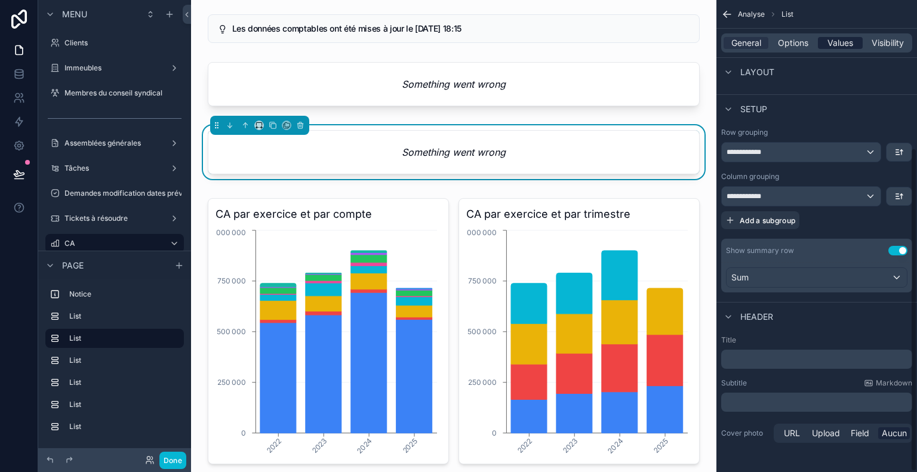
click at [848, 42] on span "Values" at bounding box center [841, 43] width 26 height 12
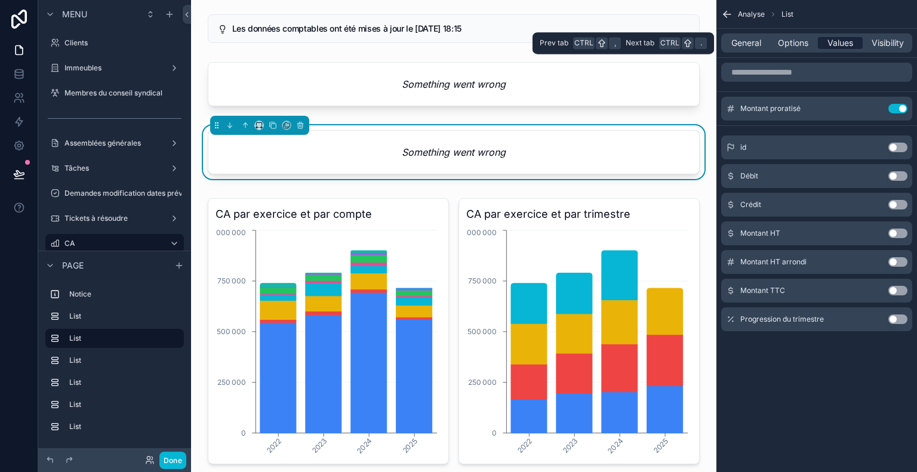
scroll to position [0, 0]
click at [891, 107] on button "Use setting" at bounding box center [898, 109] width 19 height 10
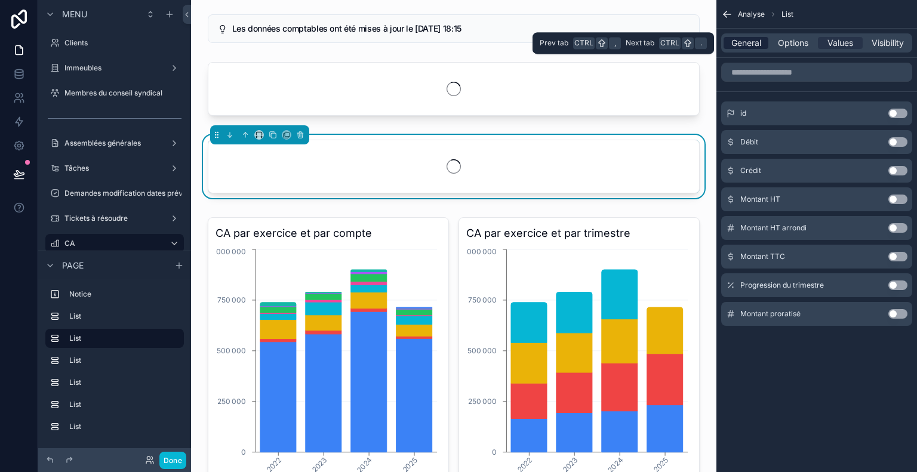
click at [745, 44] on span "General" at bounding box center [747, 43] width 30 height 12
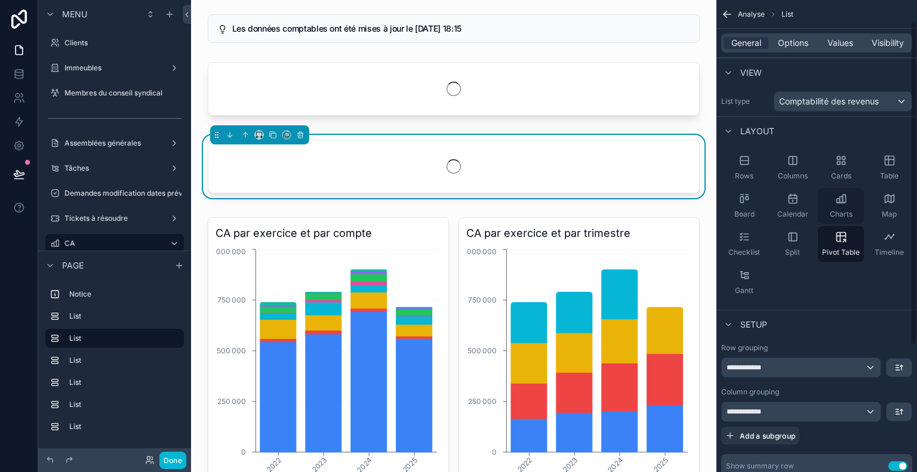
scroll to position [42, 0]
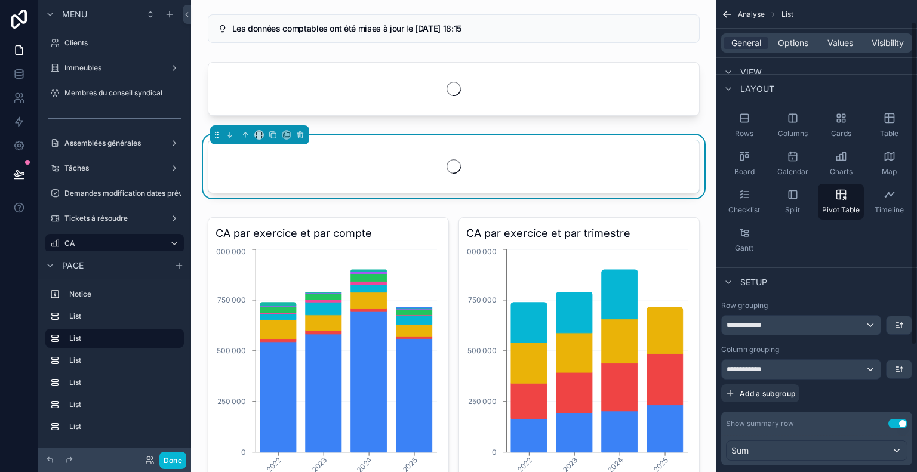
click at [825, 251] on div "**********" at bounding box center [817, 291] width 201 height 666
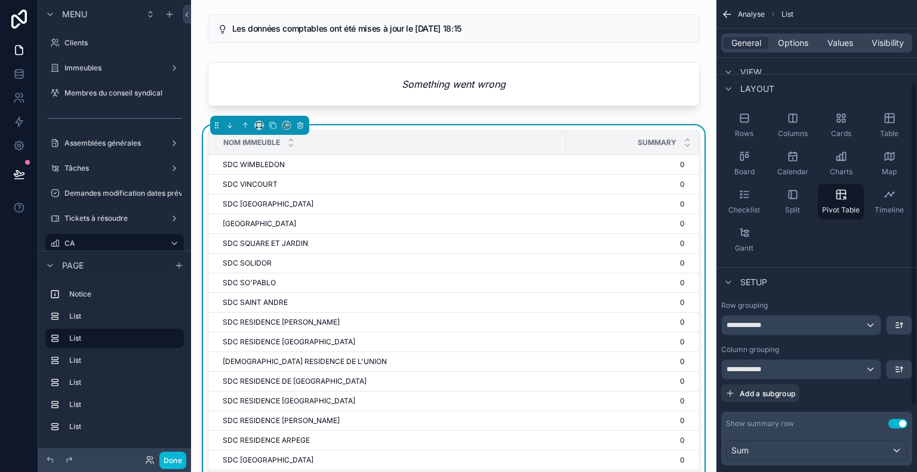
scroll to position [119, 0]
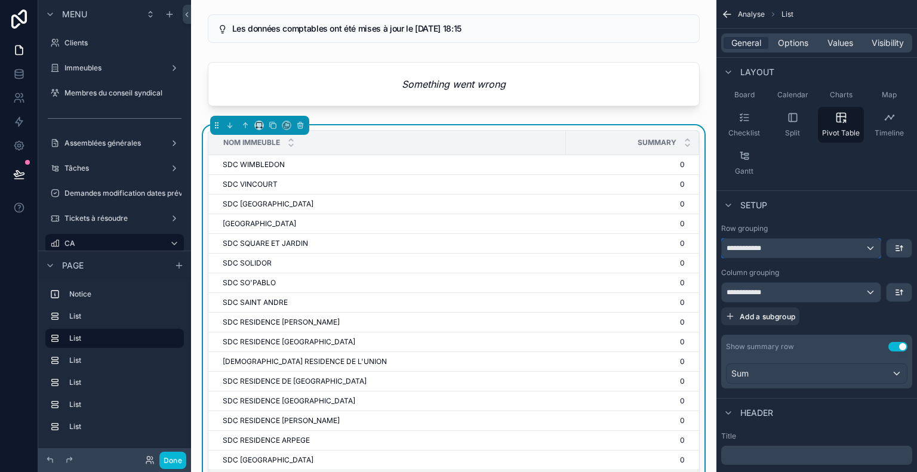
click at [786, 248] on div "**********" at bounding box center [801, 248] width 159 height 19
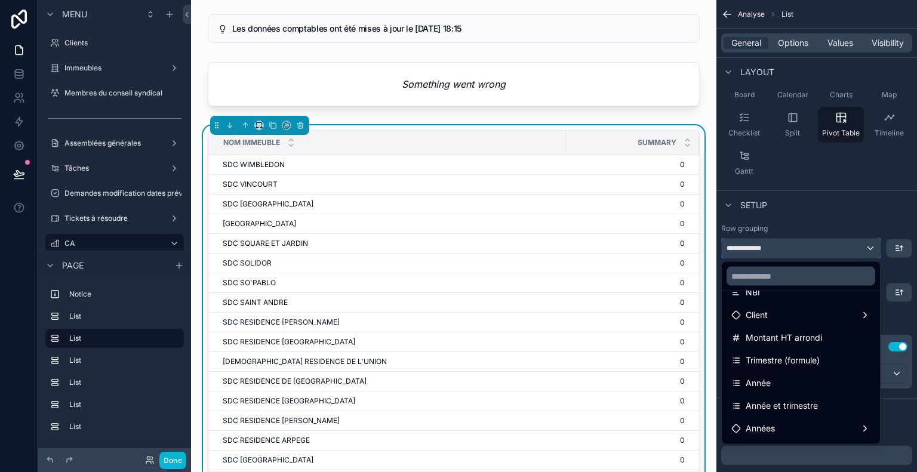
scroll to position [358, 0]
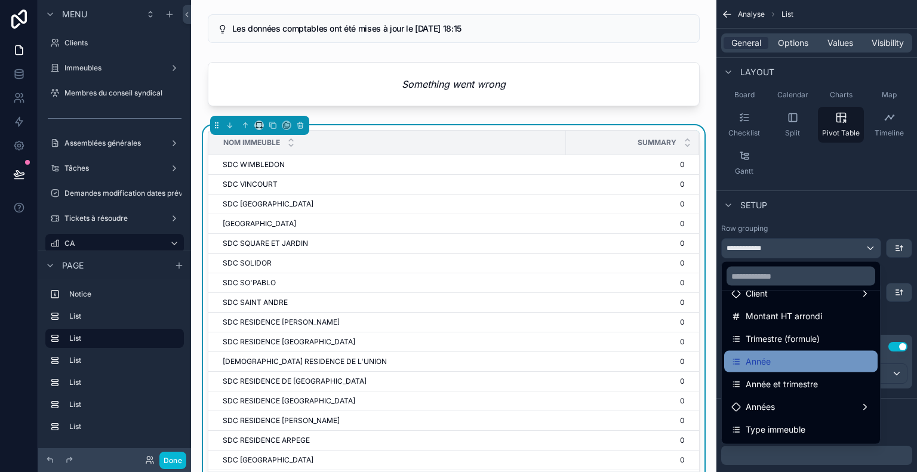
click at [788, 356] on div "Année" at bounding box center [801, 362] width 139 height 14
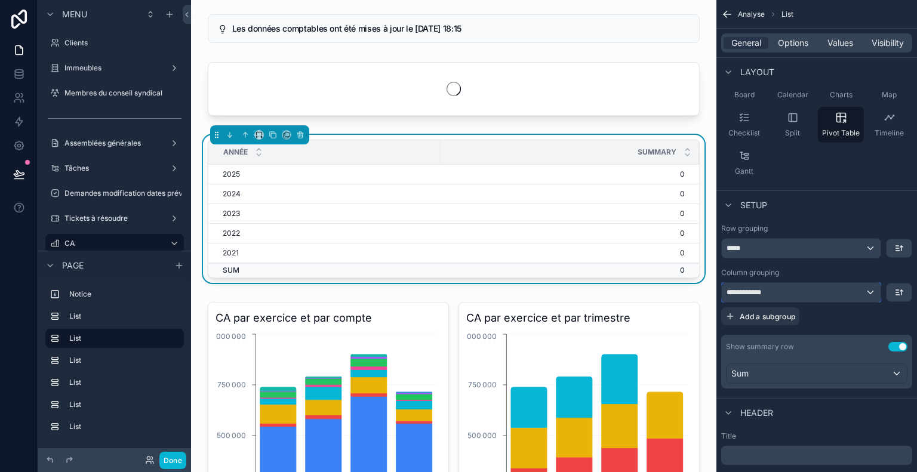
click at [798, 289] on div "**********" at bounding box center [801, 292] width 159 height 19
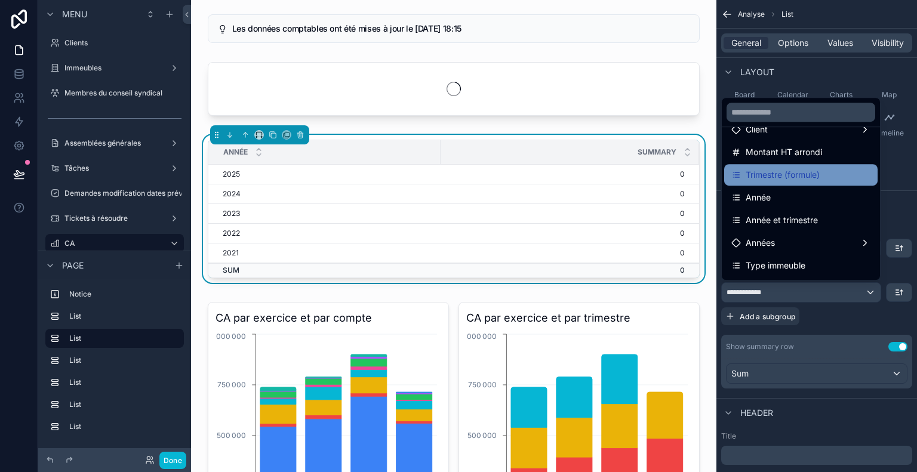
click at [817, 170] on span "Trimestre (formule)" at bounding box center [783, 175] width 74 height 14
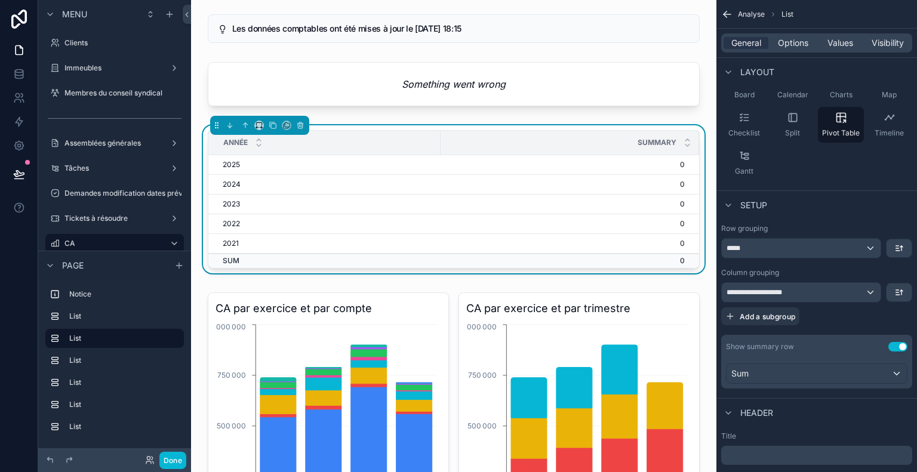
click at [902, 344] on button "Use setting" at bounding box center [898, 347] width 19 height 10
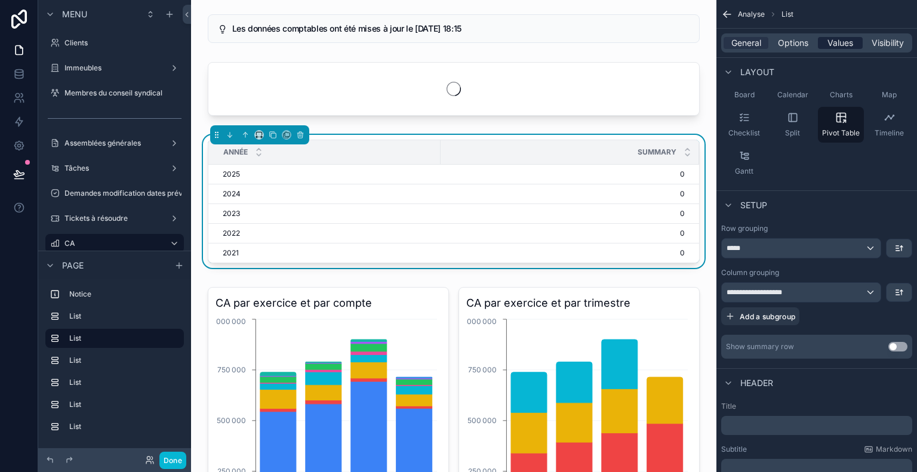
click at [847, 44] on span "Values" at bounding box center [841, 43] width 26 height 12
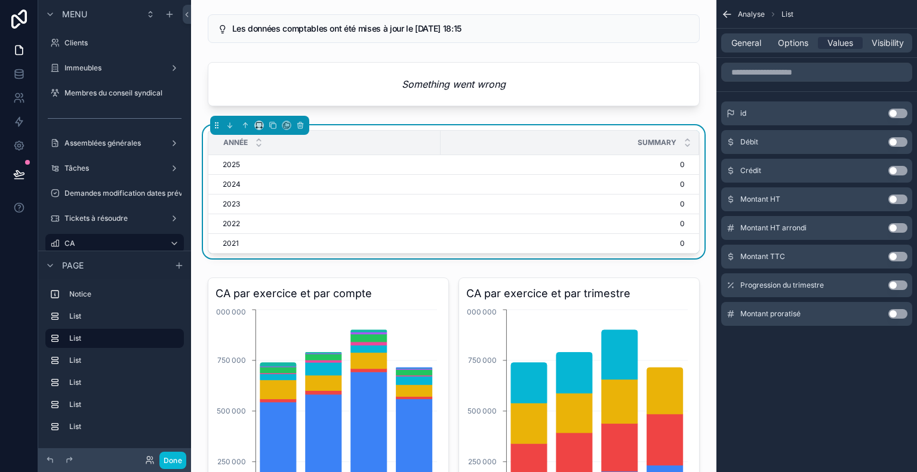
scroll to position [0, 0]
click at [892, 229] on button "Use setting" at bounding box center [898, 228] width 19 height 10
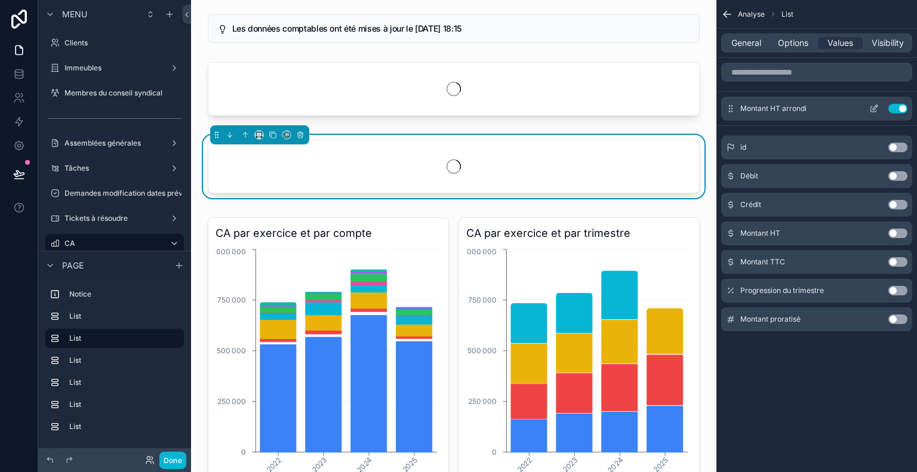
click at [876, 110] on icon "scrollable content" at bounding box center [873, 109] width 5 height 5
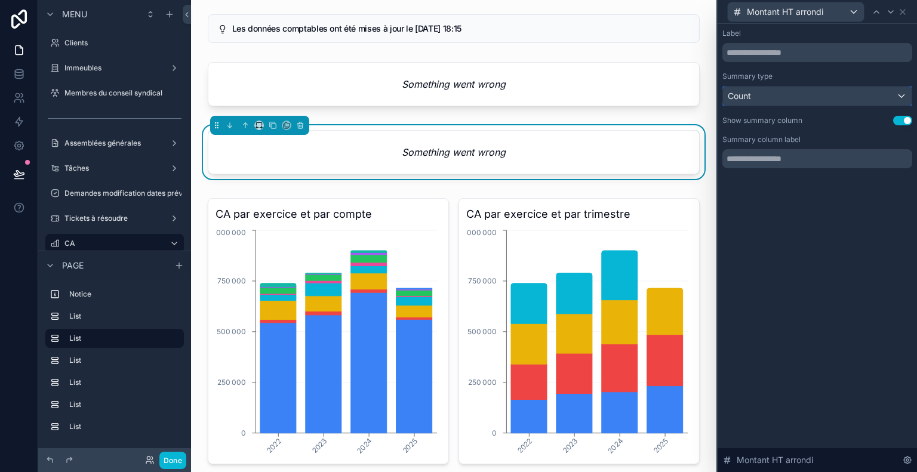
click at [853, 95] on div "Count" at bounding box center [817, 96] width 189 height 19
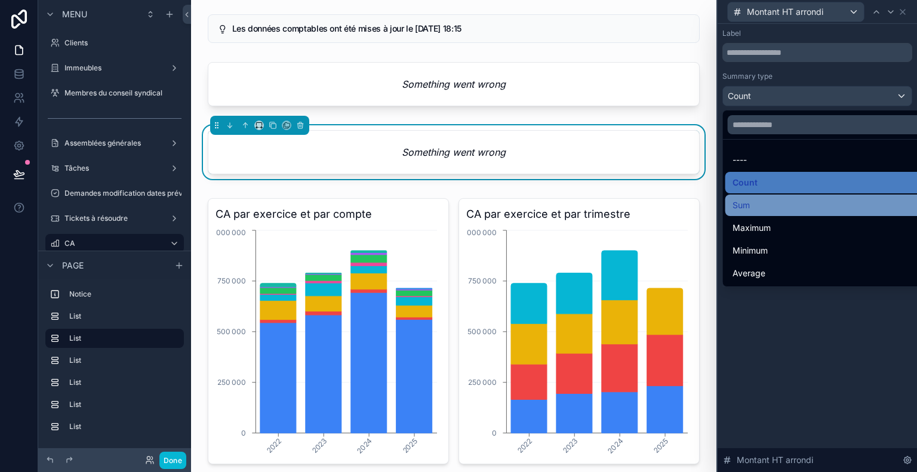
click at [791, 204] on div "Sum" at bounding box center [832, 205] width 198 height 14
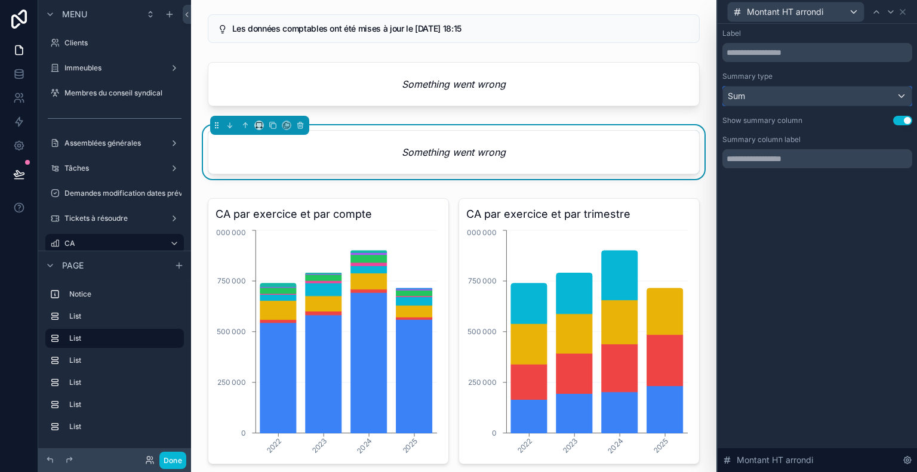
click at [795, 99] on div "Sum" at bounding box center [817, 96] width 189 height 19
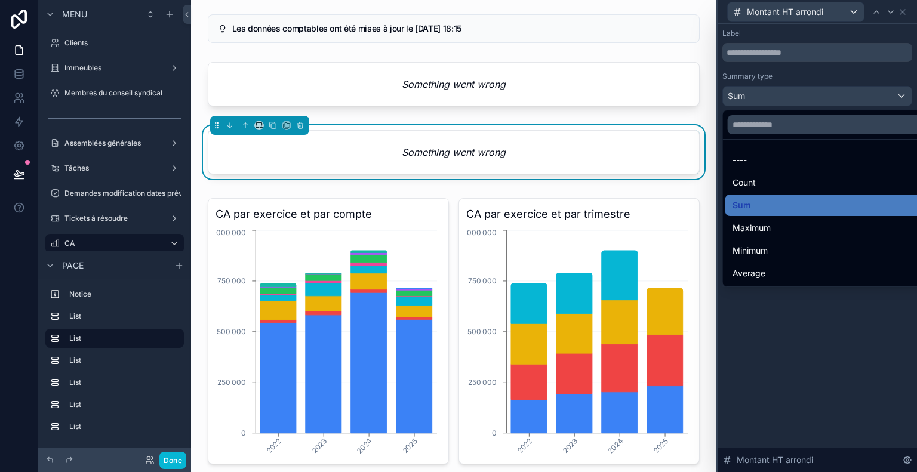
click at [795, 99] on div at bounding box center [817, 236] width 199 height 472
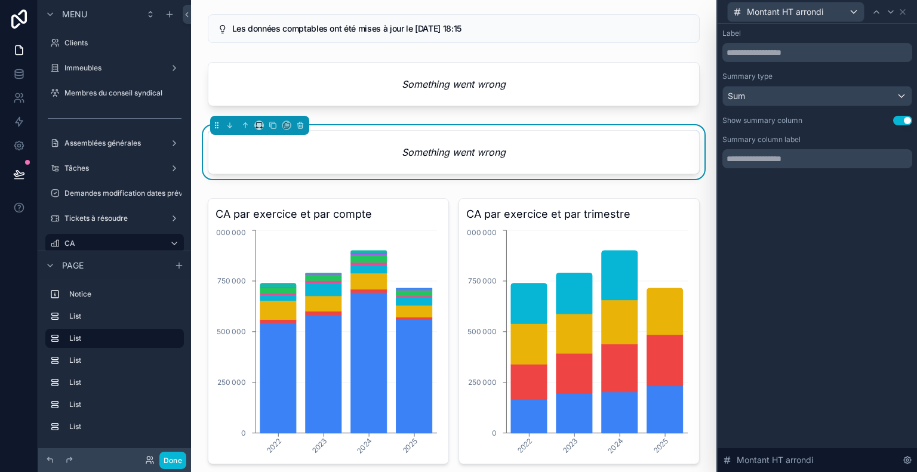
click at [897, 122] on button "Use setting" at bounding box center [902, 121] width 19 height 10
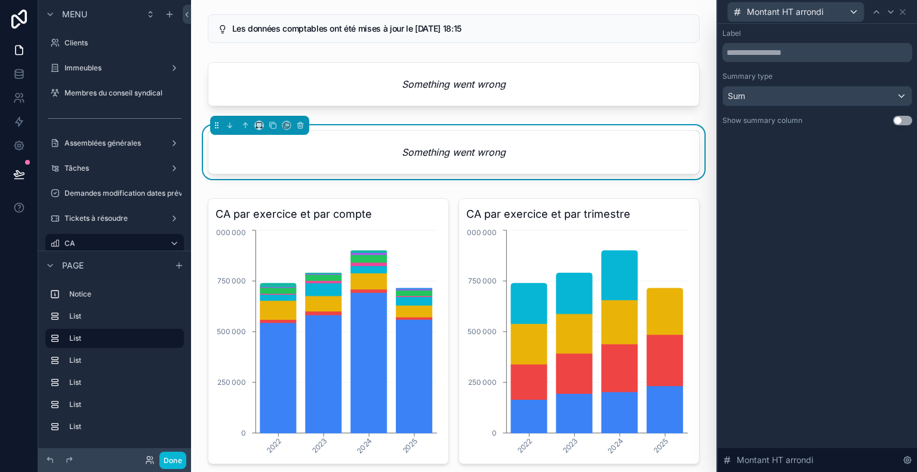
click at [900, 120] on button "Use setting" at bounding box center [902, 121] width 19 height 10
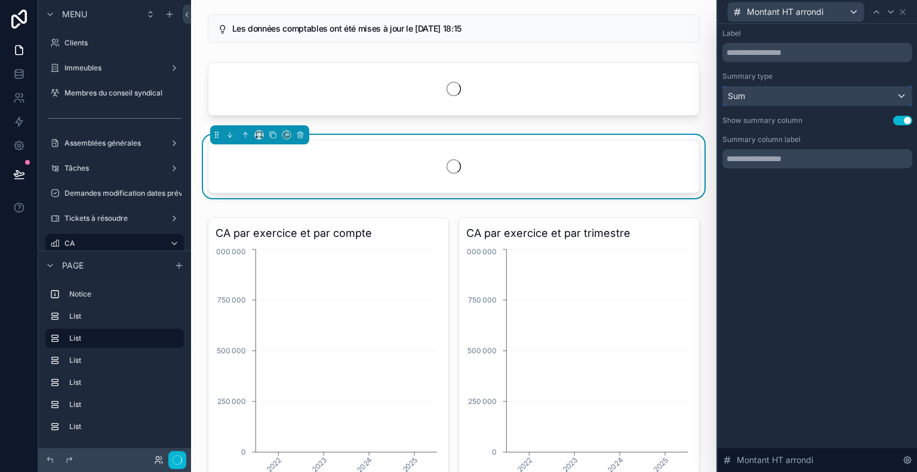
click at [795, 103] on div "Sum" at bounding box center [817, 96] width 189 height 19
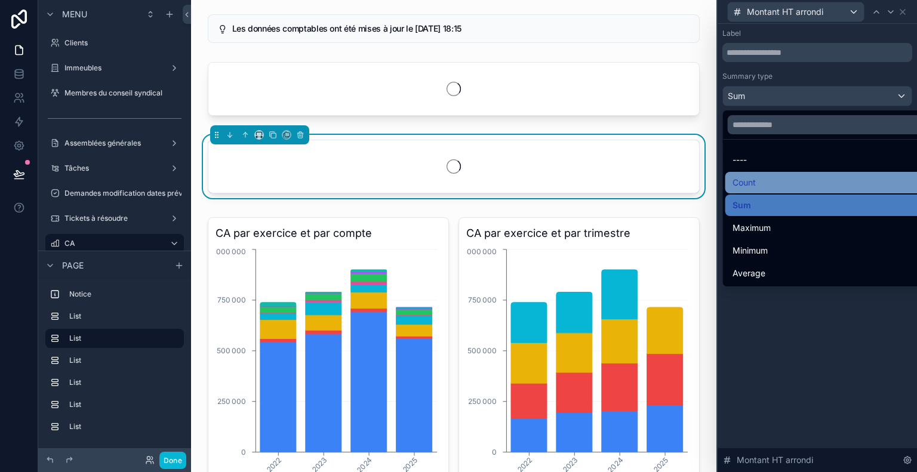
click at [775, 179] on div "Count" at bounding box center [832, 183] width 198 height 14
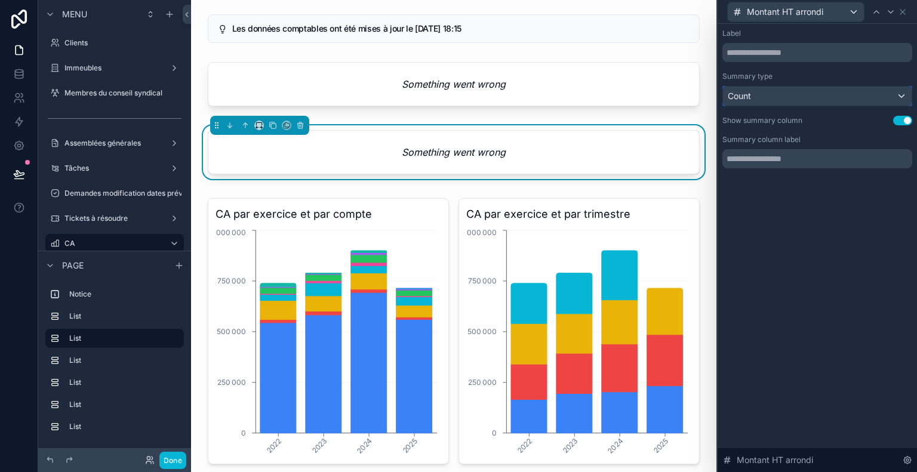
click at [772, 93] on div "Count" at bounding box center [817, 96] width 189 height 19
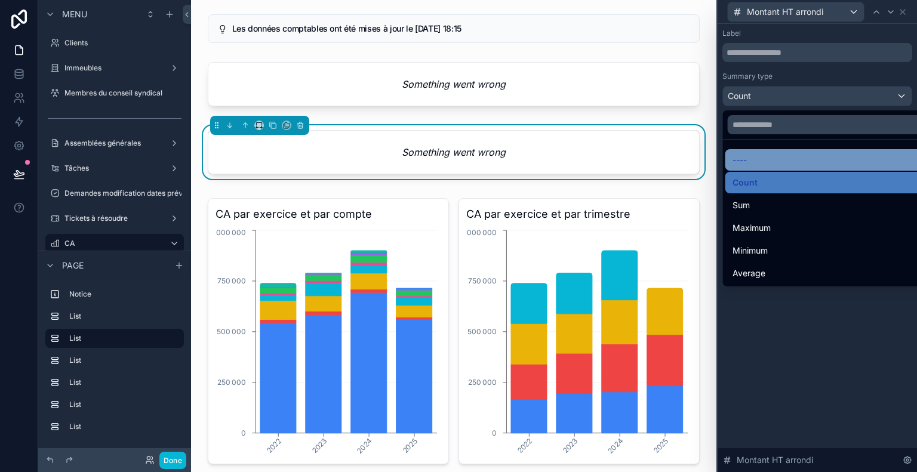
click at [757, 158] on div "----" at bounding box center [832, 160] width 198 height 14
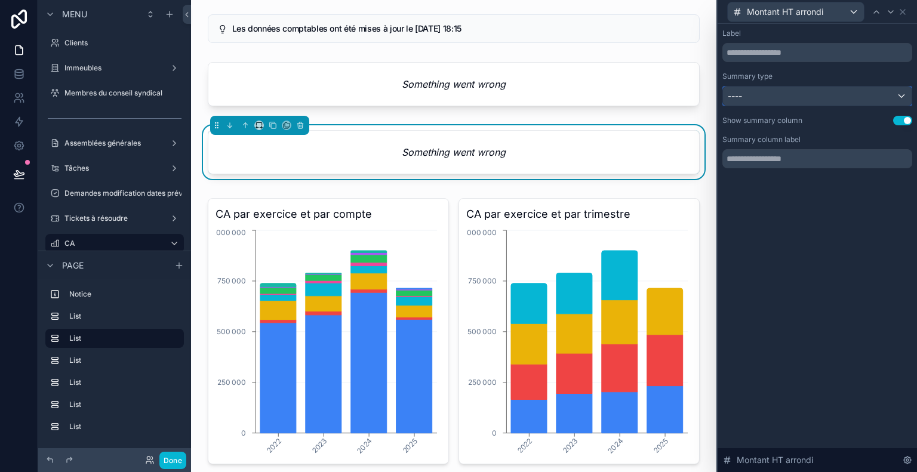
click at [783, 94] on div "----" at bounding box center [817, 96] width 189 height 19
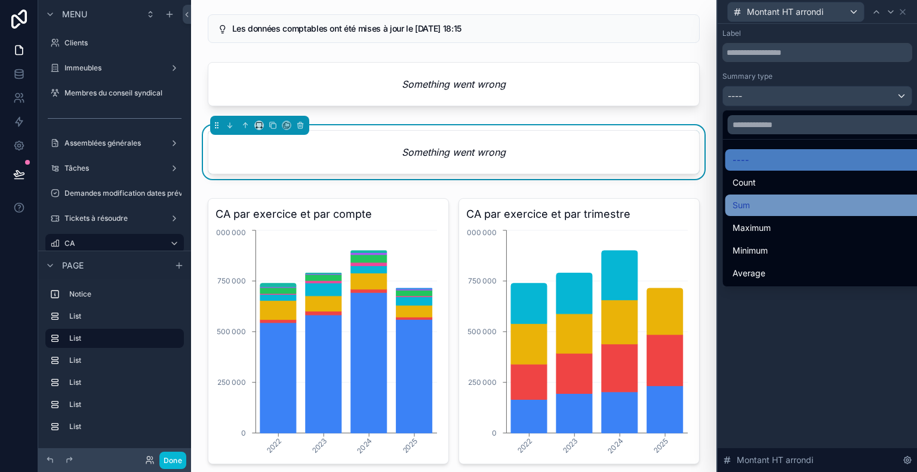
click at [777, 203] on div "Sum" at bounding box center [832, 205] width 198 height 14
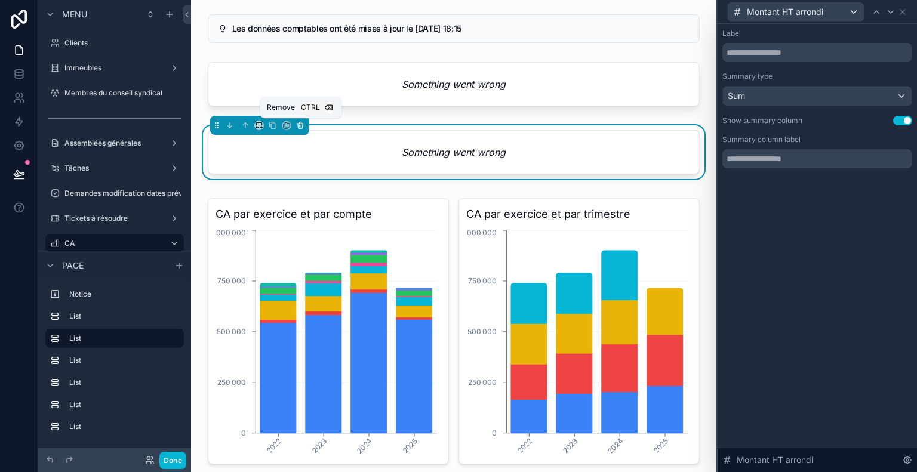
click at [298, 124] on icon "scrollable content" at bounding box center [300, 125] width 8 height 8
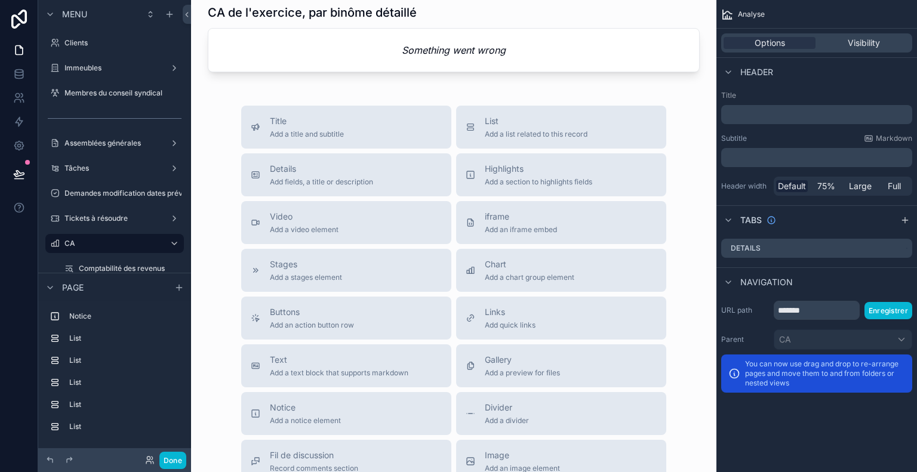
scroll to position [955, 0]
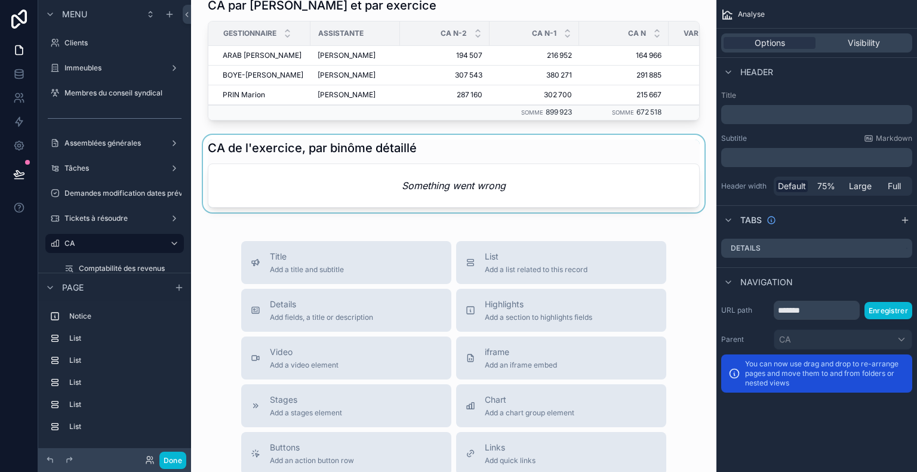
click at [466, 186] on div "scrollable content" at bounding box center [454, 174] width 506 height 78
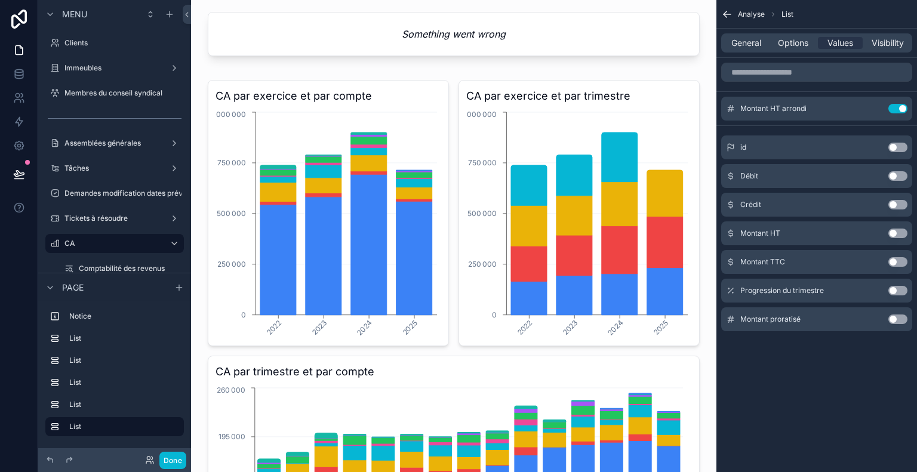
scroll to position [0, 0]
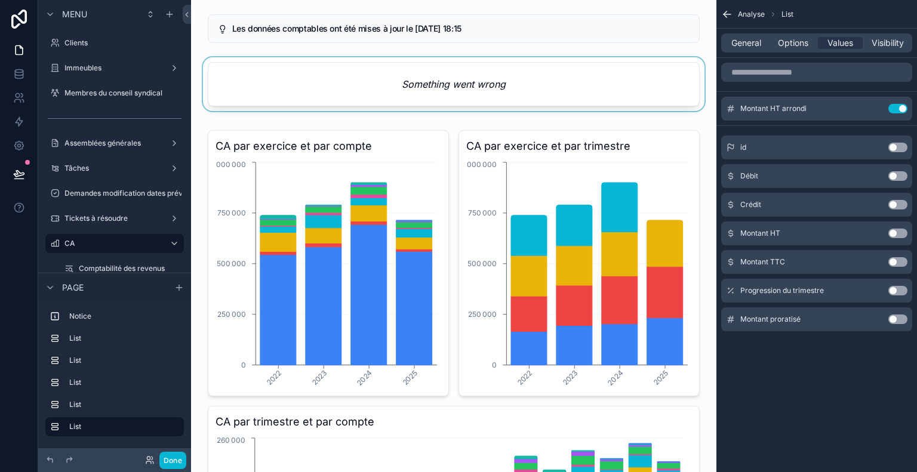
click at [463, 87] on div "scrollable content" at bounding box center [454, 86] width 506 height 59
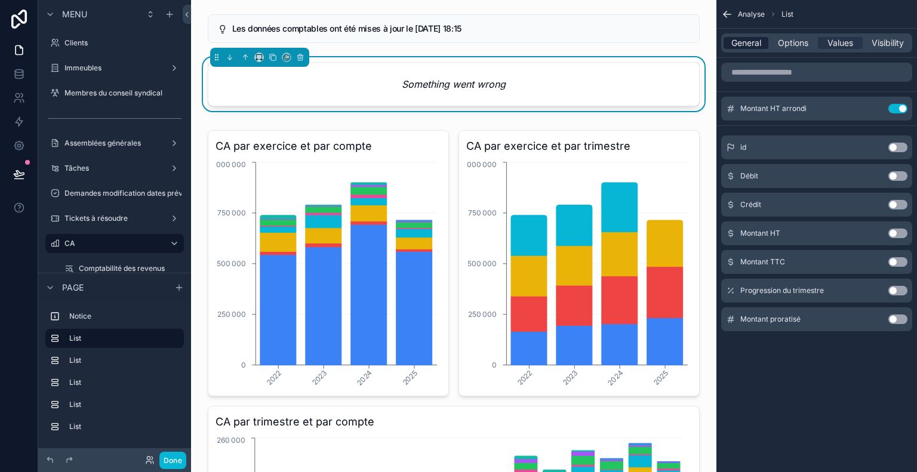
click at [735, 40] on span "General" at bounding box center [747, 43] width 30 height 12
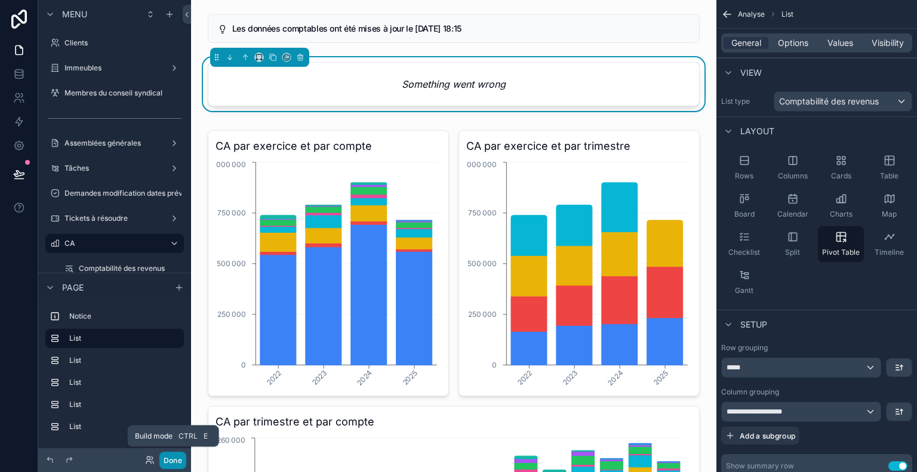
click at [176, 459] on button "Done" at bounding box center [172, 460] width 27 height 17
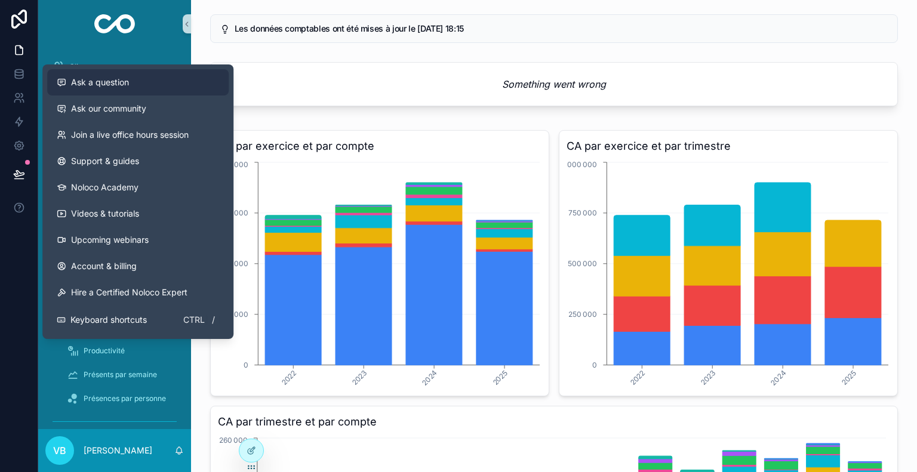
click at [131, 88] on div "Ask a question" at bounding box center [138, 82] width 162 height 12
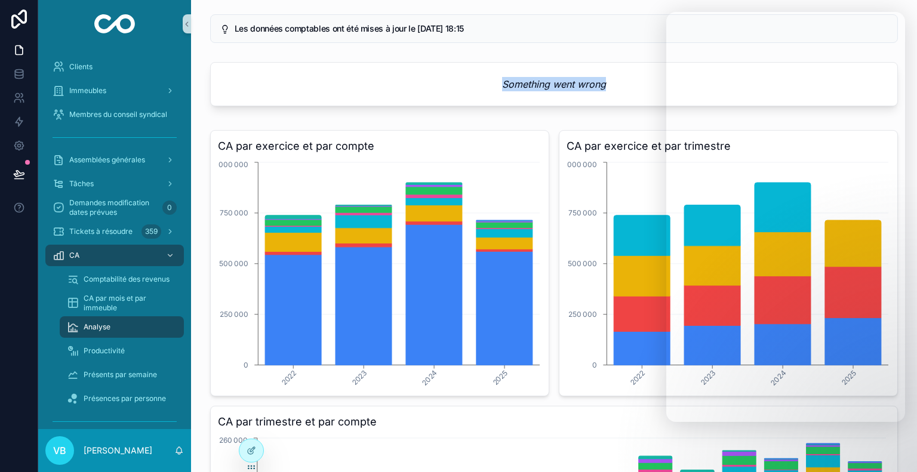
drag, startPoint x: 496, startPoint y: 85, endPoint x: 611, endPoint y: 85, distance: 115.8
click at [611, 85] on div "Something went wrong" at bounding box center [554, 84] width 687 height 43
copy em "Something went wrong"
click at [527, 81] on em "Something went wrong" at bounding box center [554, 84] width 104 height 14
drag, startPoint x: 499, startPoint y: 84, endPoint x: 611, endPoint y: 85, distance: 111.7
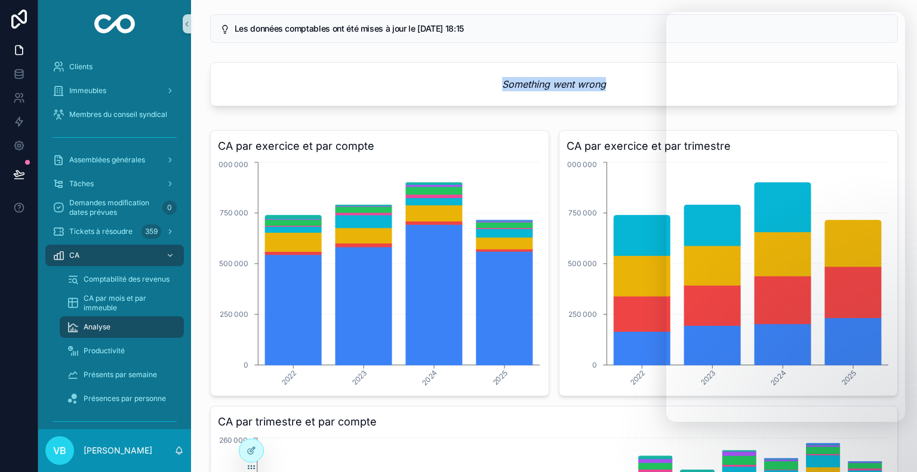
click at [611, 85] on div "Something went wrong" at bounding box center [554, 84] width 687 height 43
